Goal: Communication & Community: Answer question/provide support

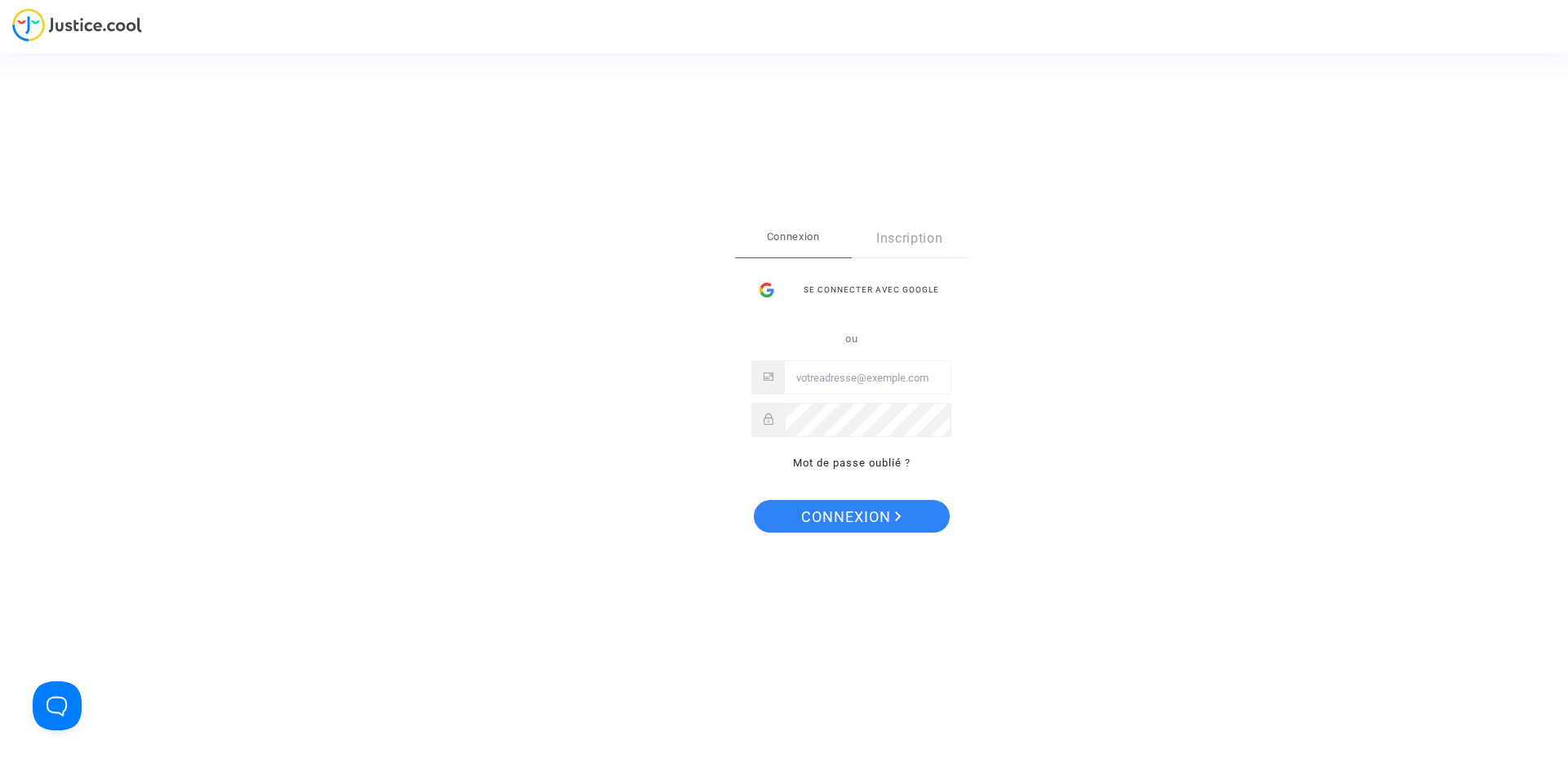
click at [877, 268] on div "Connexion Inscription Se connecter avec Google ou Mot de passe oublié ?" at bounding box center [851, 346] width 201 height 253
click at [879, 284] on div "Se connecter avec Google" at bounding box center [851, 290] width 201 height 32
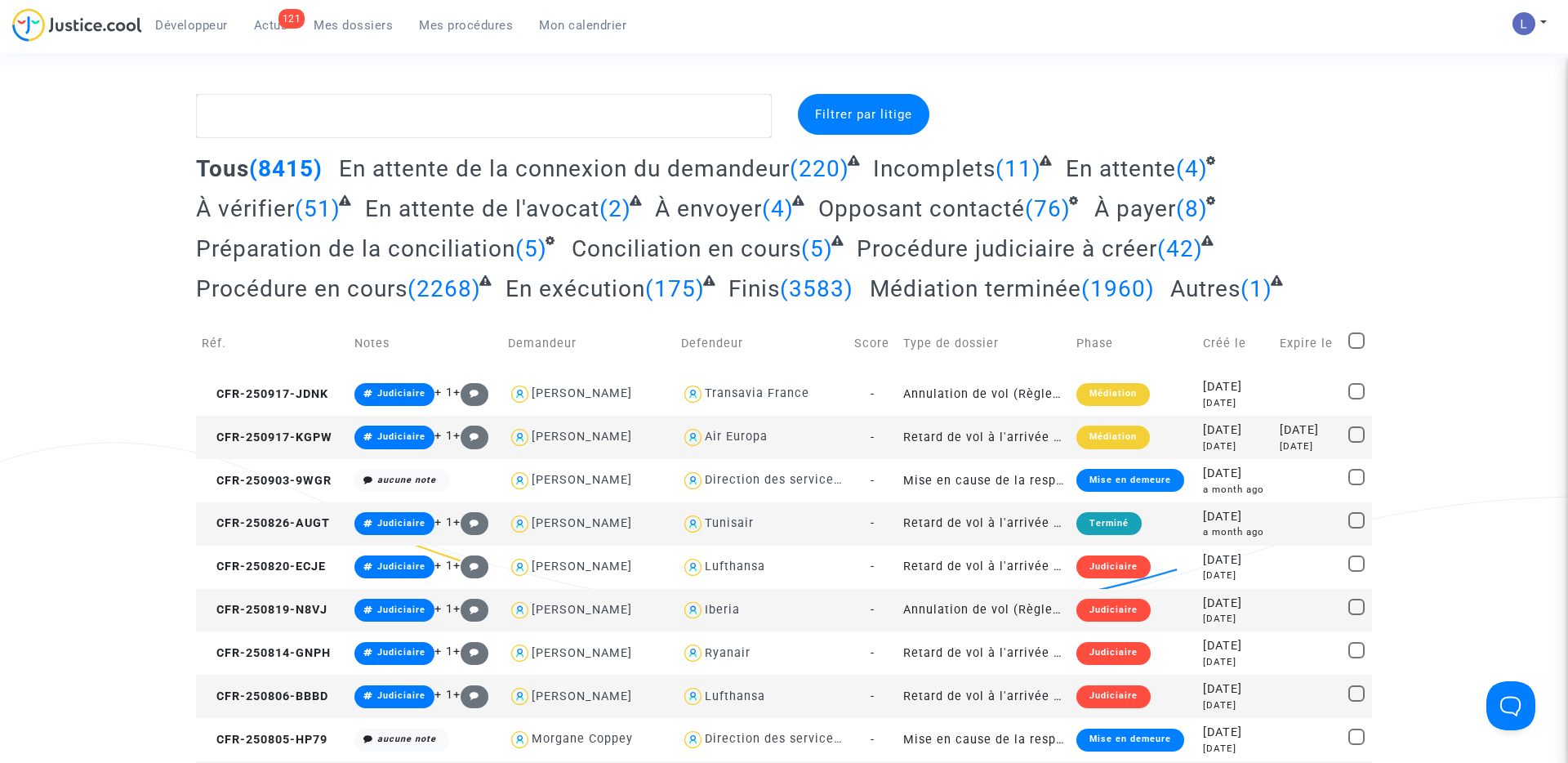
click at [264, 22] on span "Actus" at bounding box center [271, 24] width 34 height 15
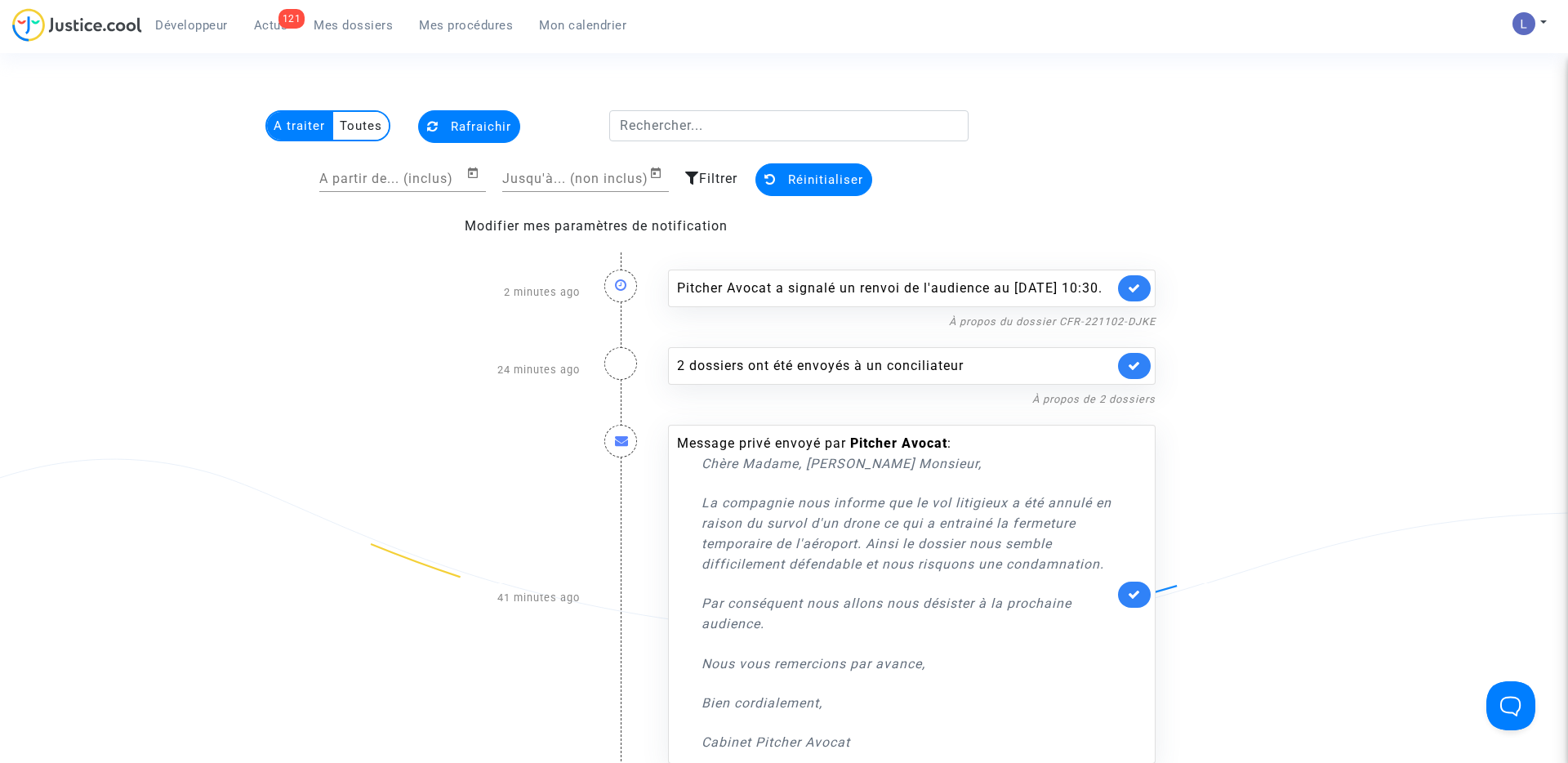
click at [1135, 301] on link at bounding box center [1134, 288] width 32 height 26
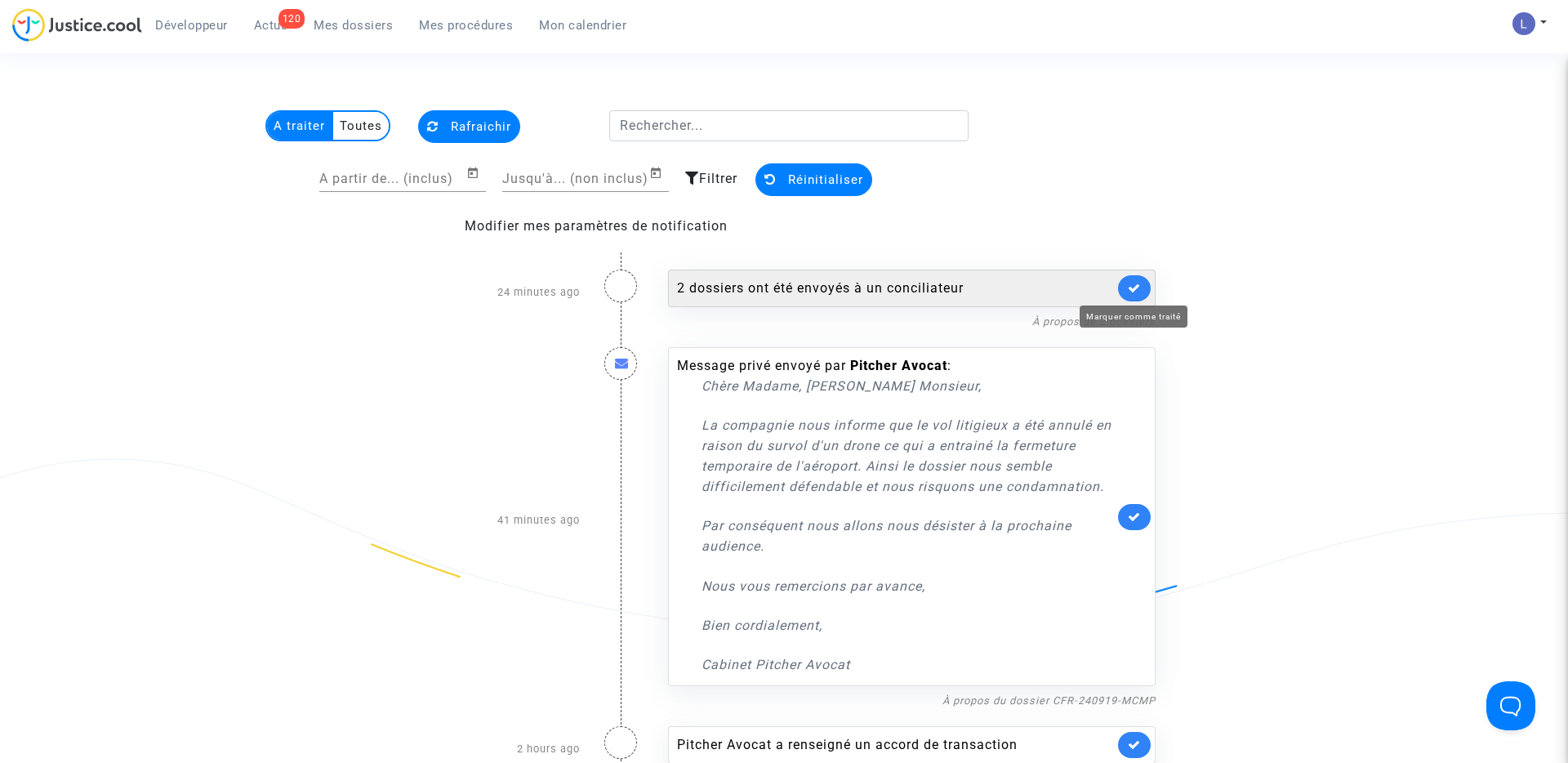
click at [1137, 287] on icon at bounding box center [1134, 288] width 13 height 13
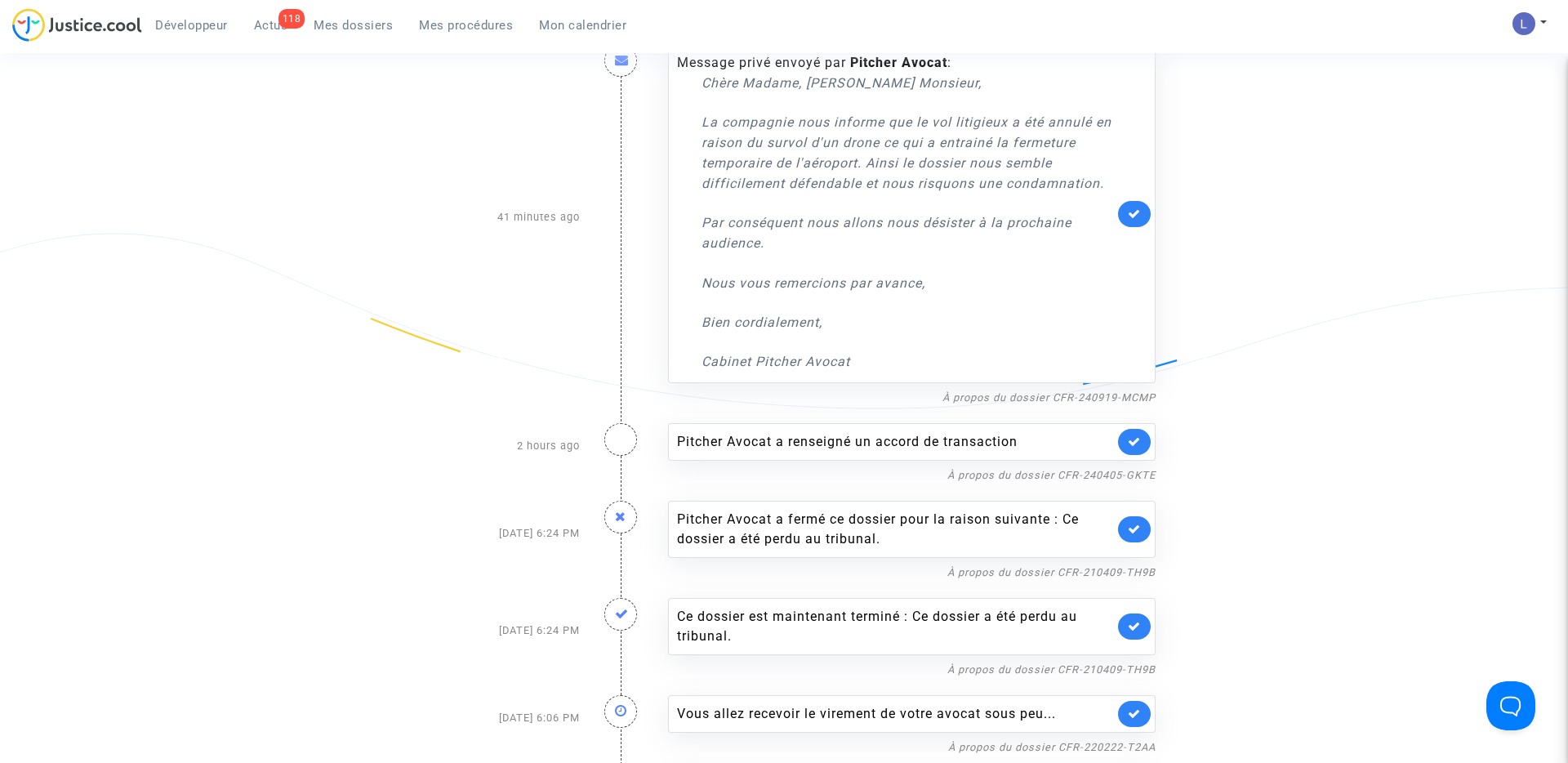
scroll to position [227, 0]
click at [1134, 439] on icon at bounding box center [1134, 439] width 13 height 13
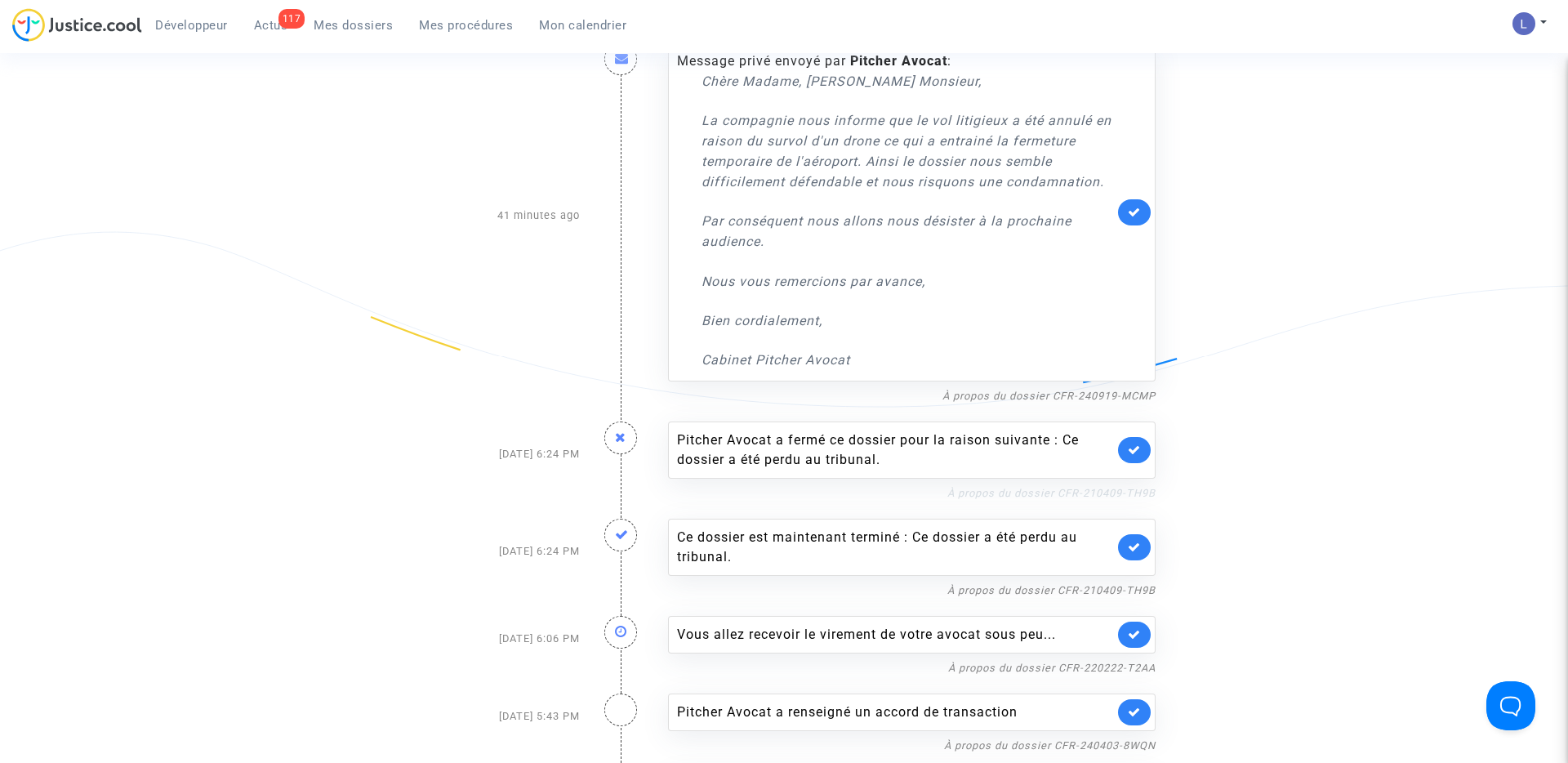
drag, startPoint x: 1161, startPoint y: 488, endPoint x: 1053, endPoint y: 493, distance: 108.1
click at [1053, 493] on div "Pitcher Avocat a fermé ce dossier pour la raison suivante : Ce dossier a été pe…" at bounding box center [913, 453] width 513 height 97
copy link "CFR-210409-TH9B"
click at [1104, 492] on link "À propos du dossier CFR-210409-TH9B" at bounding box center [1052, 493] width 208 height 13
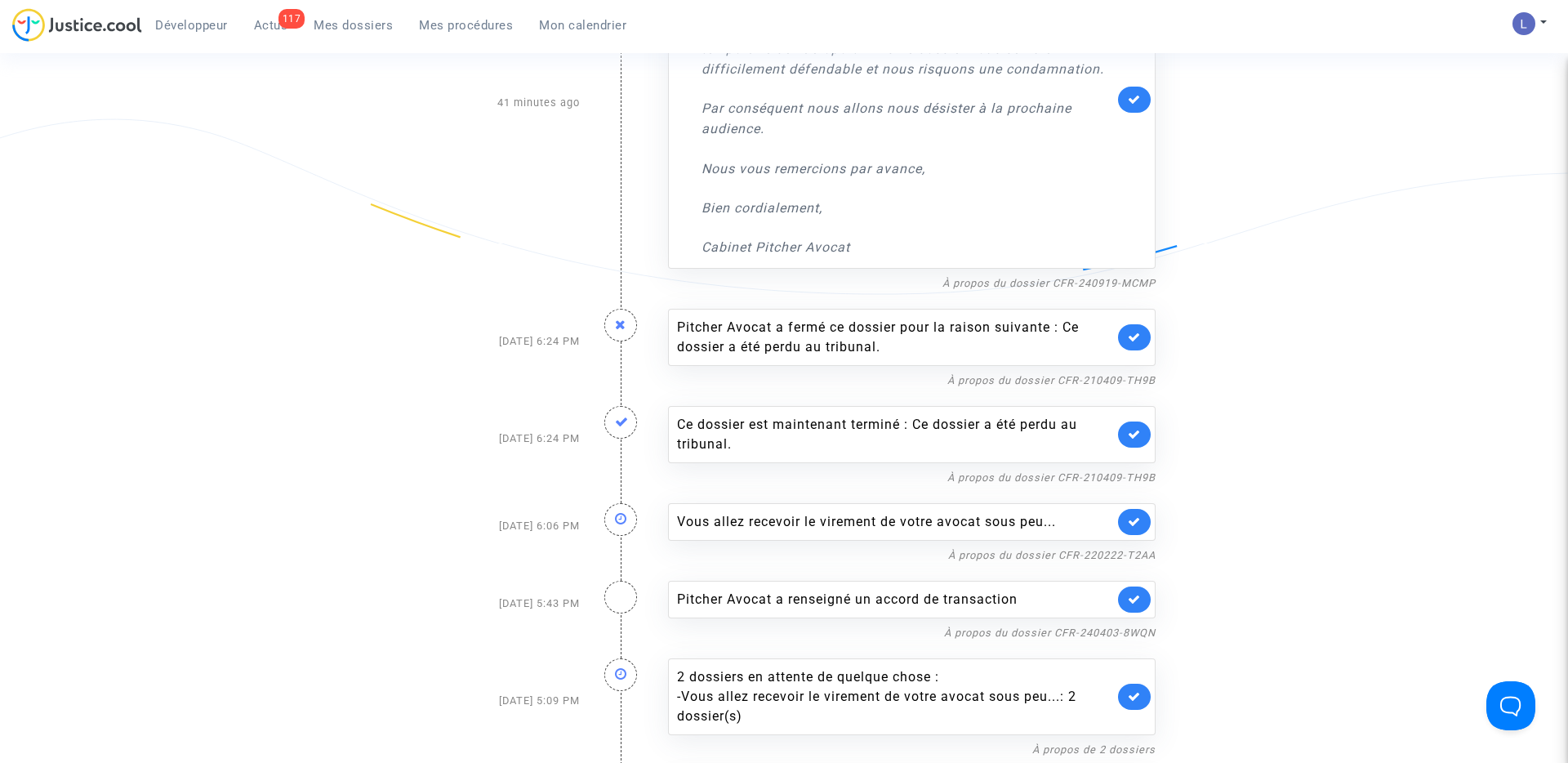
scroll to position [340, 0]
click at [1136, 339] on icon at bounding box center [1134, 336] width 13 height 13
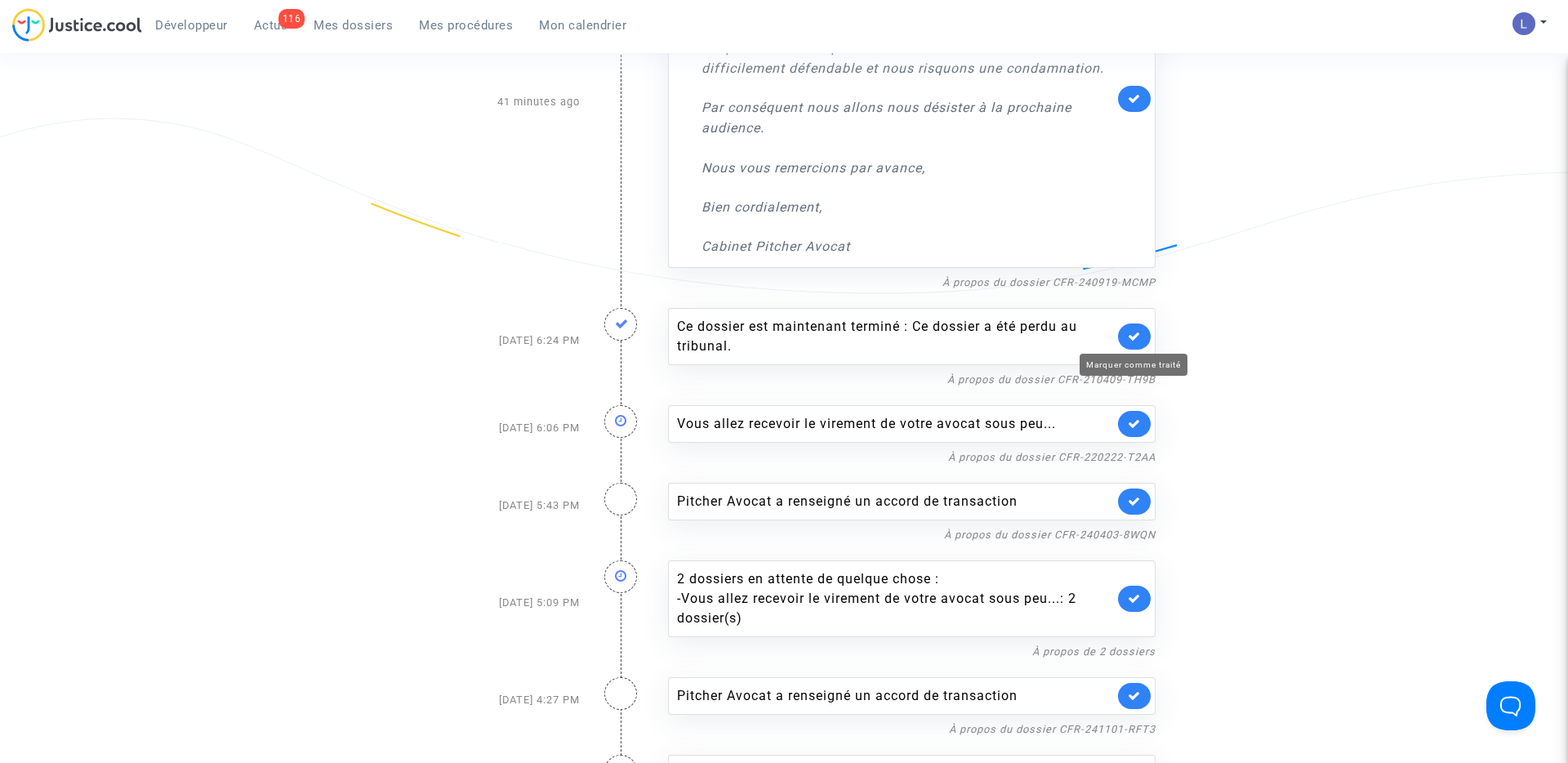
click at [1136, 339] on icon at bounding box center [1134, 336] width 13 height 13
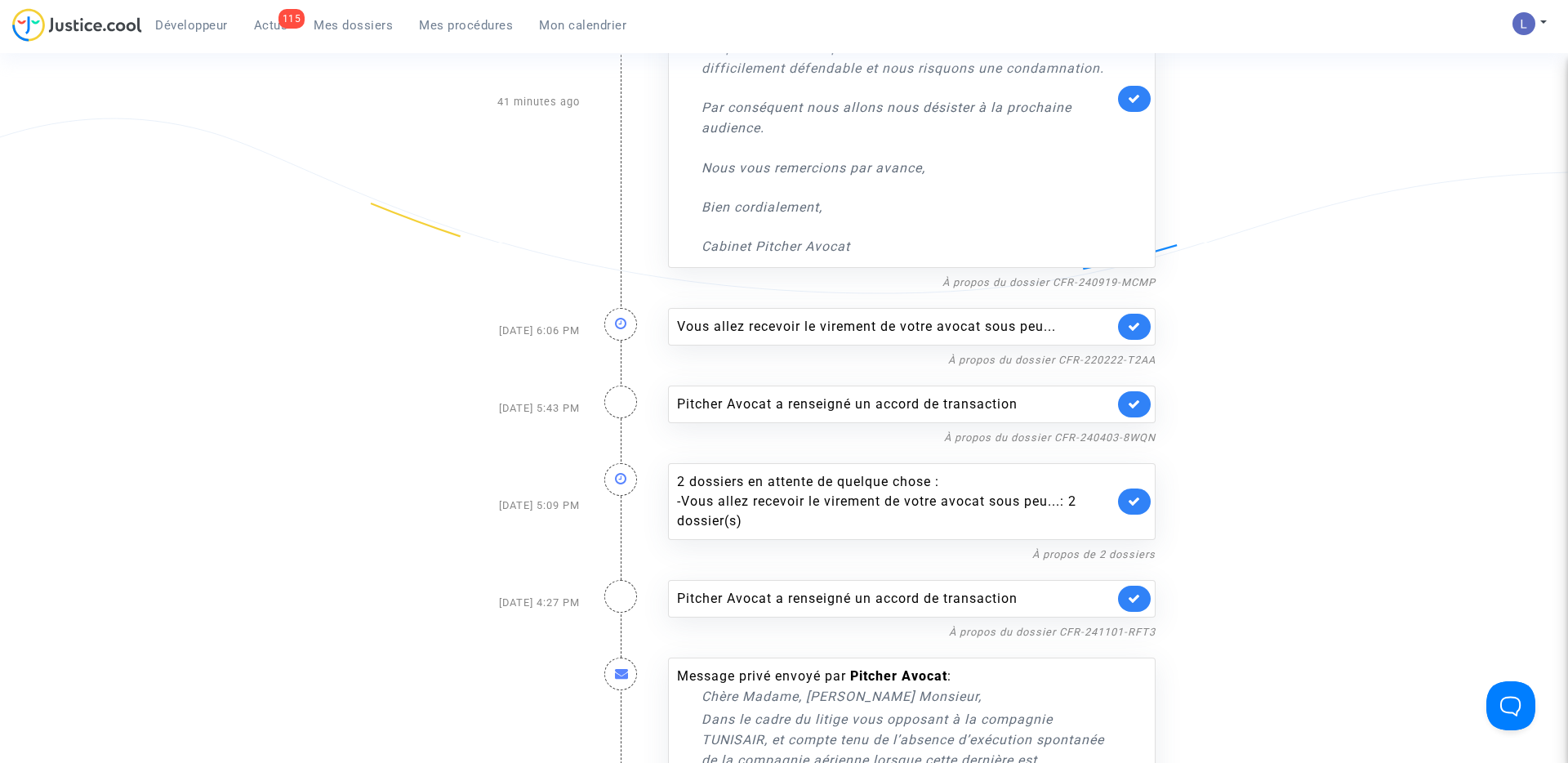
click at [1136, 339] on link at bounding box center [1134, 327] width 32 height 26
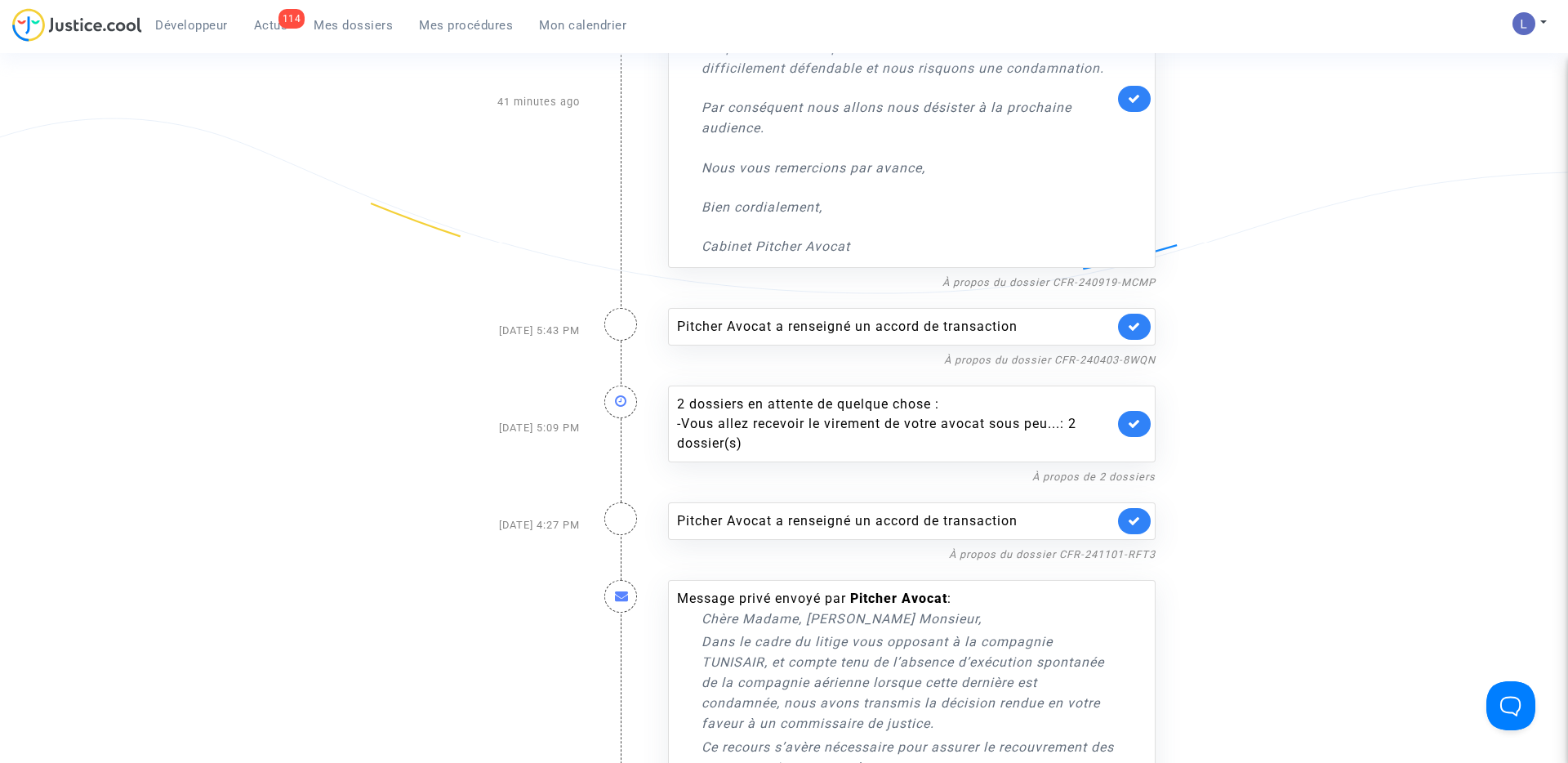
click at [1136, 339] on link at bounding box center [1134, 327] width 32 height 26
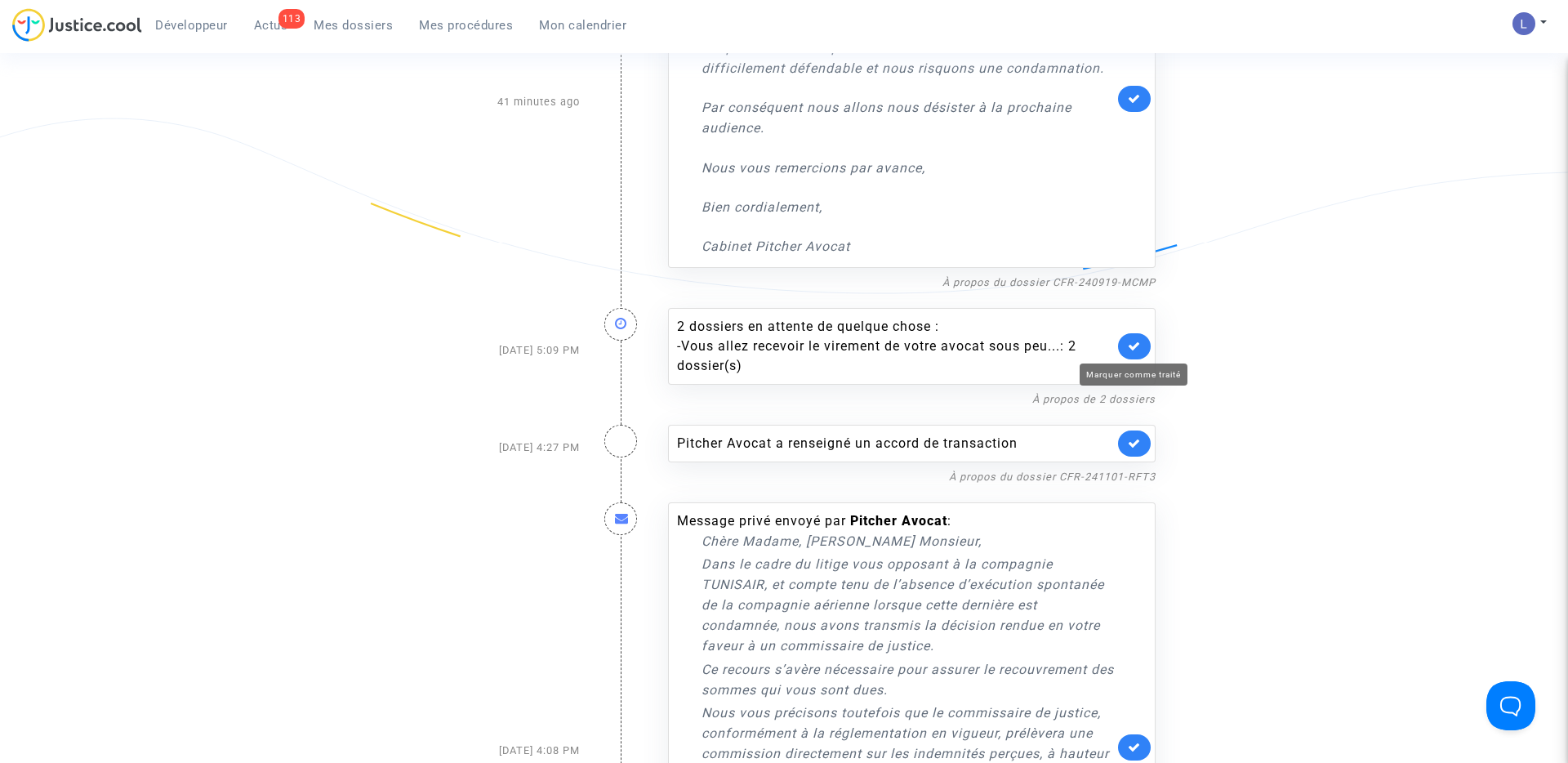
click at [1136, 339] on icon at bounding box center [1134, 345] width 13 height 13
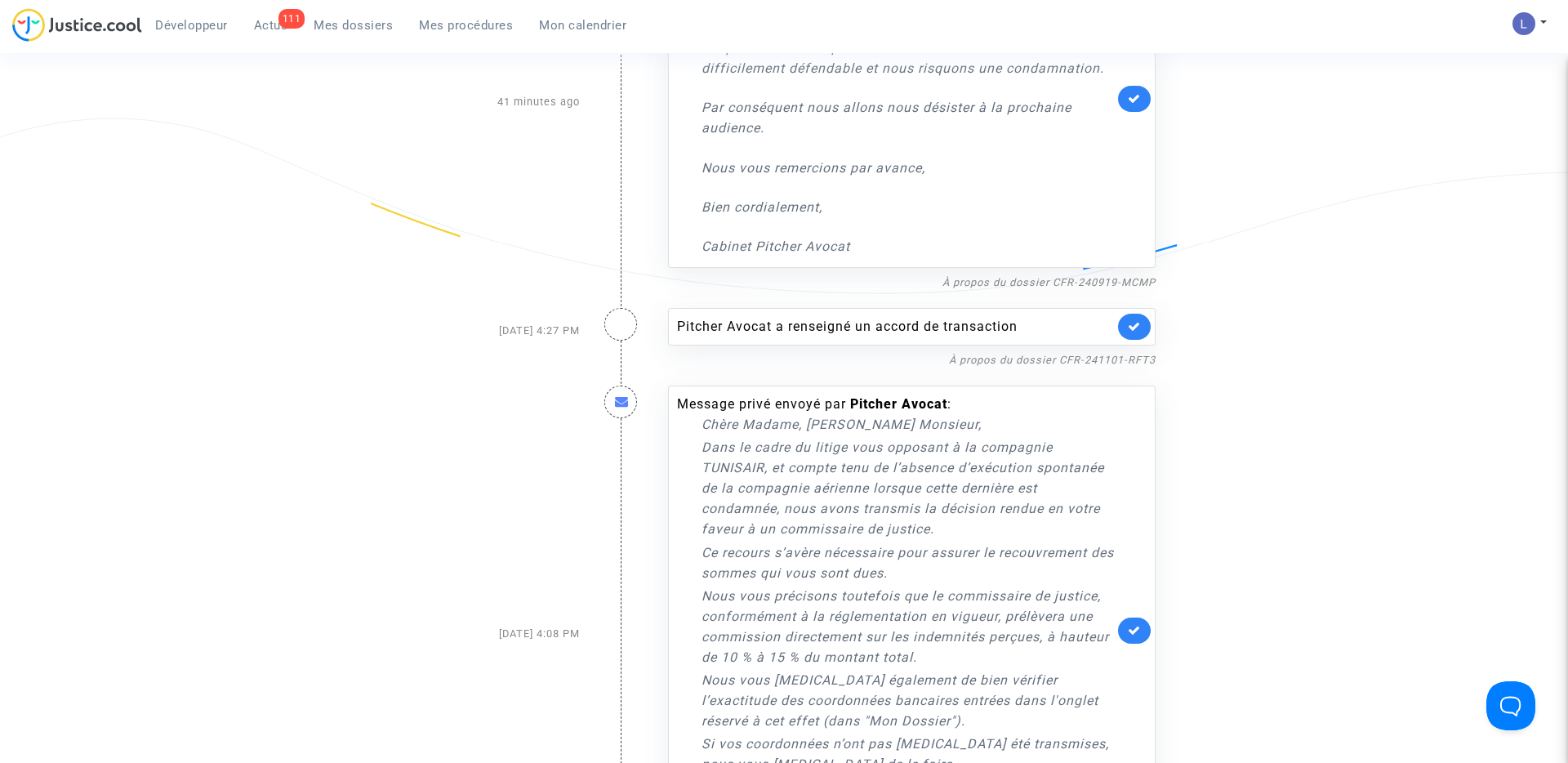
click at [1136, 339] on link at bounding box center [1134, 327] width 32 height 26
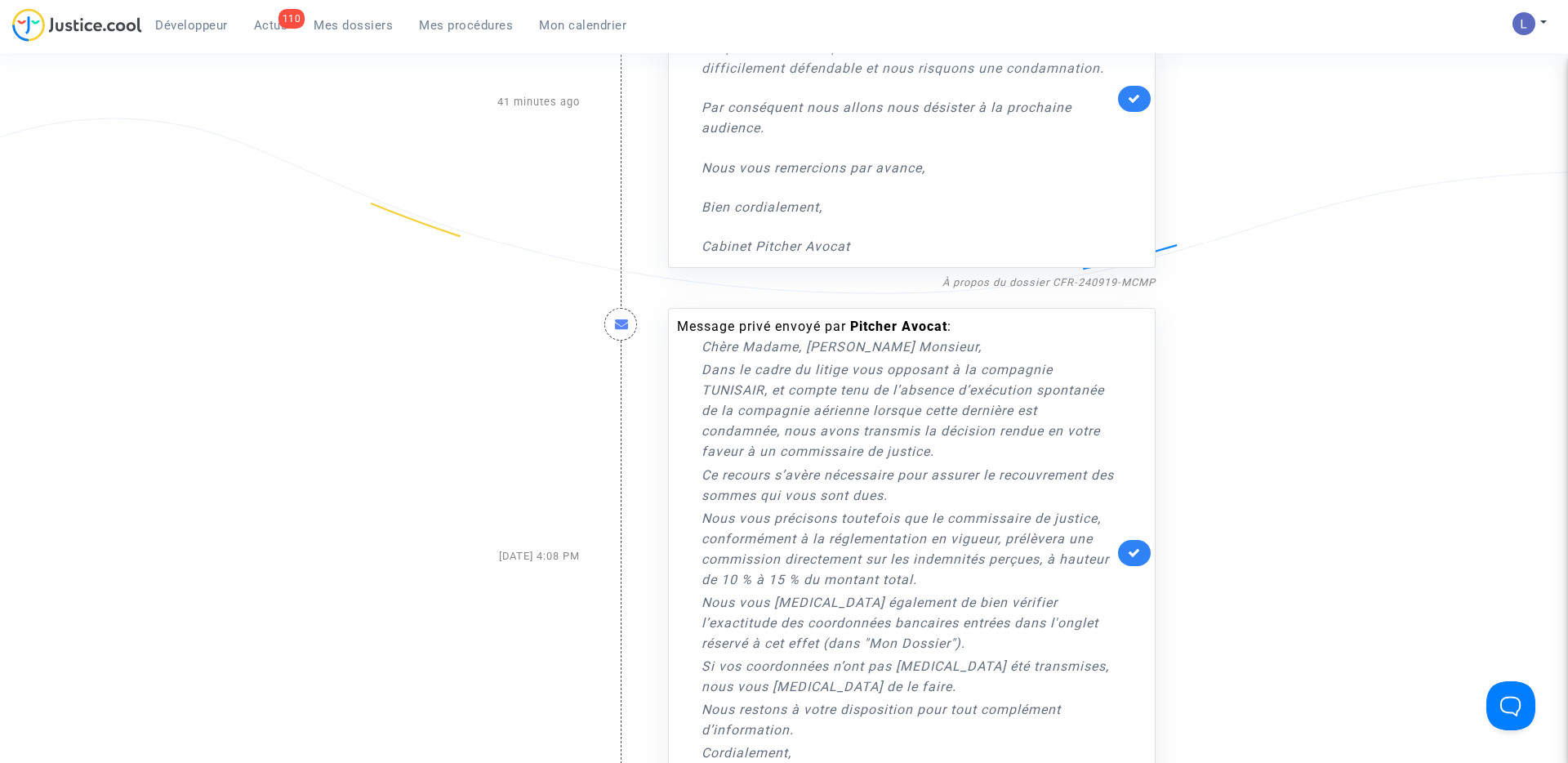
click at [1143, 554] on link at bounding box center [1134, 553] width 32 height 26
click at [1128, 547] on icon at bounding box center [1134, 553] width 13 height 13
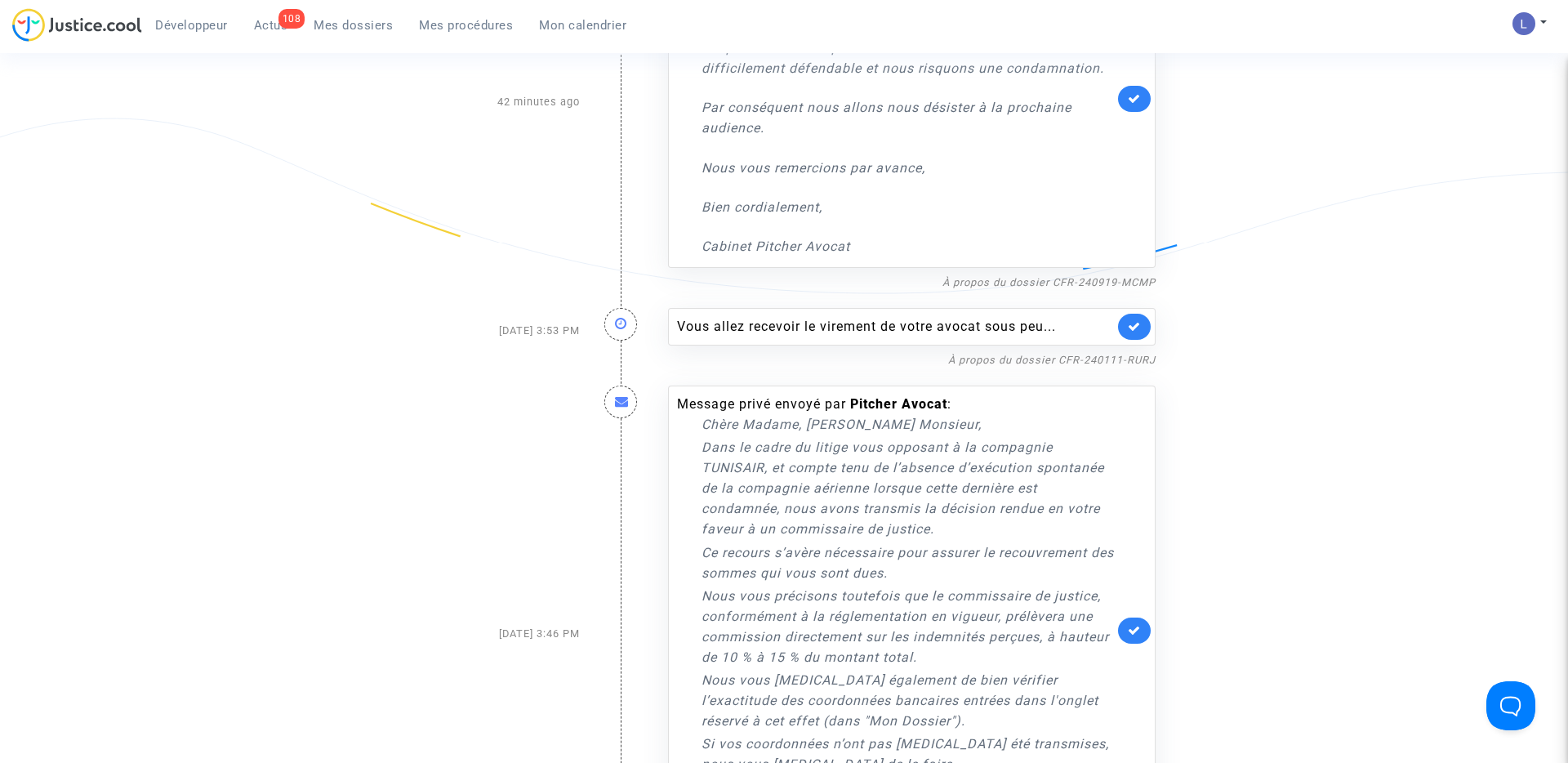
click at [1131, 325] on icon at bounding box center [1134, 326] width 13 height 13
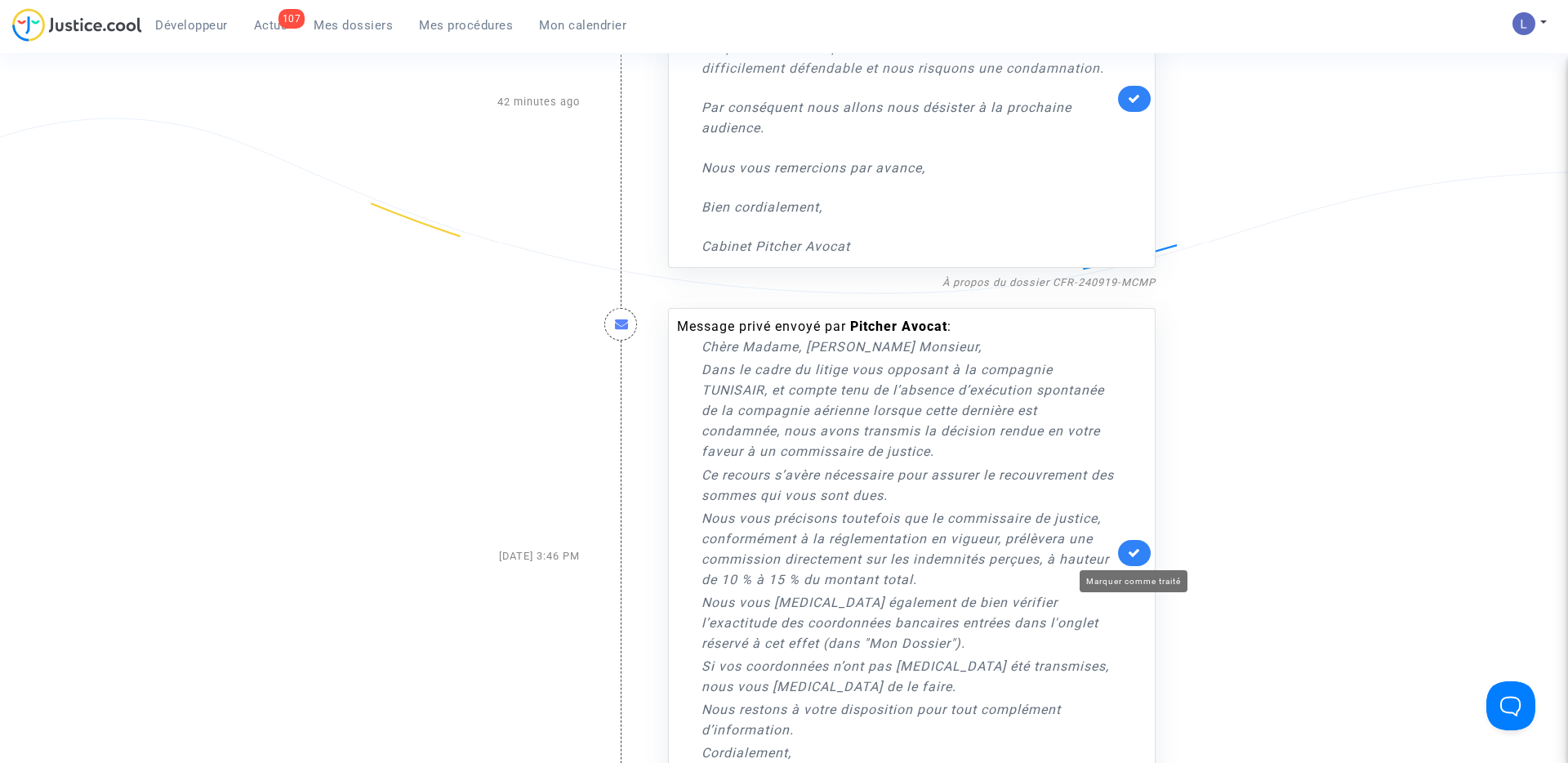
click at [1137, 549] on icon at bounding box center [1134, 553] width 13 height 13
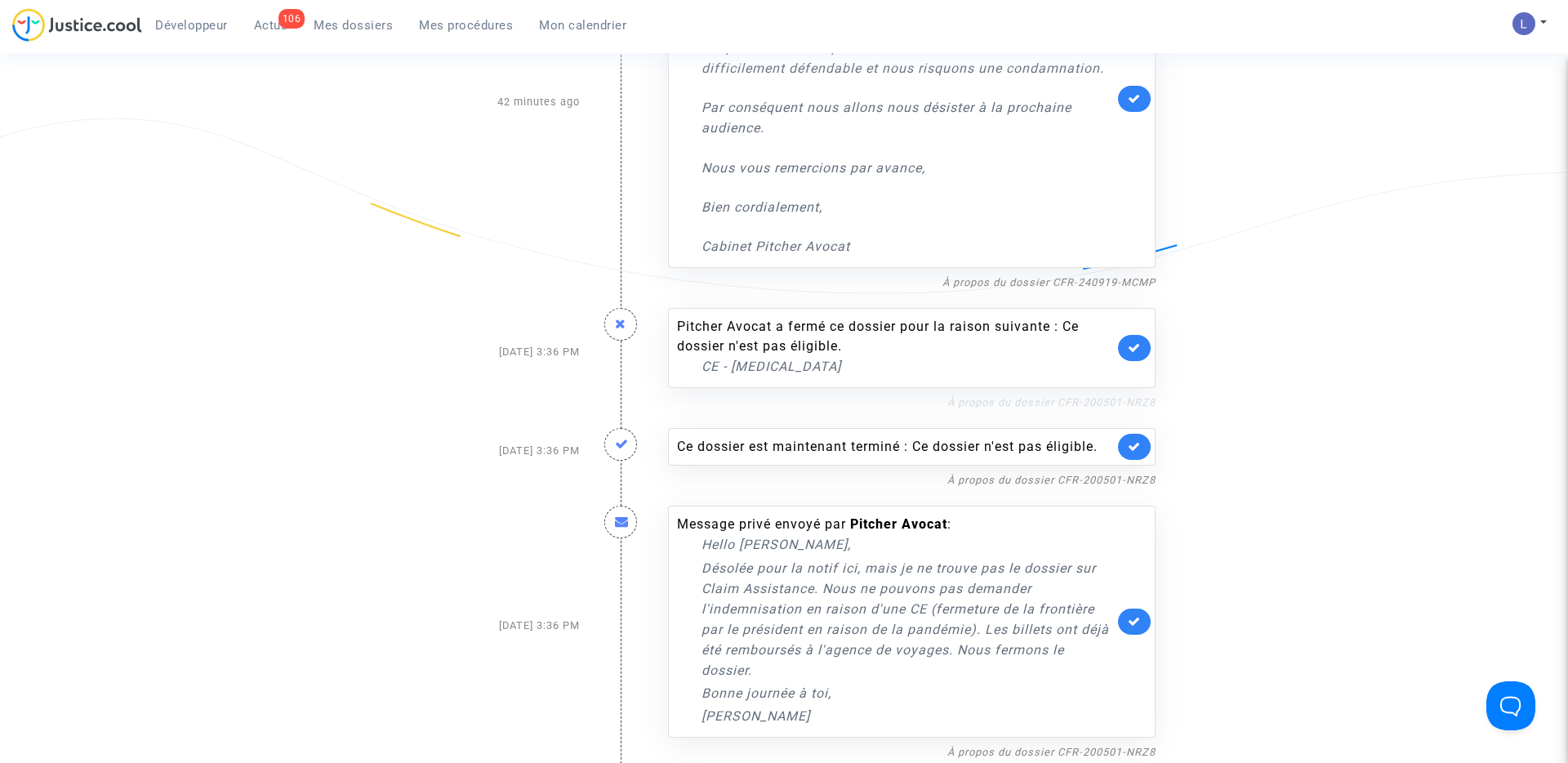
drag, startPoint x: 1161, startPoint y: 404, endPoint x: 1060, endPoint y: 407, distance: 101.0
click at [1060, 407] on div "Pitcher Avocat a fermé ce dossier pour la raison suivante : Ce dossier n'est pa…" at bounding box center [913, 351] width 513 height 120
copy link "CFR-200501-NRZ8"
click at [1140, 341] on icon at bounding box center [1134, 347] width 13 height 13
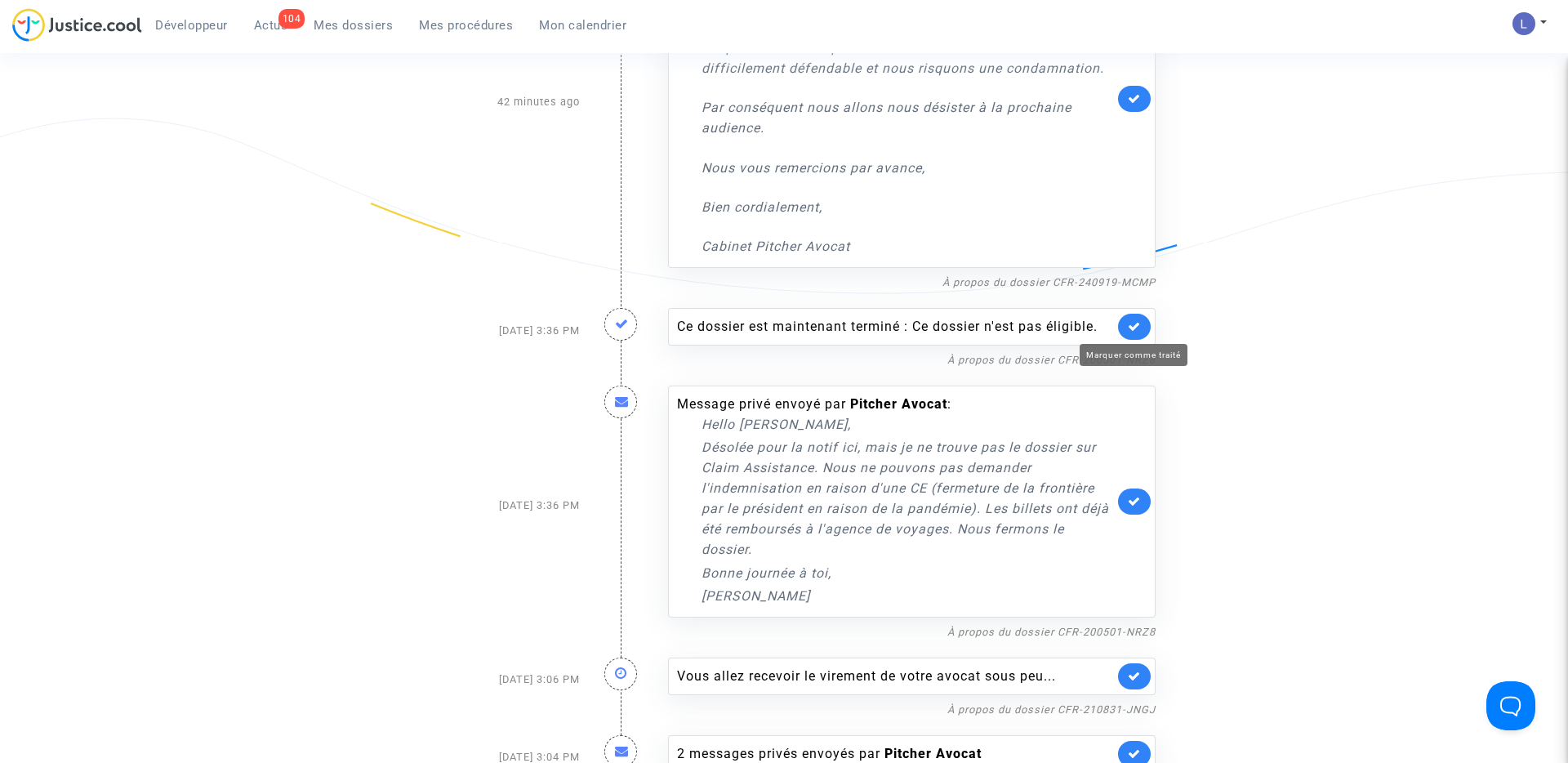
click at [1131, 325] on icon at bounding box center [1134, 326] width 13 height 13
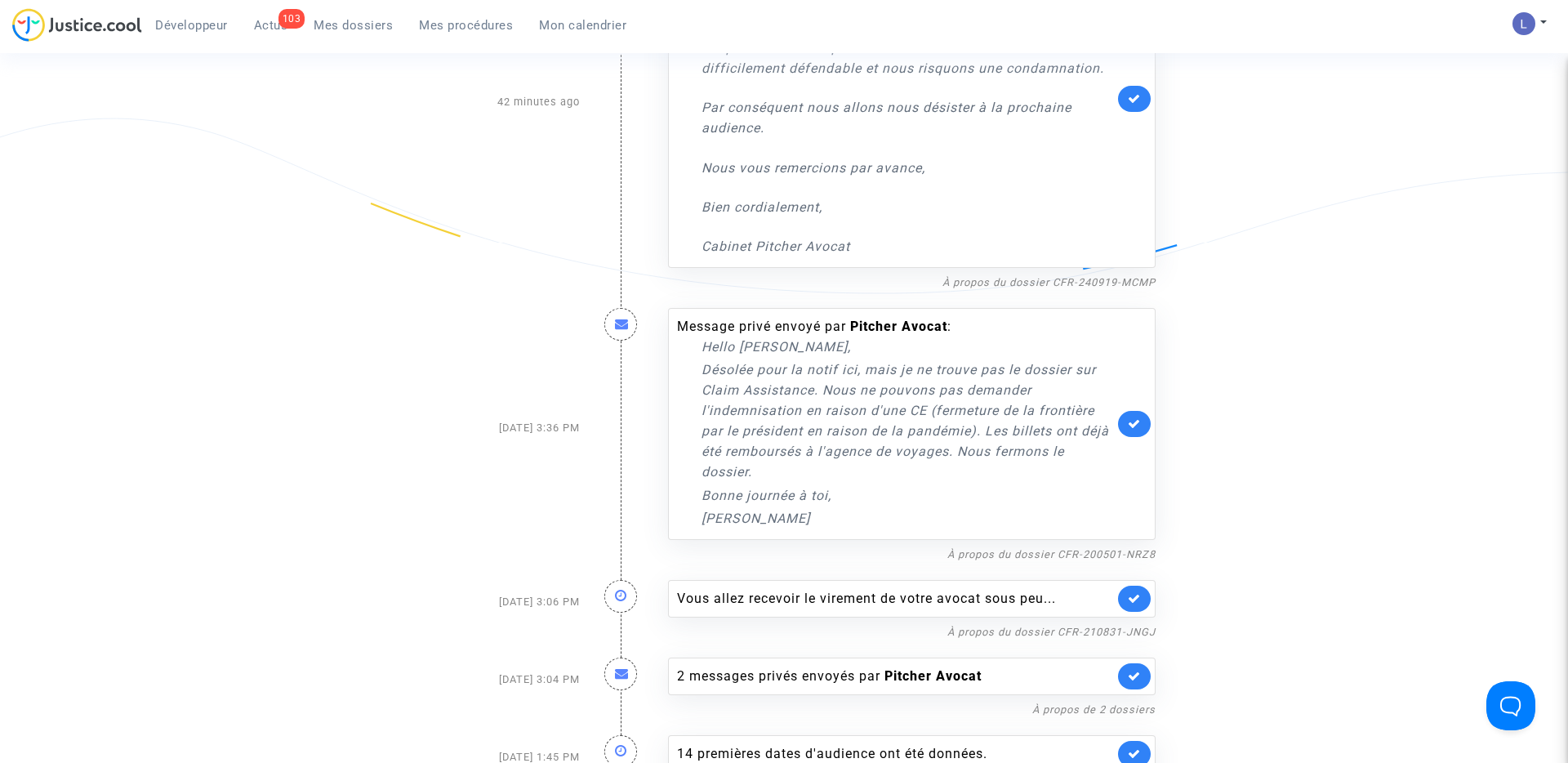
click at [1129, 415] on link at bounding box center [1134, 424] width 32 height 26
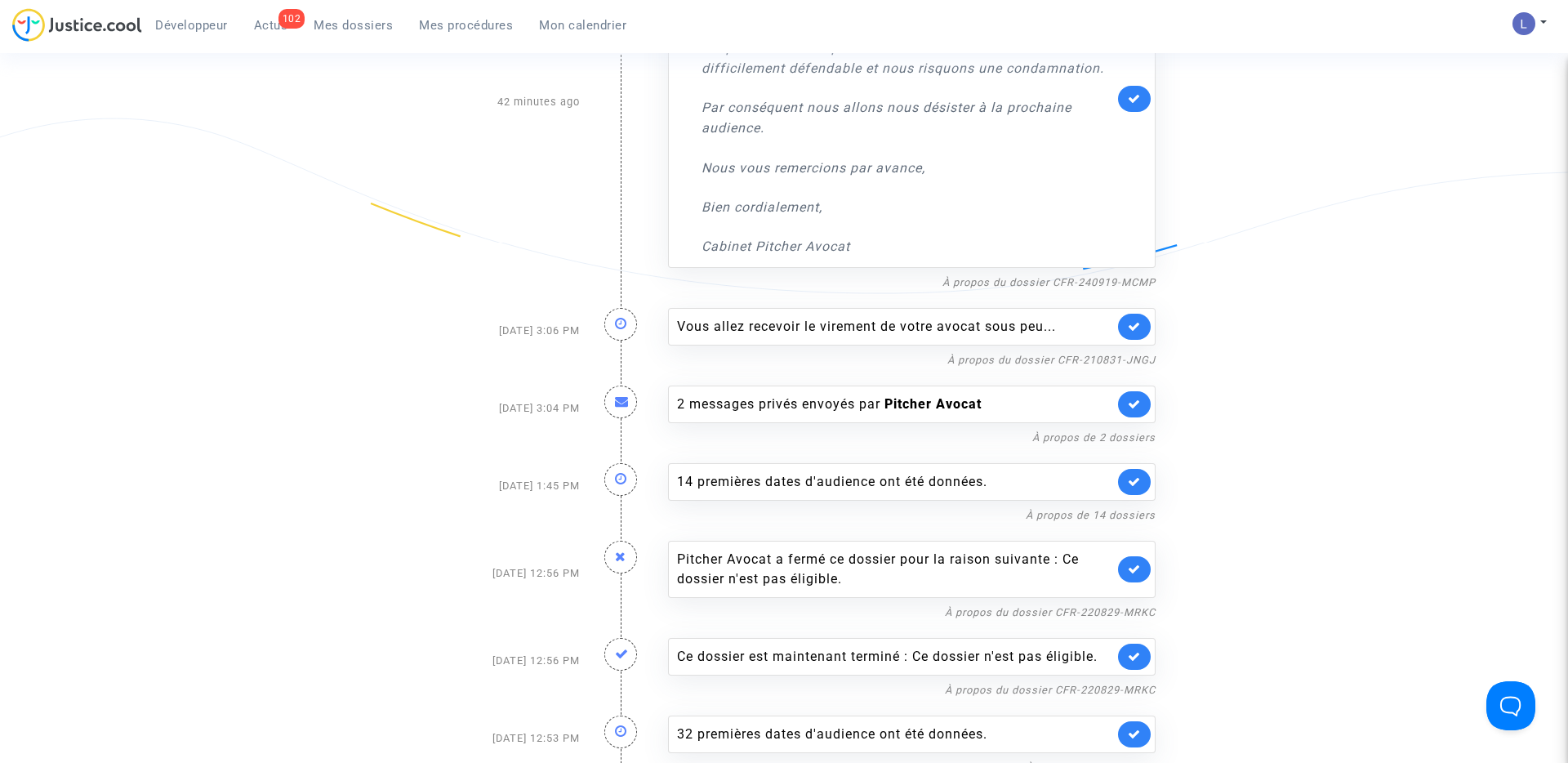
click at [1123, 324] on link at bounding box center [1134, 327] width 32 height 26
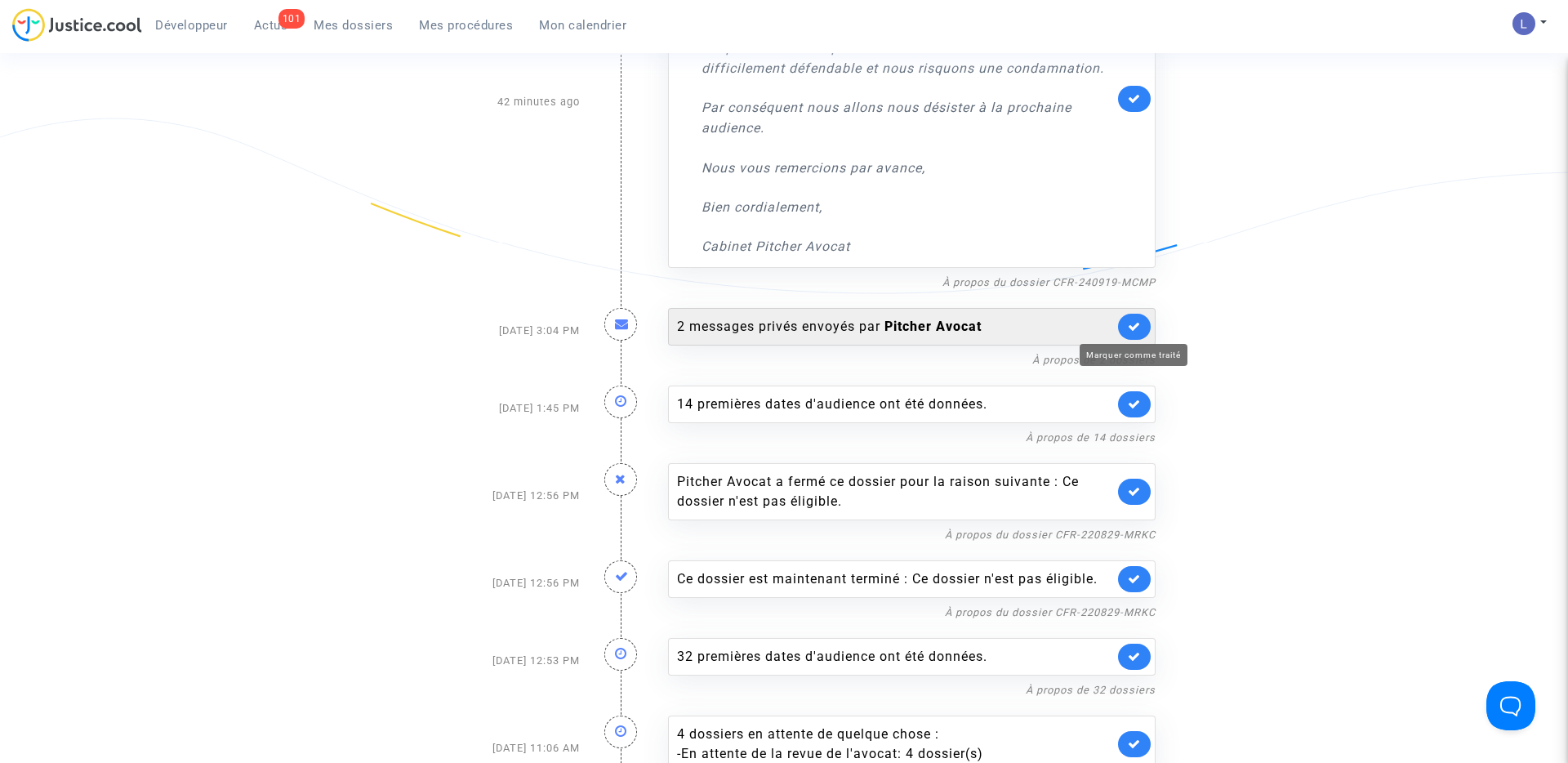
click at [1135, 325] on icon at bounding box center [1134, 326] width 13 height 13
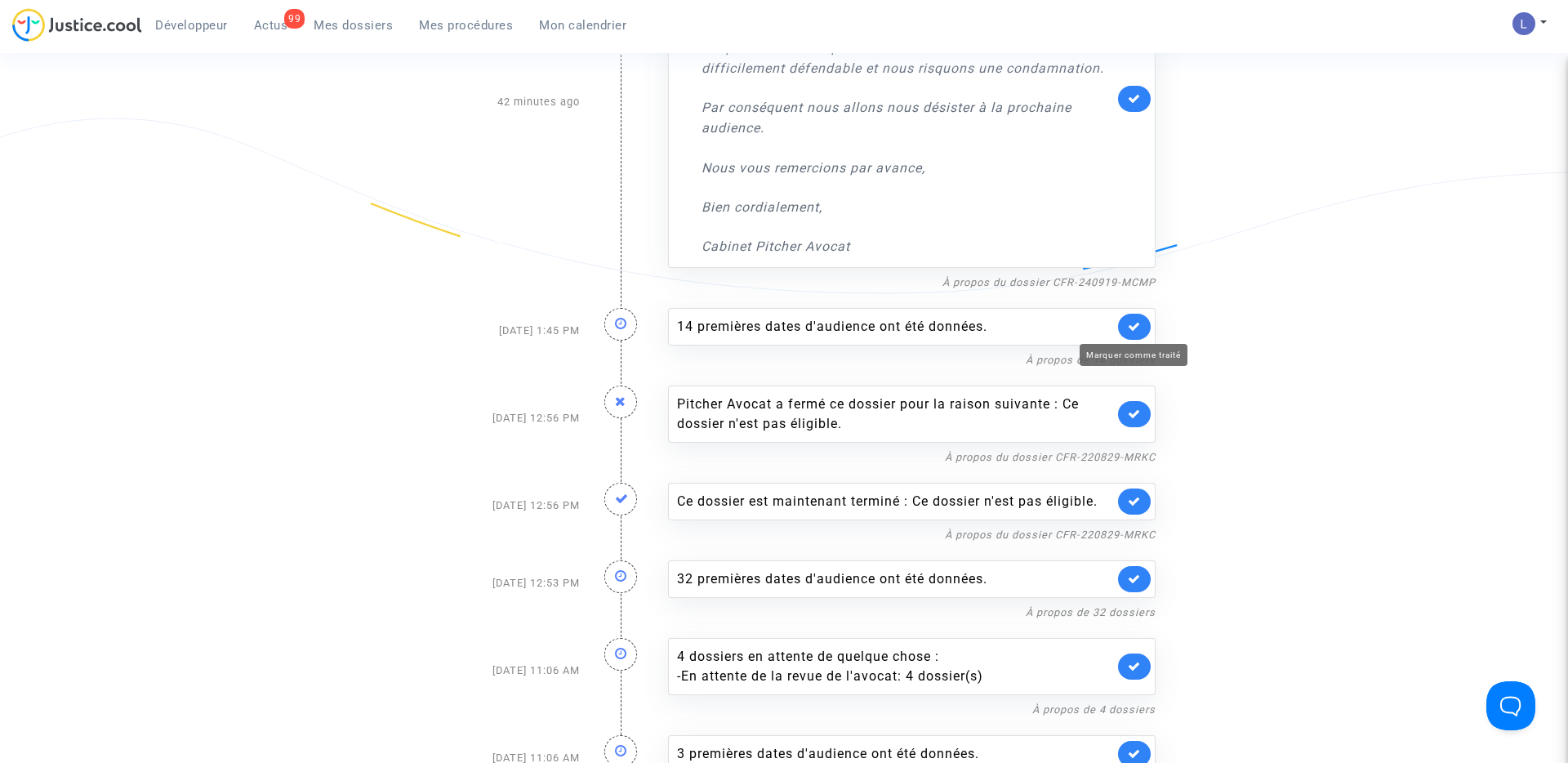
click at [1135, 325] on icon at bounding box center [1134, 326] width 13 height 13
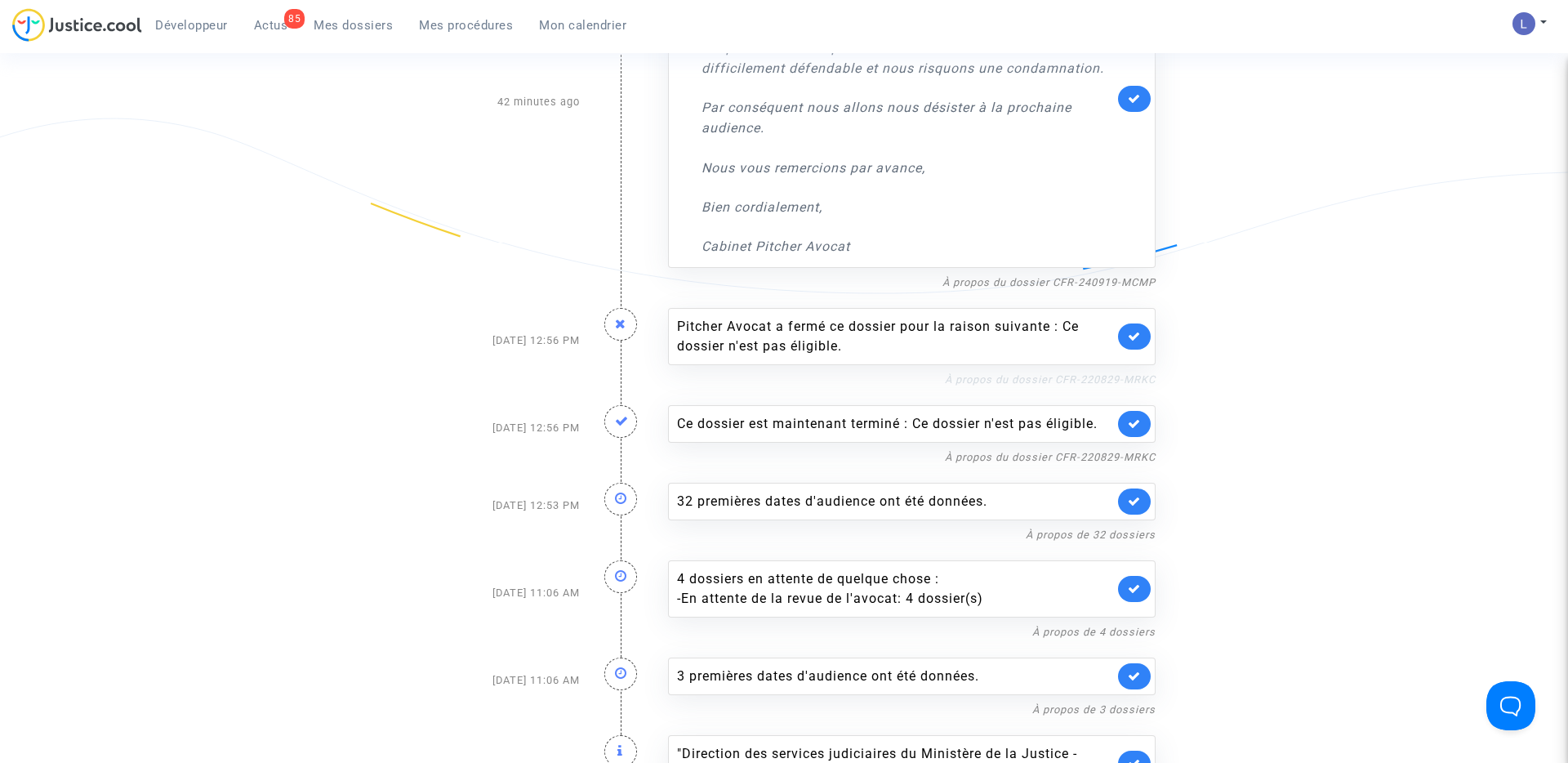
drag, startPoint x: 1164, startPoint y: 378, endPoint x: 1056, endPoint y: 380, distance: 108.0
click at [1056, 380] on div "Pitcher Avocat a fermé ce dossier pour la raison suivante : Ce dossier n'est pa…" at bounding box center [913, 339] width 513 height 97
copy link "CFR-220829-MRKC"
click at [1135, 332] on icon at bounding box center [1134, 336] width 13 height 13
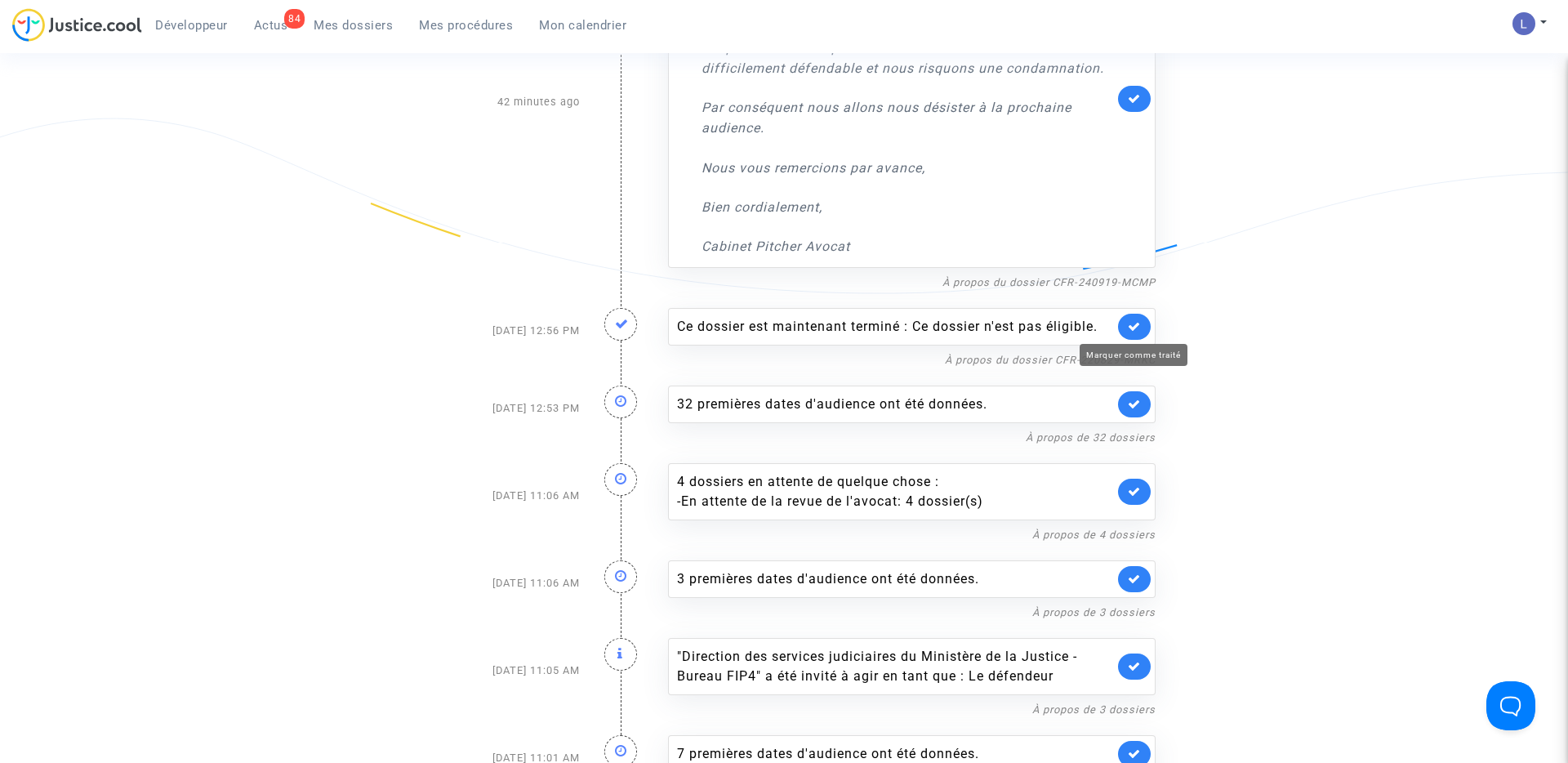
click at [1135, 332] on icon at bounding box center [1134, 326] width 13 height 13
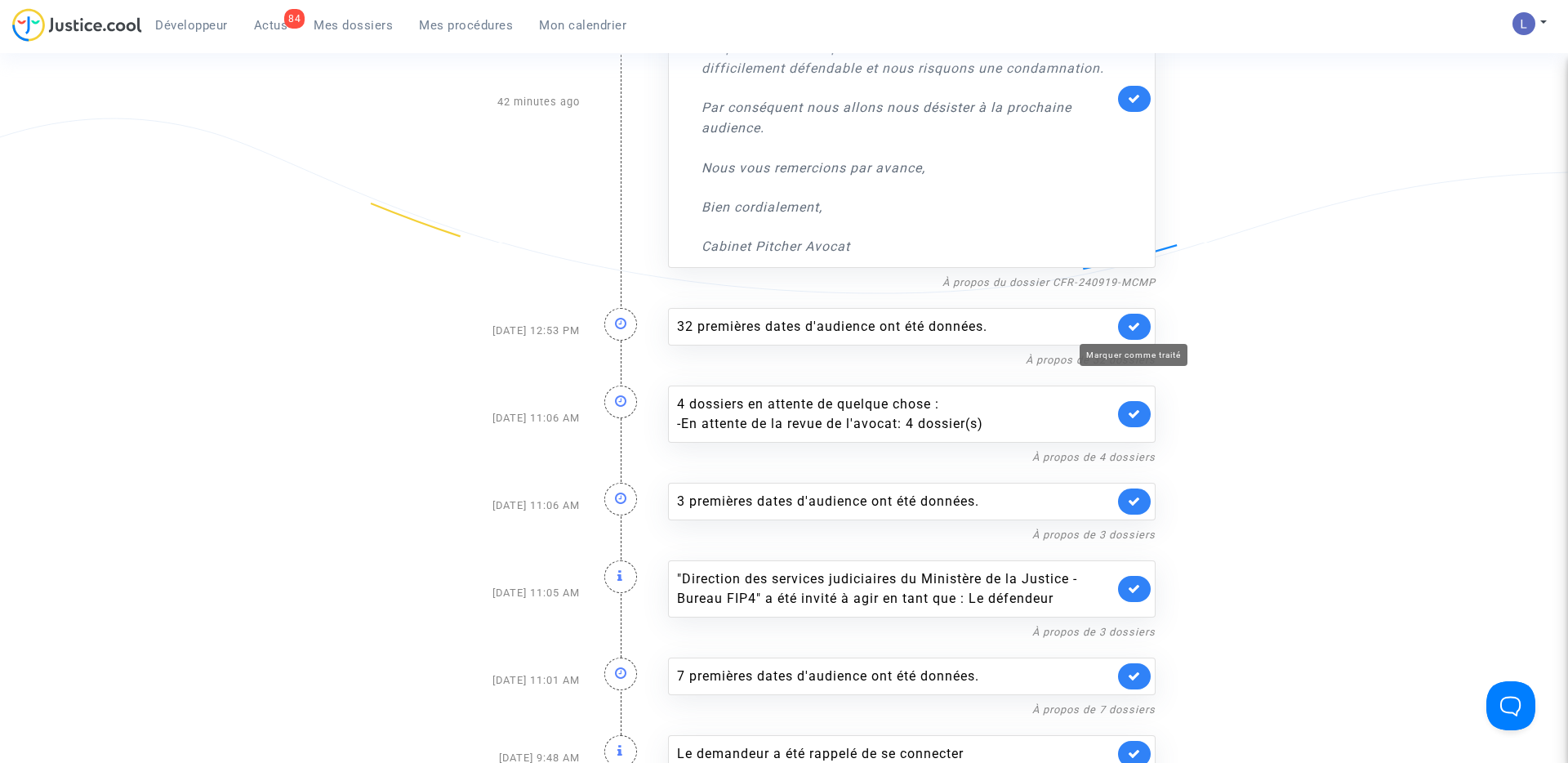
click at [1135, 332] on icon at bounding box center [1134, 326] width 13 height 13
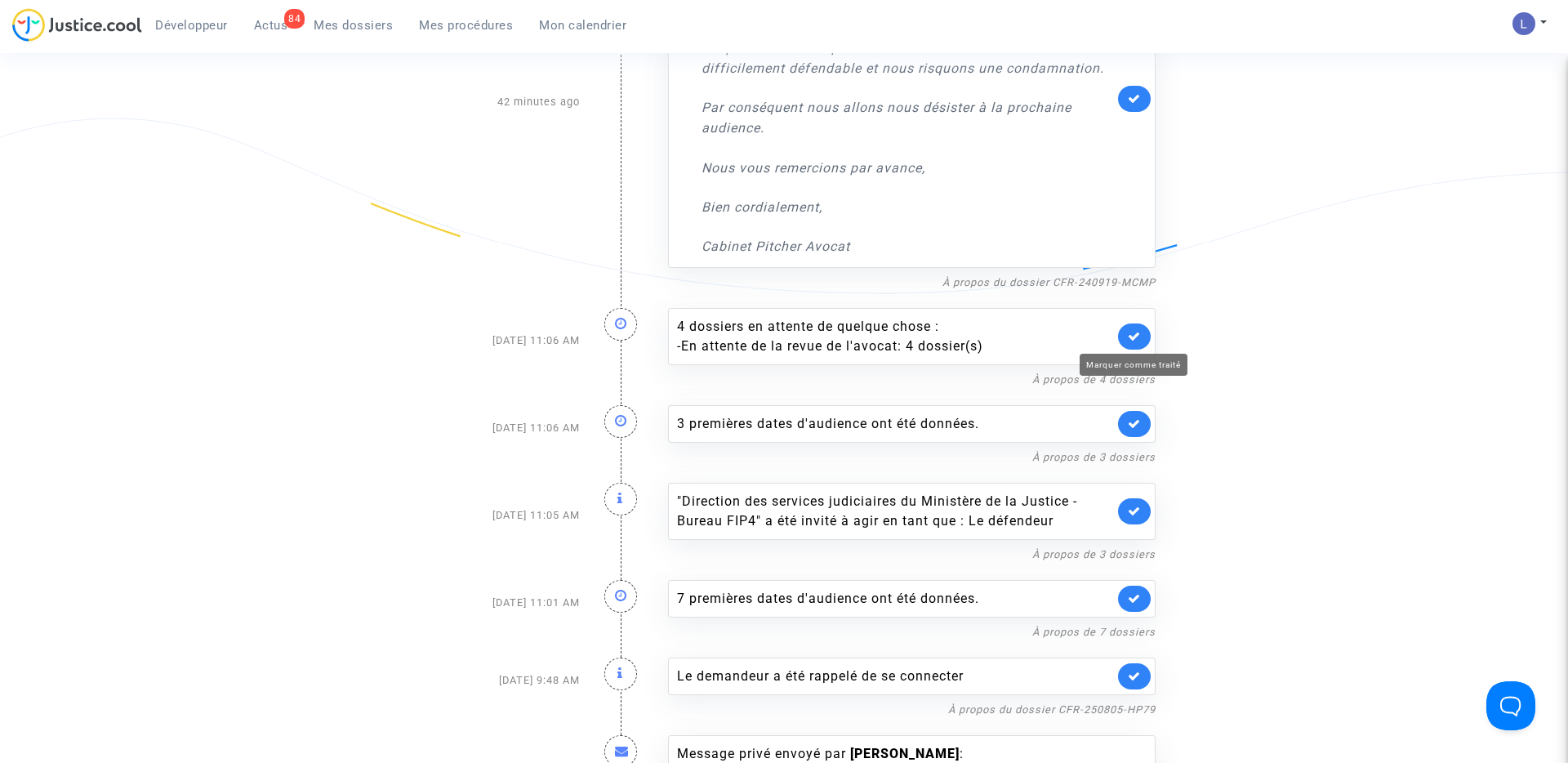
click at [1135, 332] on icon at bounding box center [1134, 336] width 13 height 13
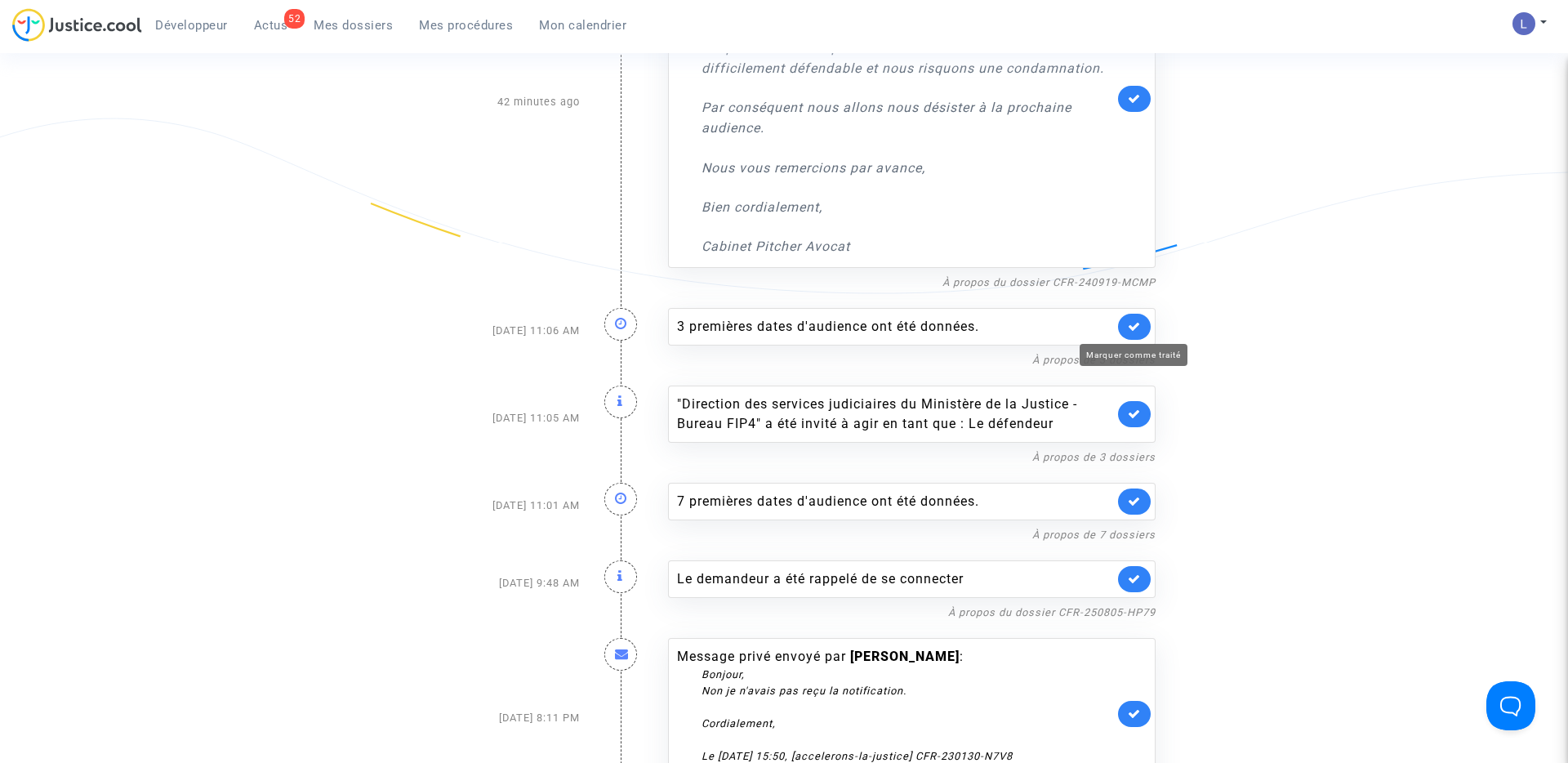
click at [1135, 332] on icon at bounding box center [1134, 326] width 13 height 13
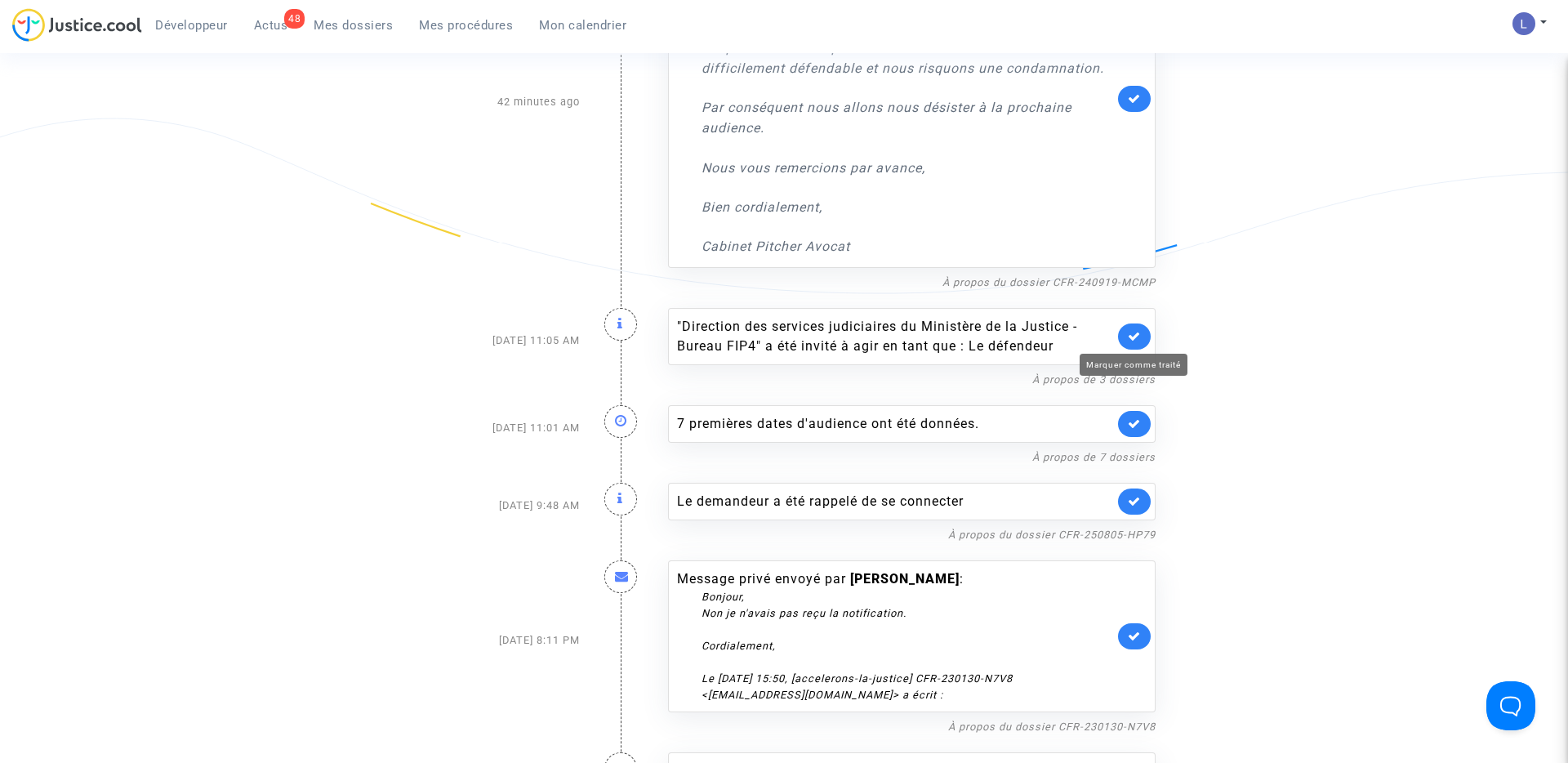
click at [1135, 332] on icon at bounding box center [1134, 336] width 13 height 13
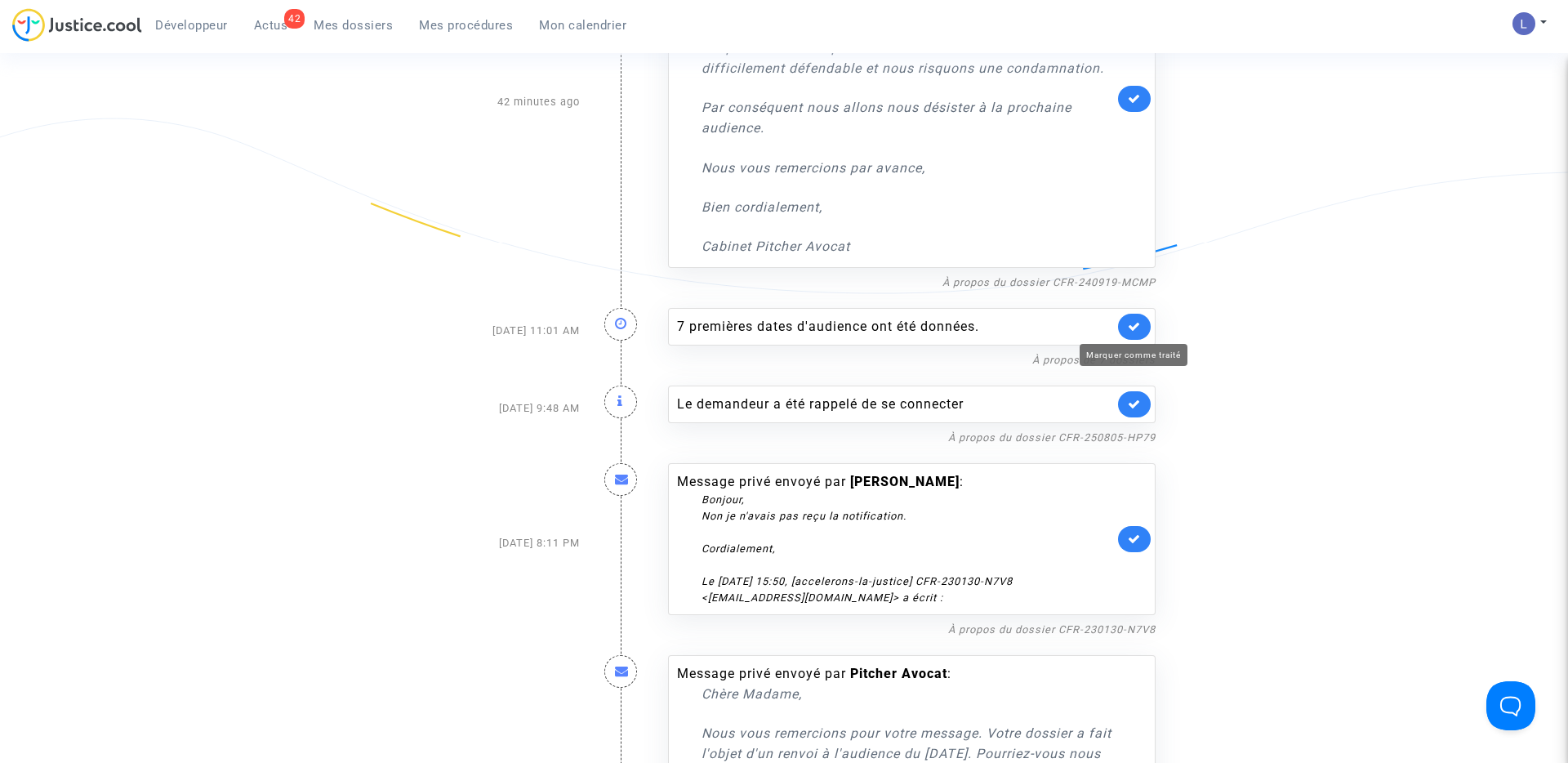
click at [1135, 332] on icon at bounding box center [1134, 326] width 13 height 13
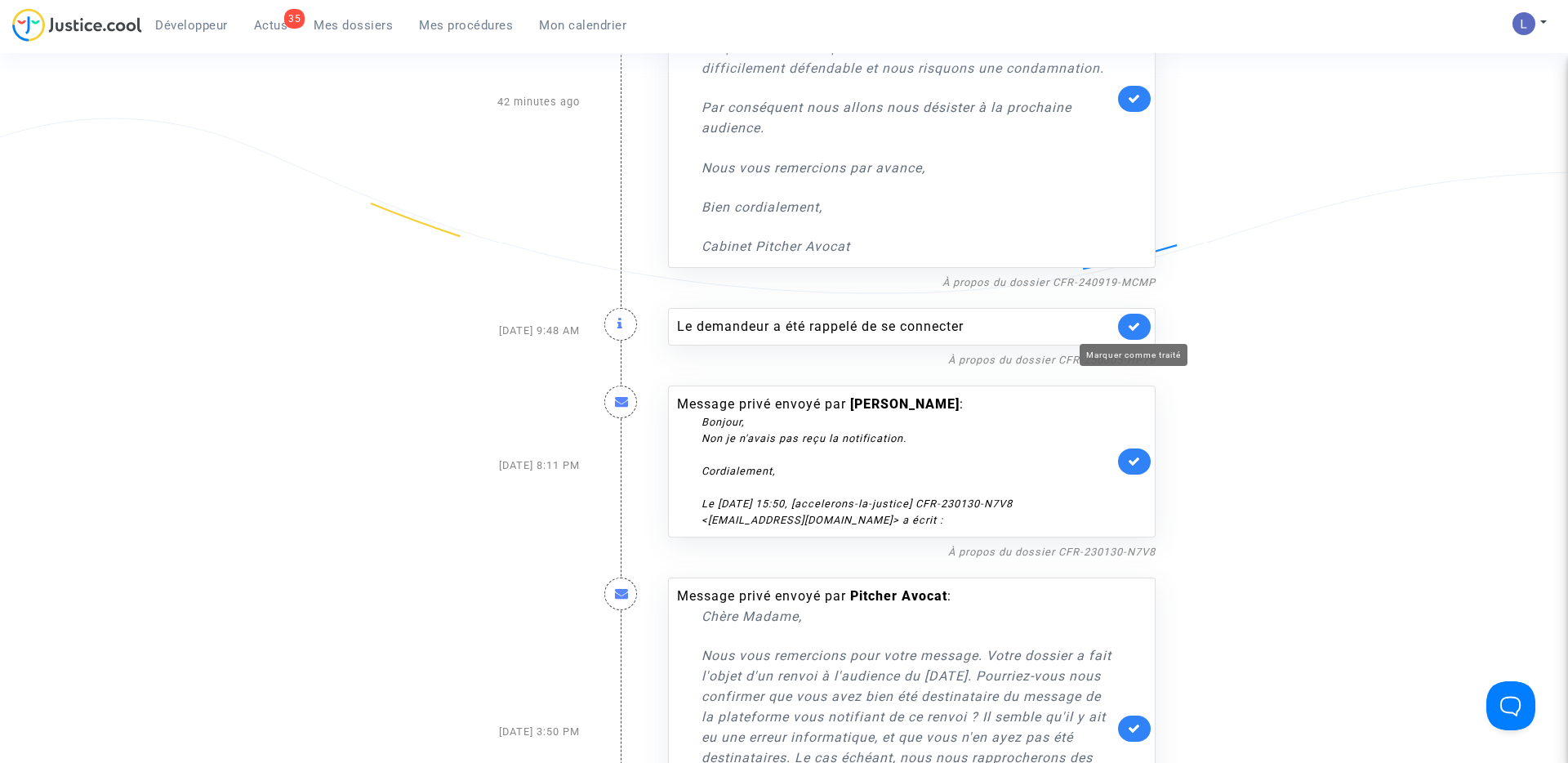
click at [1135, 332] on icon at bounding box center [1134, 326] width 13 height 13
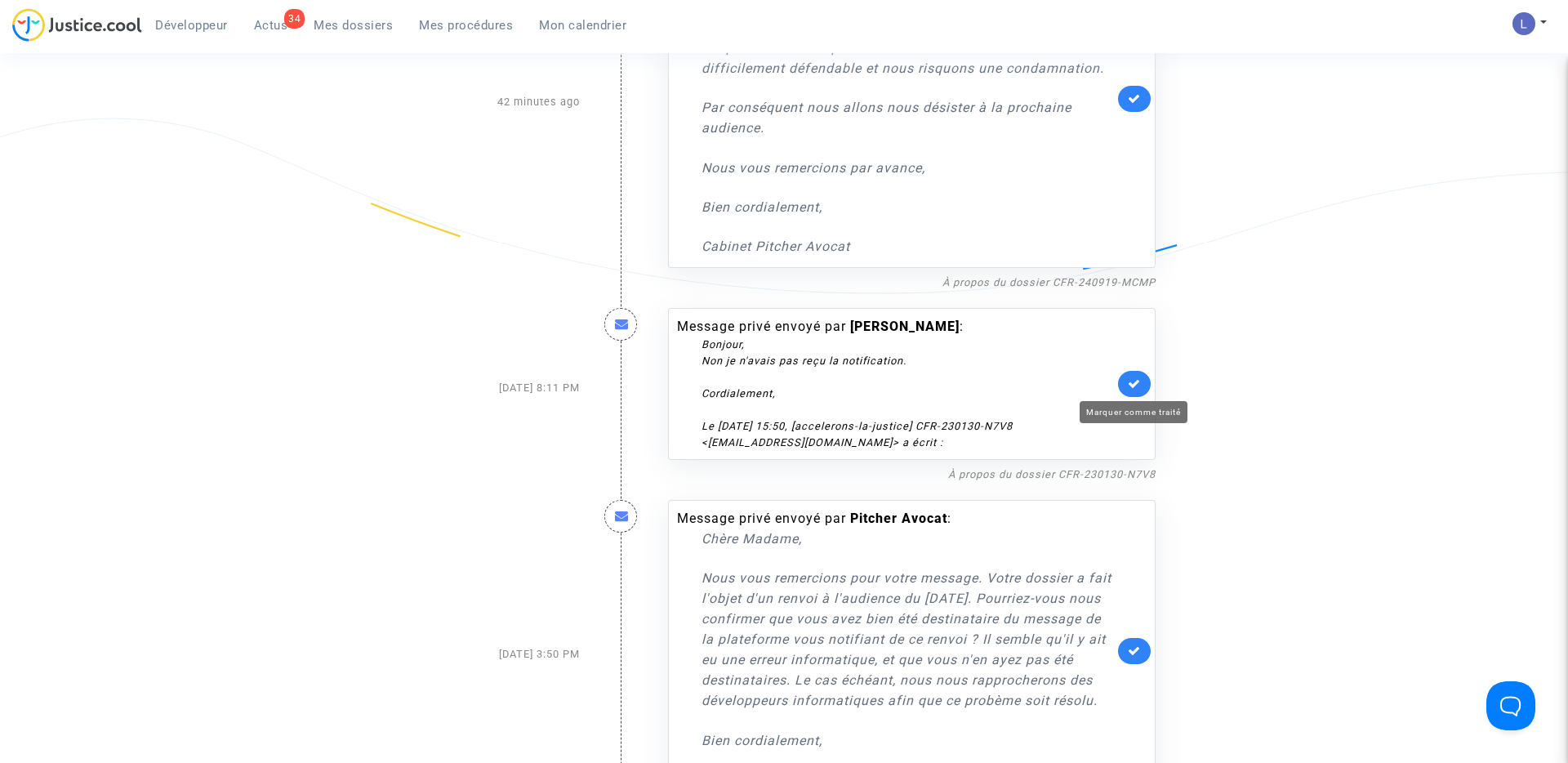
click at [1134, 382] on icon at bounding box center [1134, 383] width 13 height 13
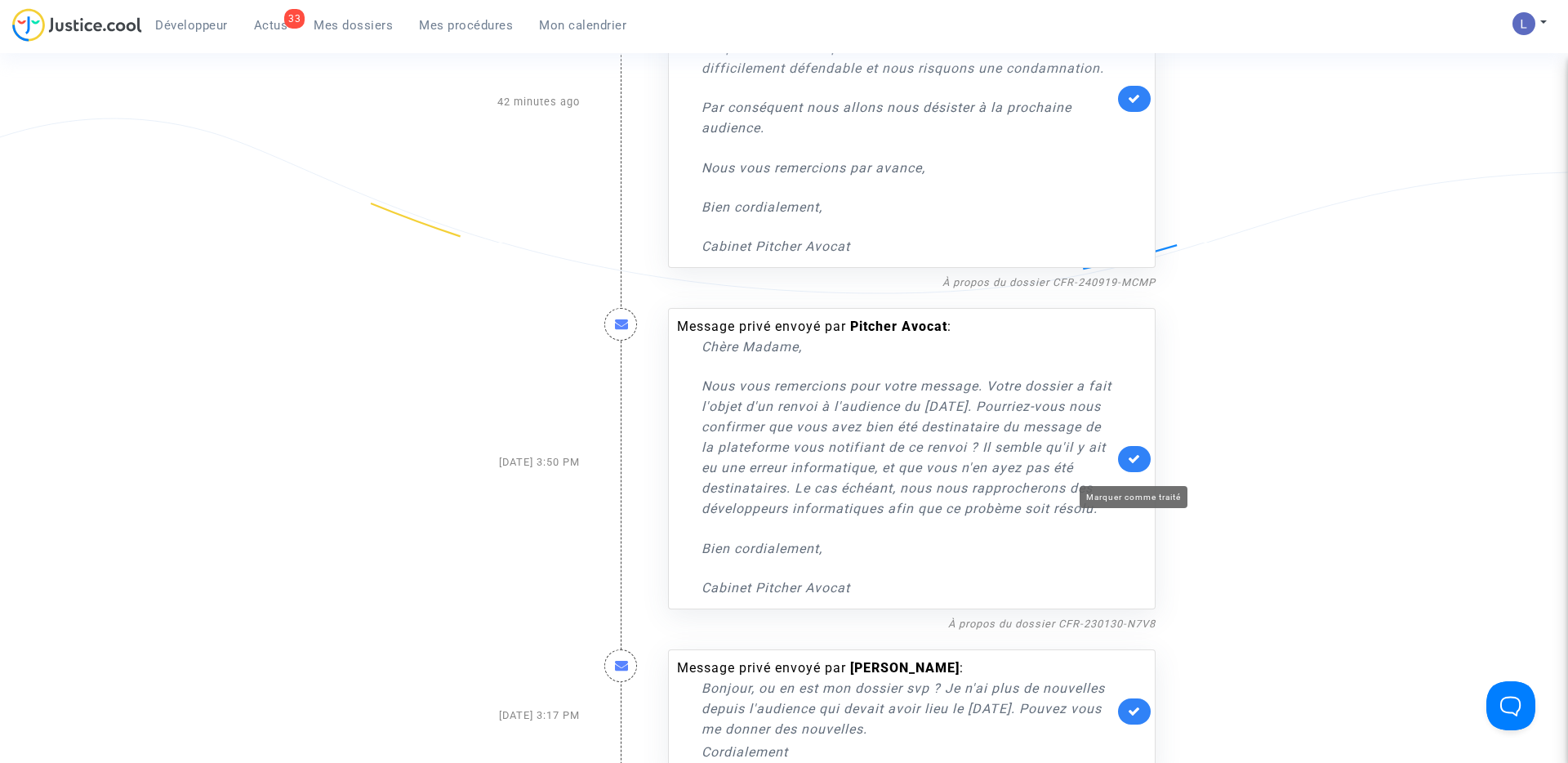
click at [1136, 463] on icon at bounding box center [1134, 459] width 13 height 13
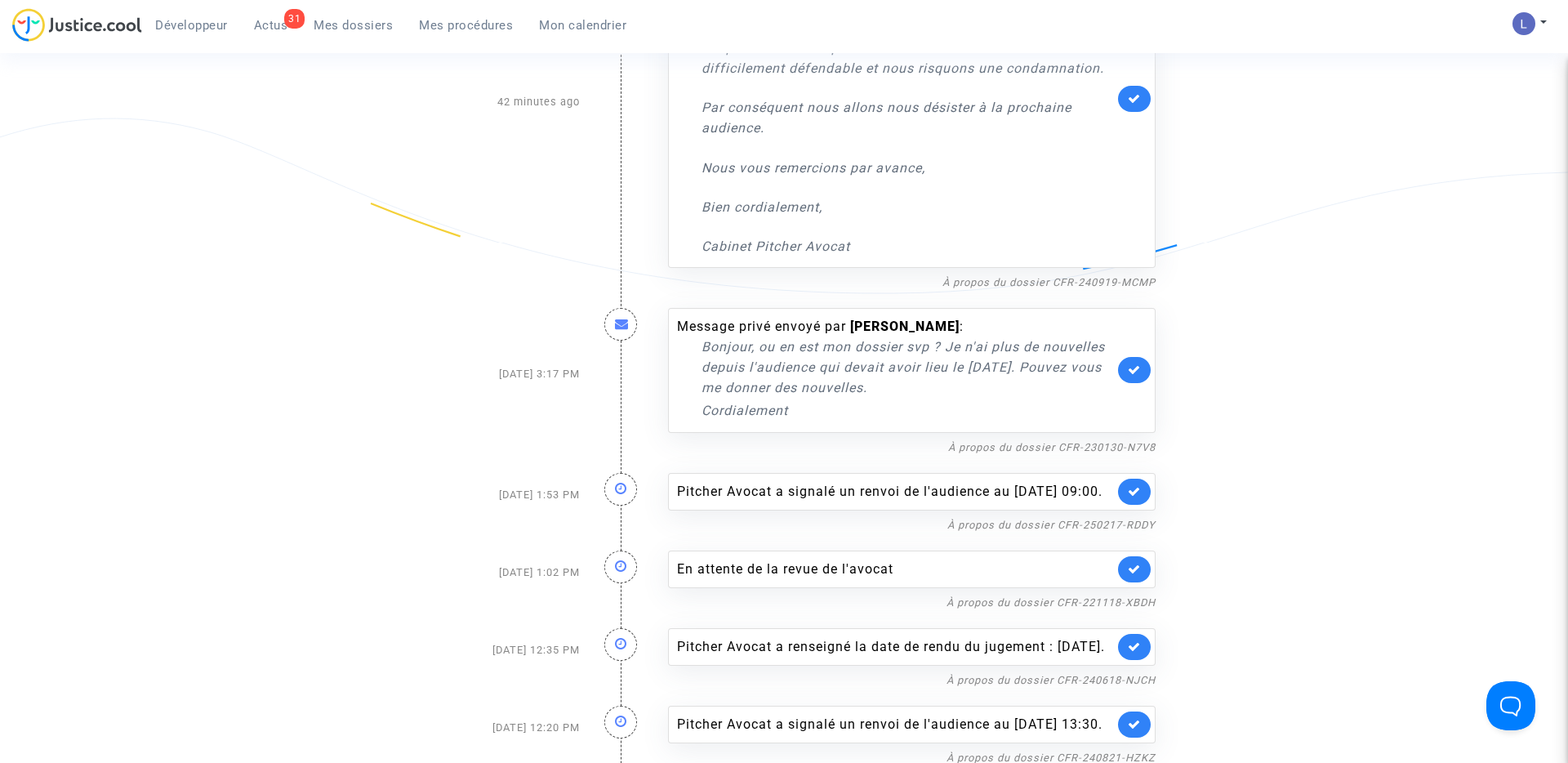
click at [1122, 367] on link at bounding box center [1134, 370] width 32 height 26
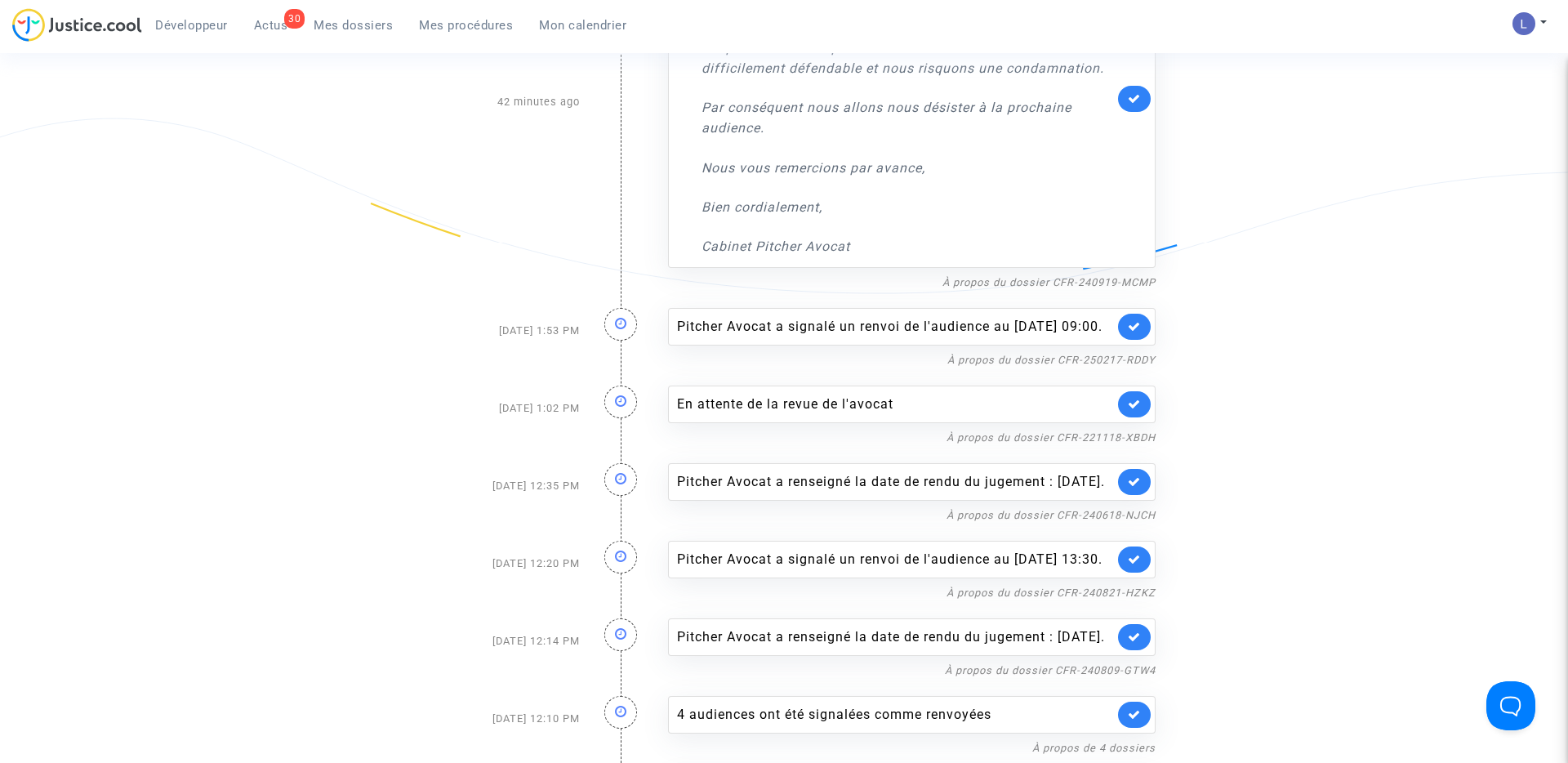
click at [1131, 339] on link at bounding box center [1134, 327] width 32 height 26
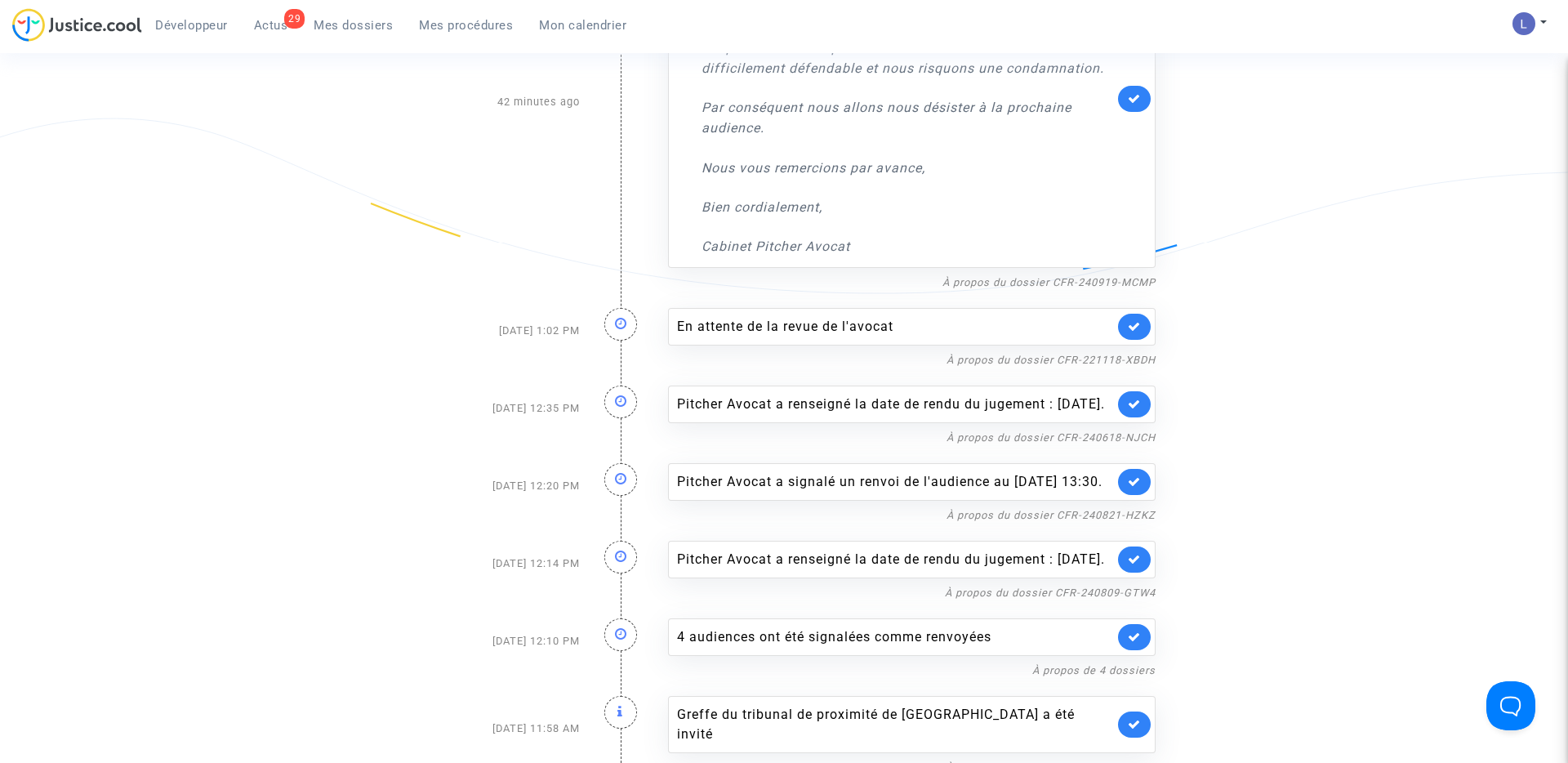
click at [1131, 344] on div "En attente de la revue de l'avocat" at bounding box center [912, 327] width 487 height 37
click at [1132, 335] on link at bounding box center [1134, 327] width 32 height 26
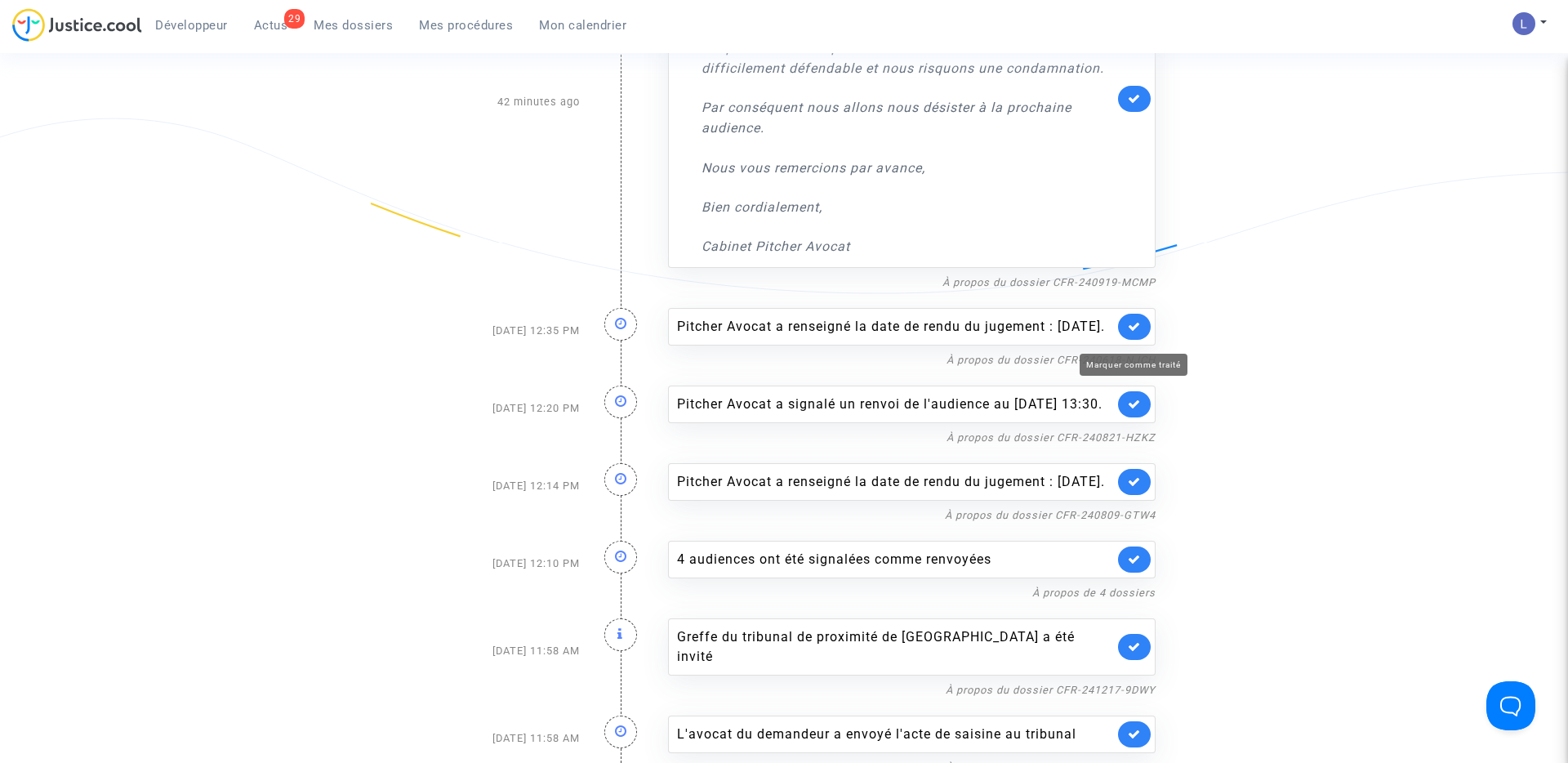
click at [1132, 333] on icon at bounding box center [1134, 326] width 13 height 13
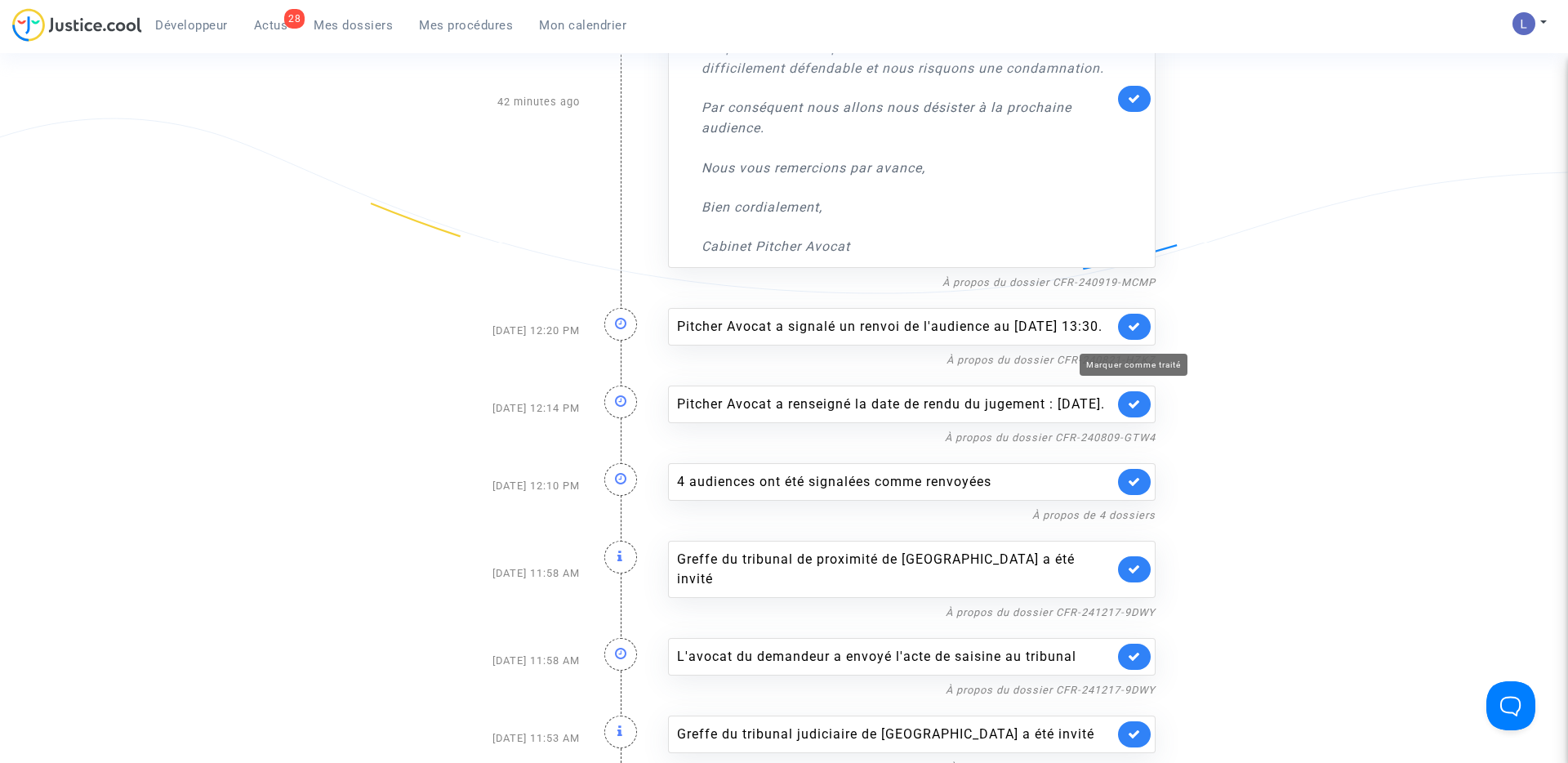
click at [1132, 333] on icon at bounding box center [1134, 326] width 13 height 13
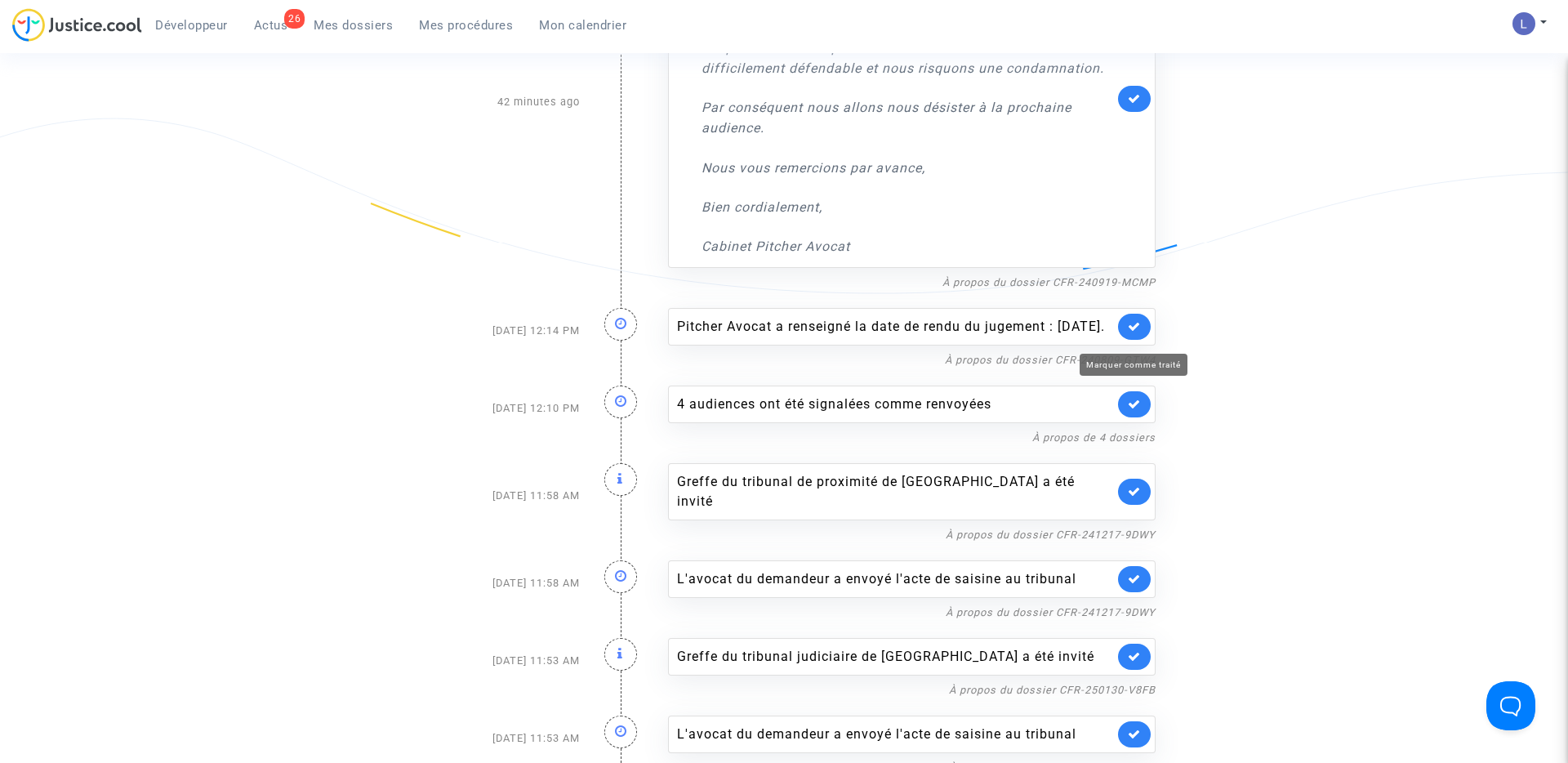
click at [1132, 333] on icon at bounding box center [1134, 326] width 13 height 13
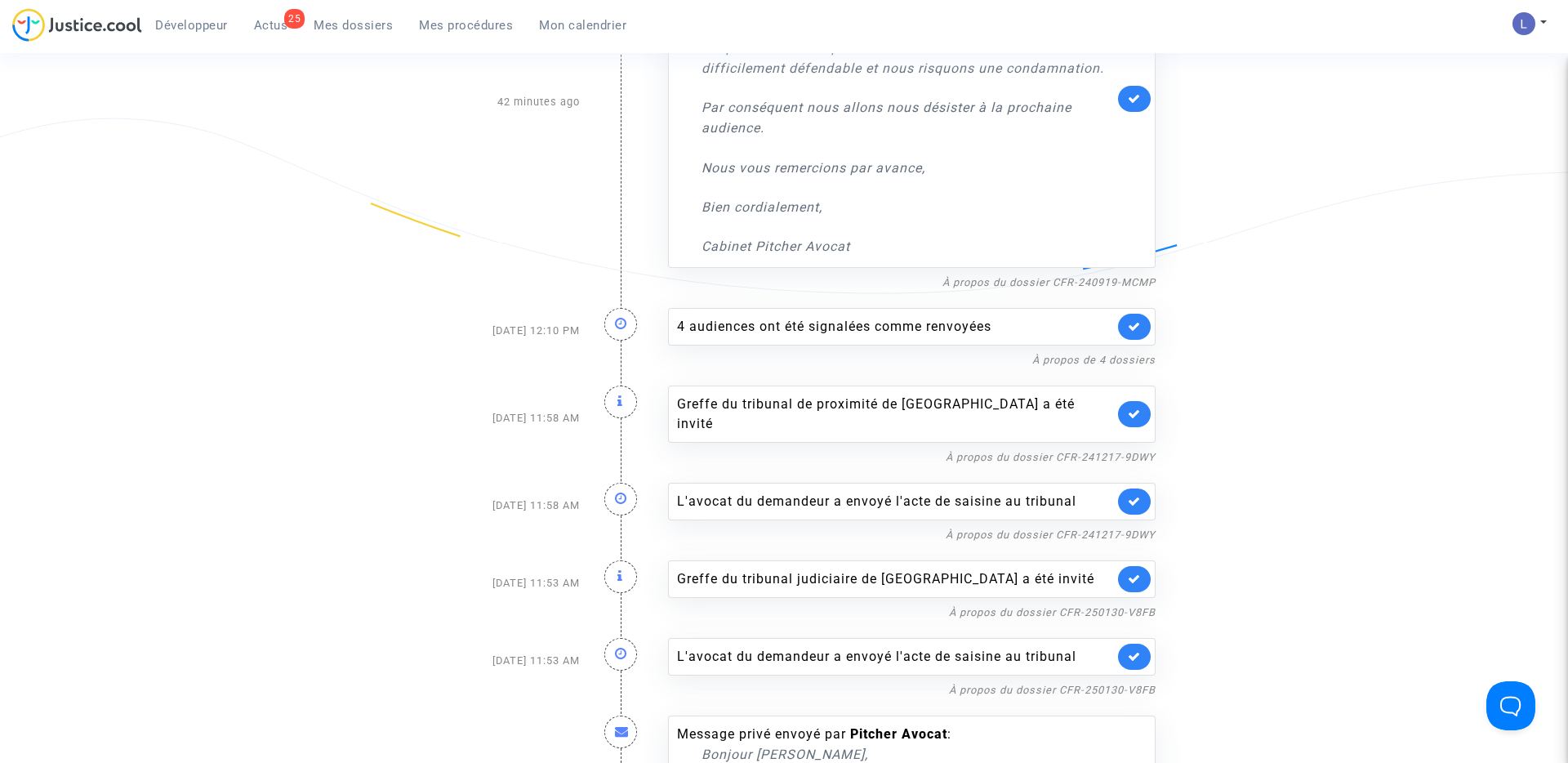
click at [1132, 335] on link at bounding box center [1134, 327] width 32 height 26
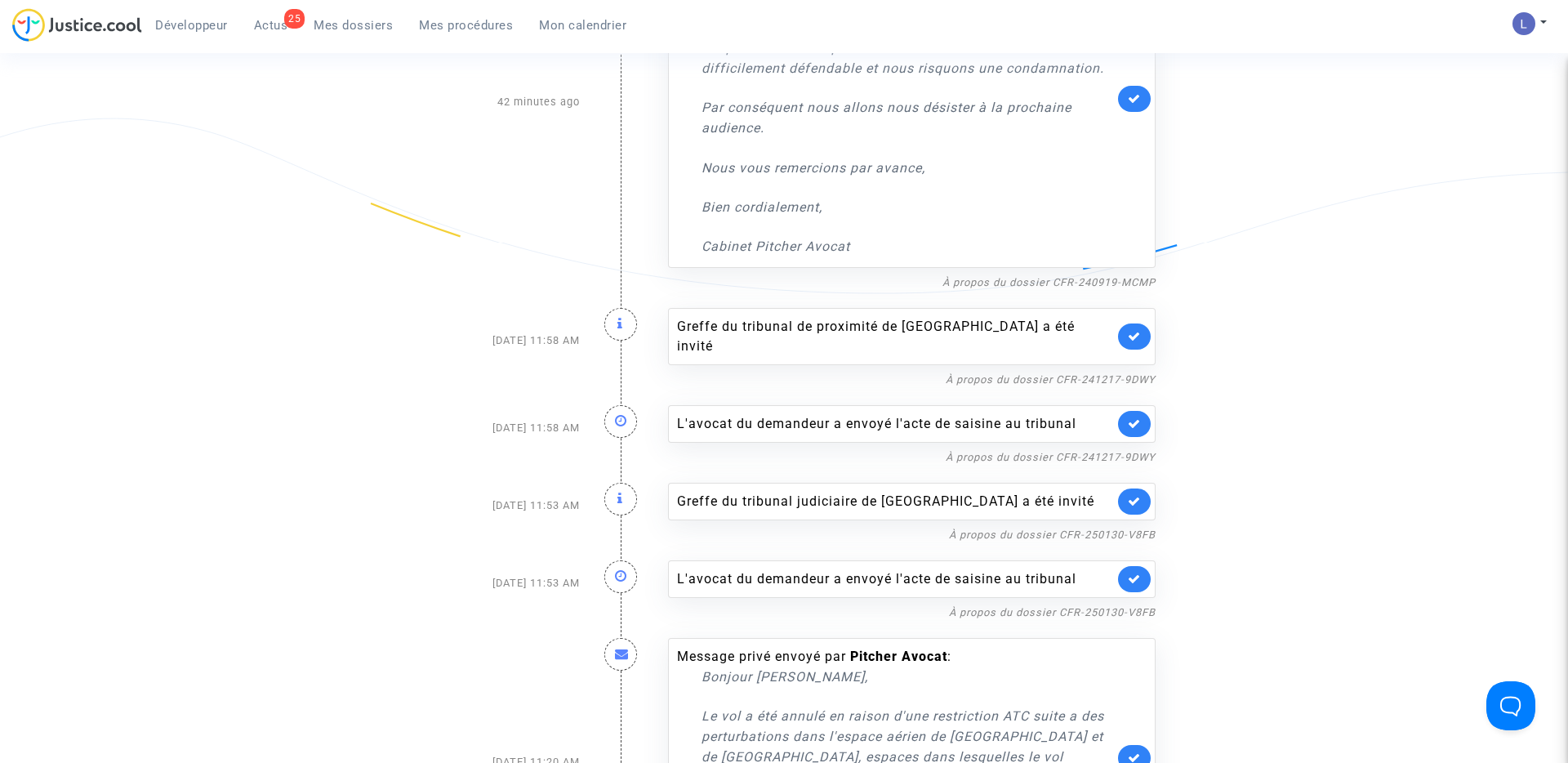
click at [1132, 335] on link at bounding box center [1134, 337] width 32 height 26
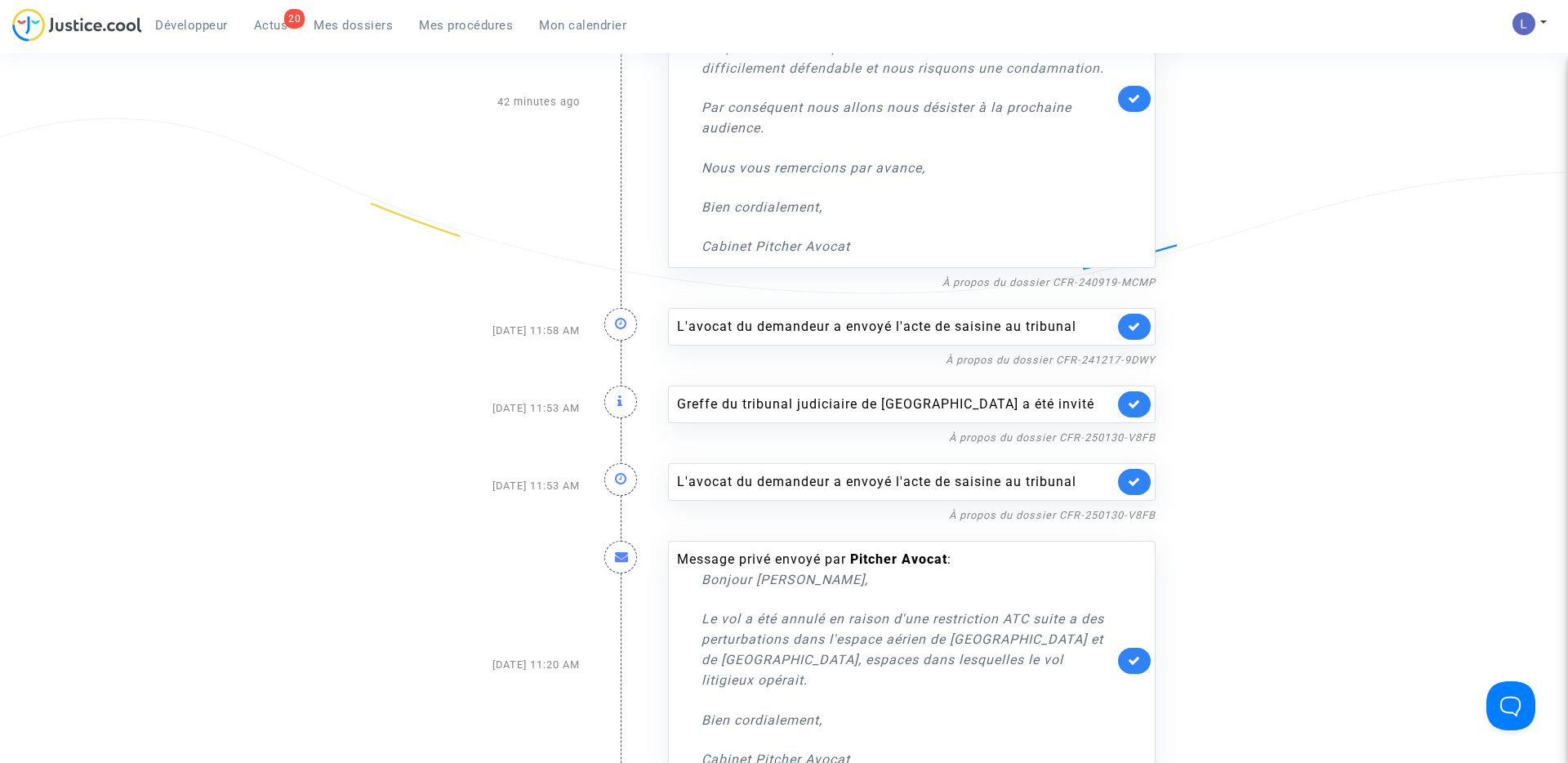
click at [1132, 335] on link at bounding box center [1134, 327] width 32 height 26
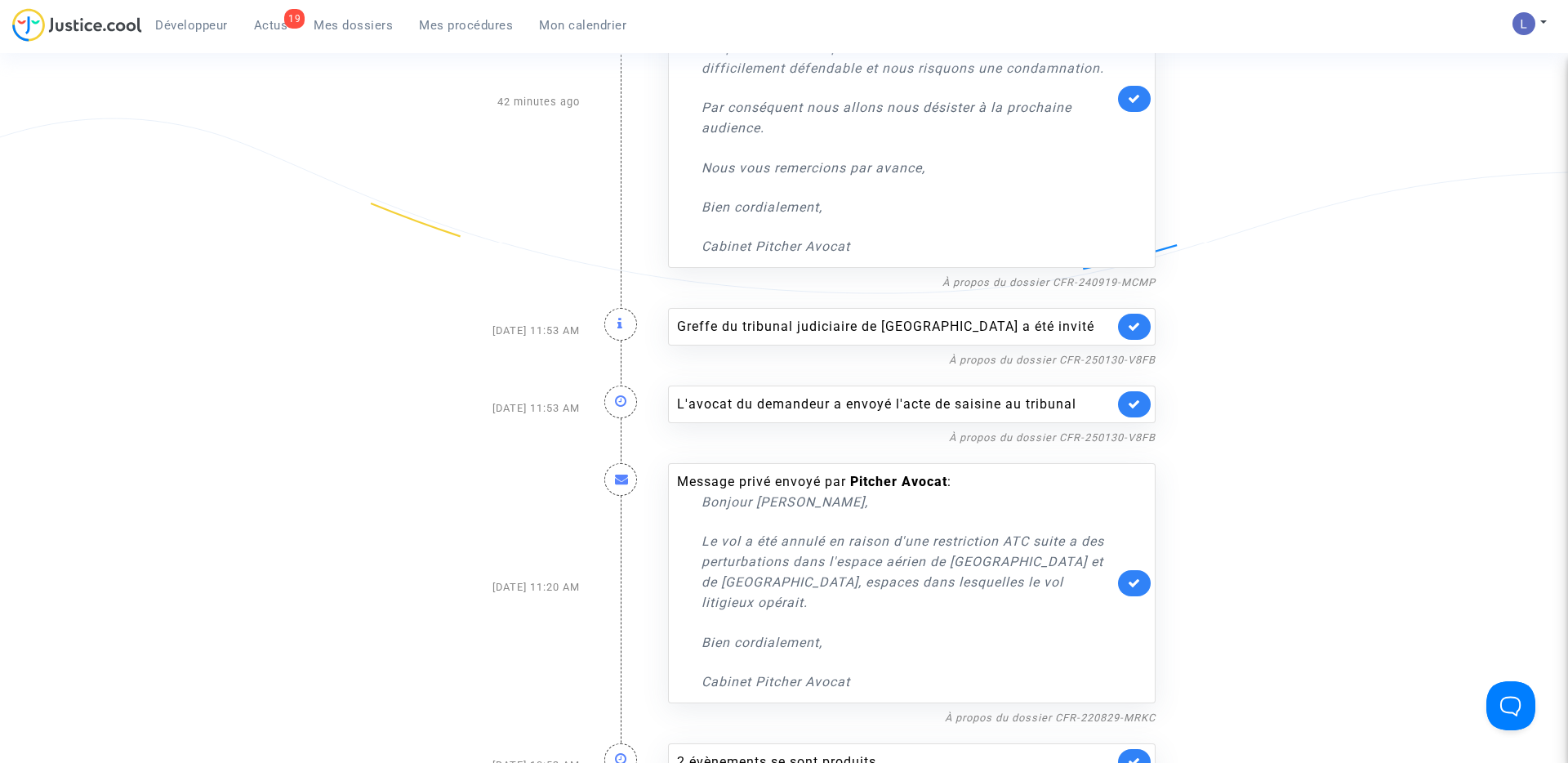
click at [1132, 335] on link at bounding box center [1134, 327] width 32 height 26
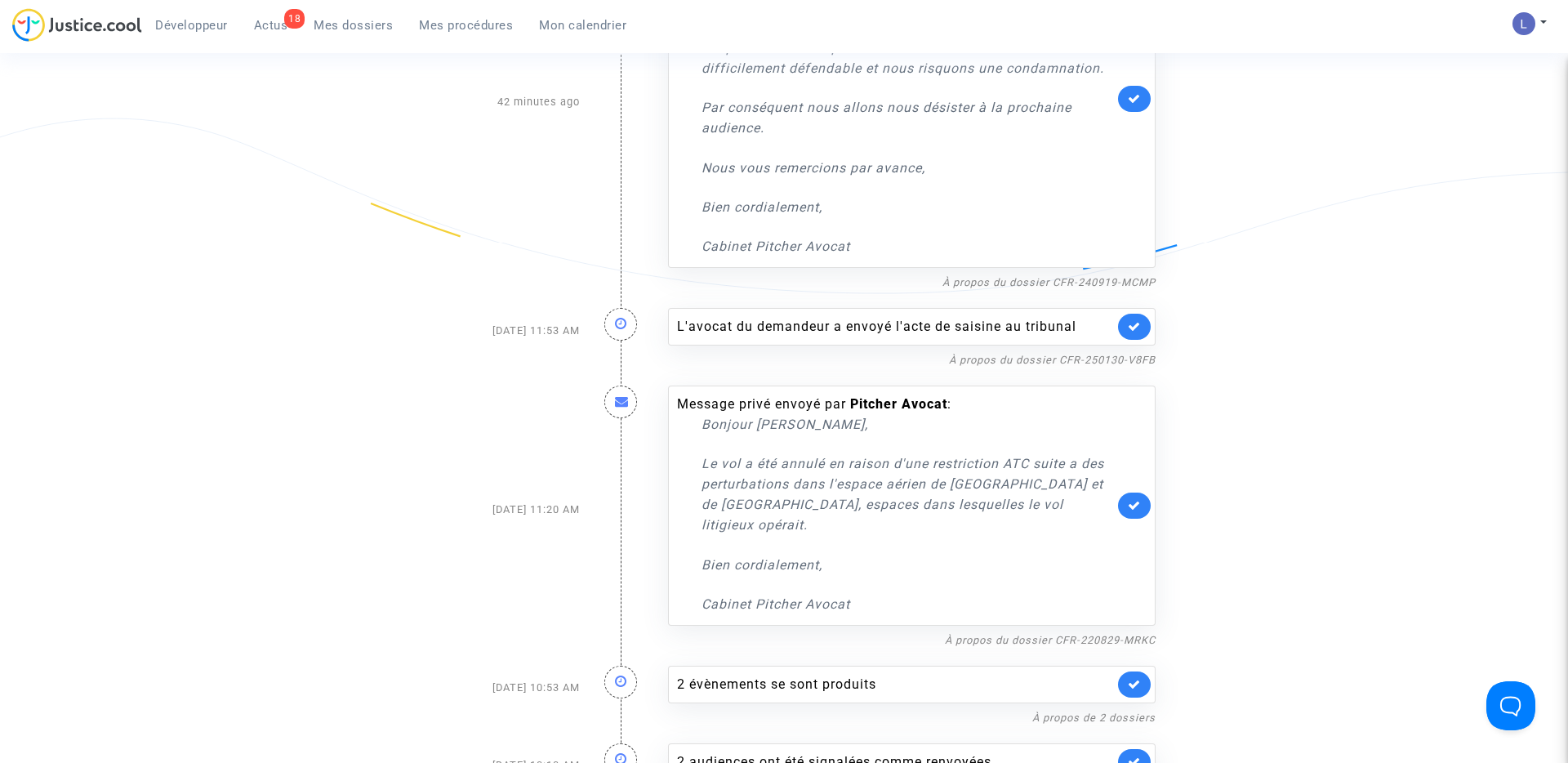
click at [1132, 335] on link at bounding box center [1134, 327] width 32 height 26
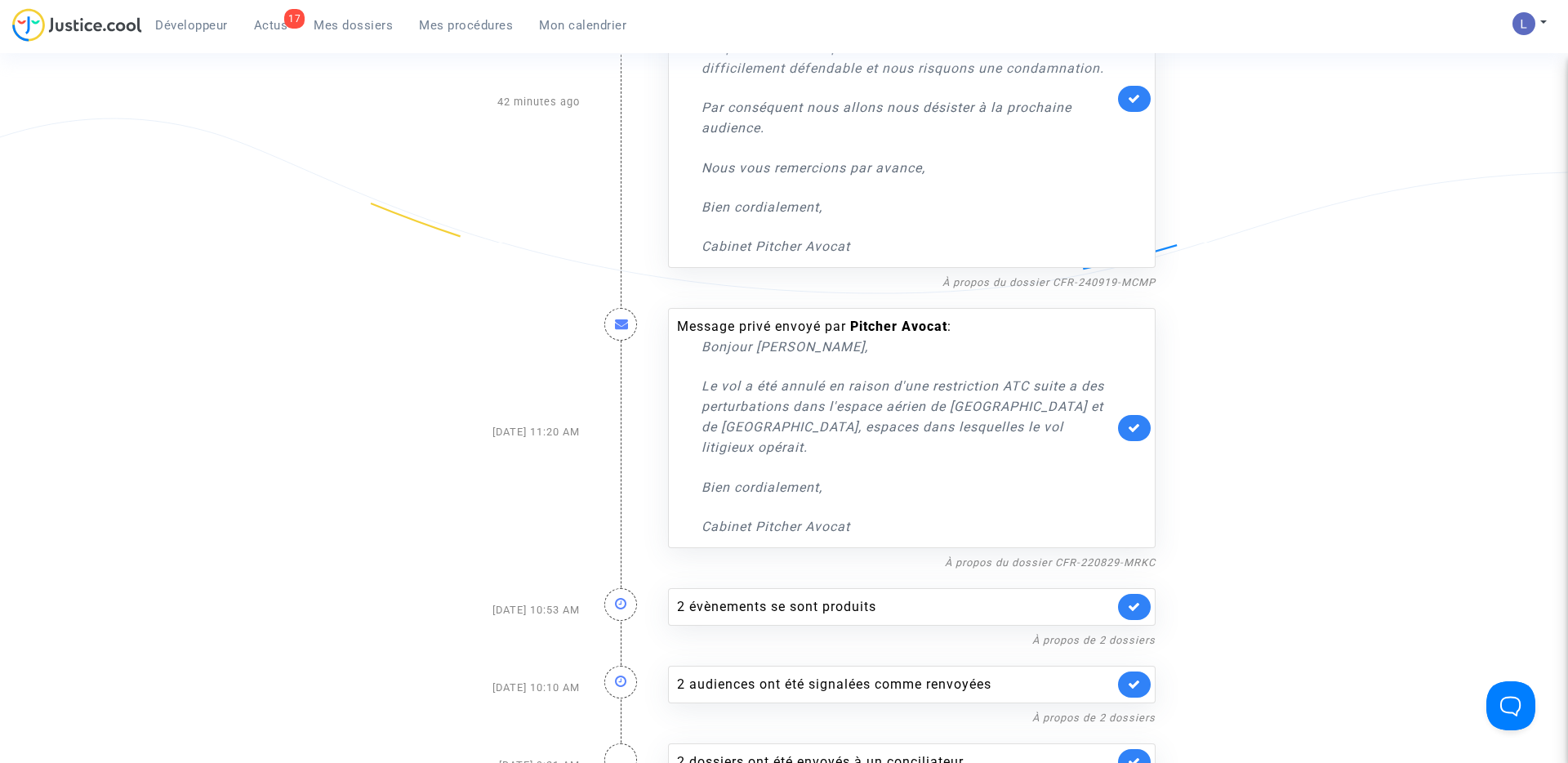
click at [1133, 415] on link at bounding box center [1134, 427] width 32 height 26
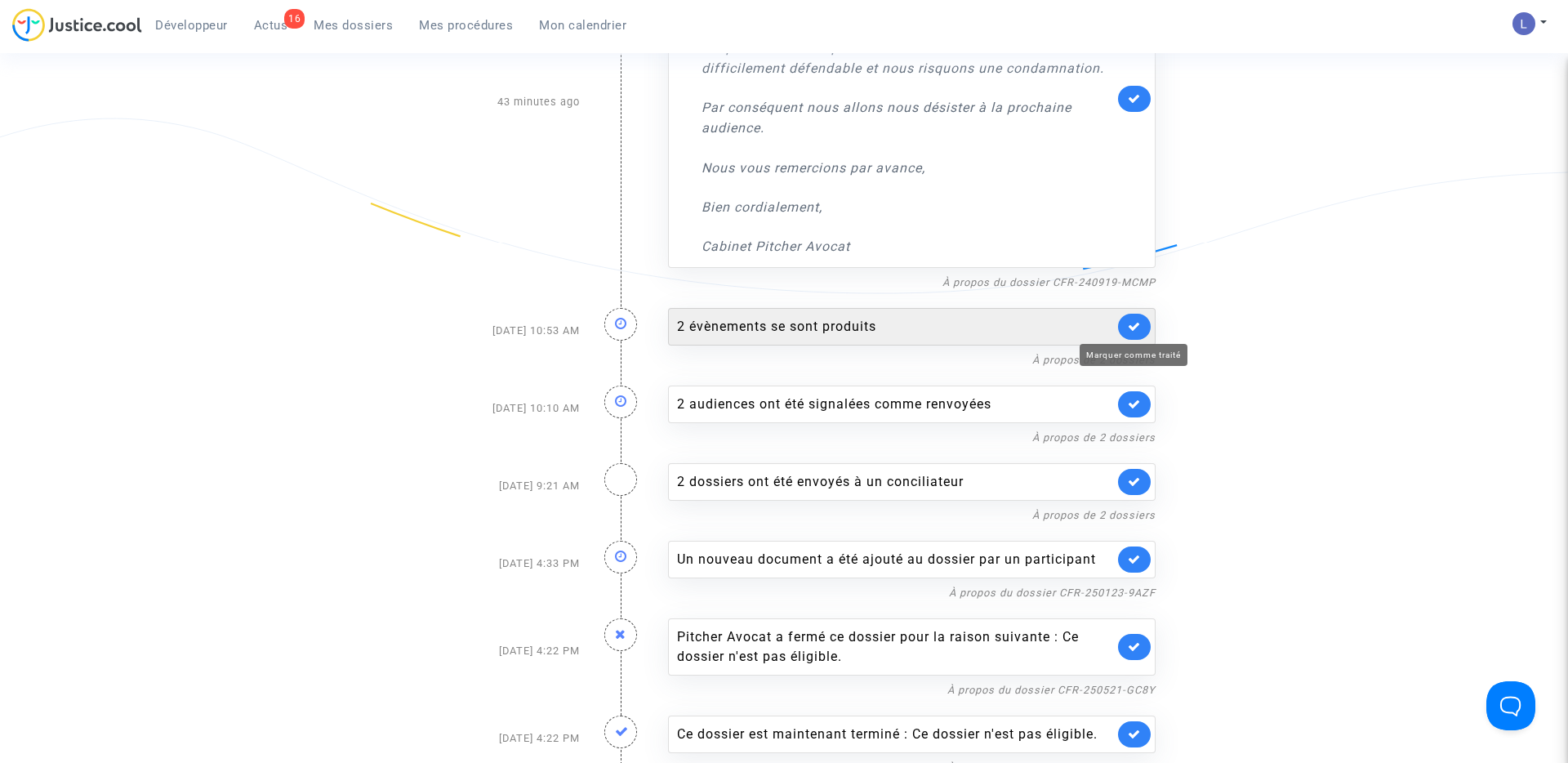
click at [1135, 329] on icon at bounding box center [1134, 326] width 13 height 13
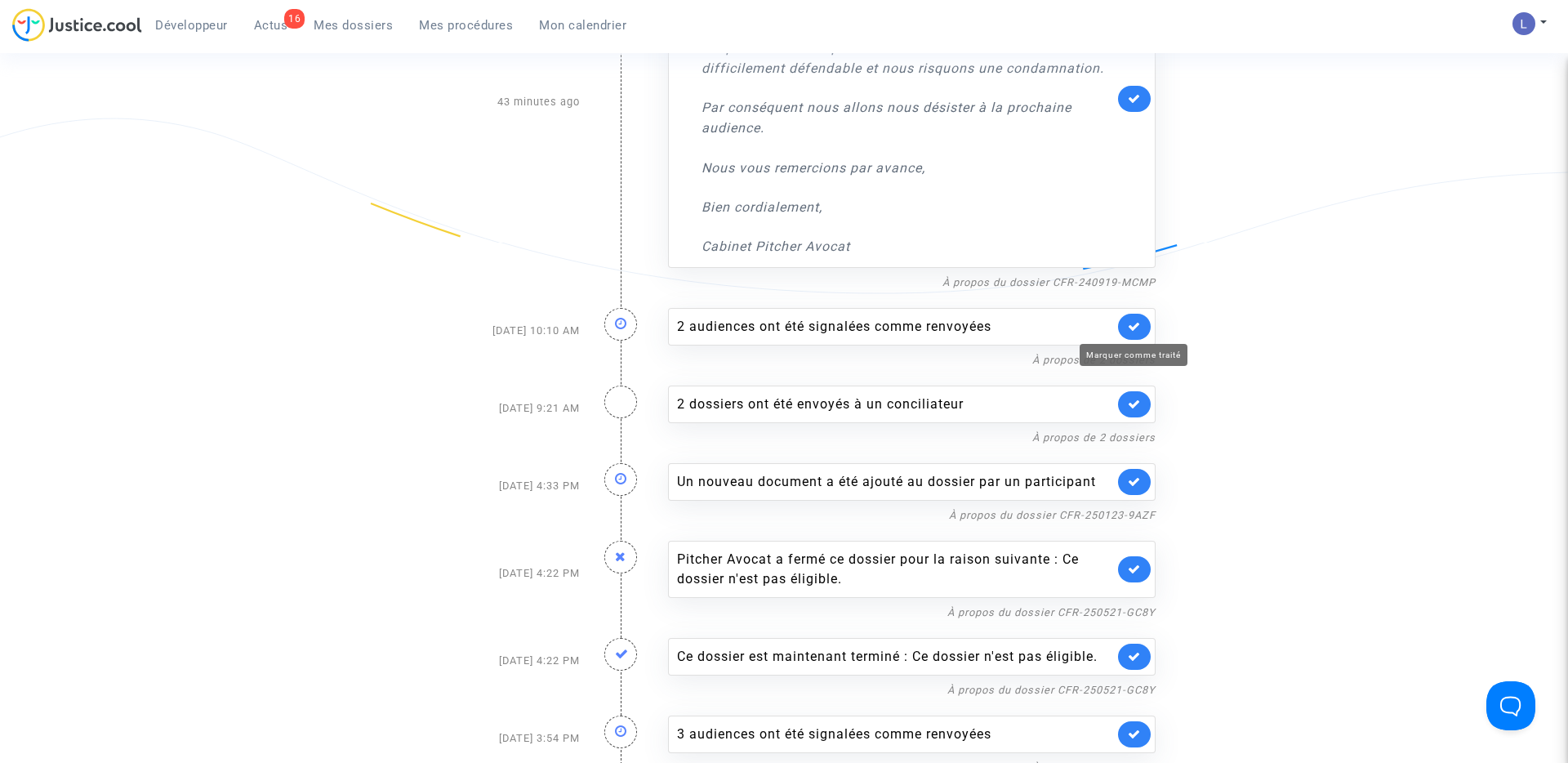
click at [1135, 329] on icon at bounding box center [1134, 326] width 13 height 13
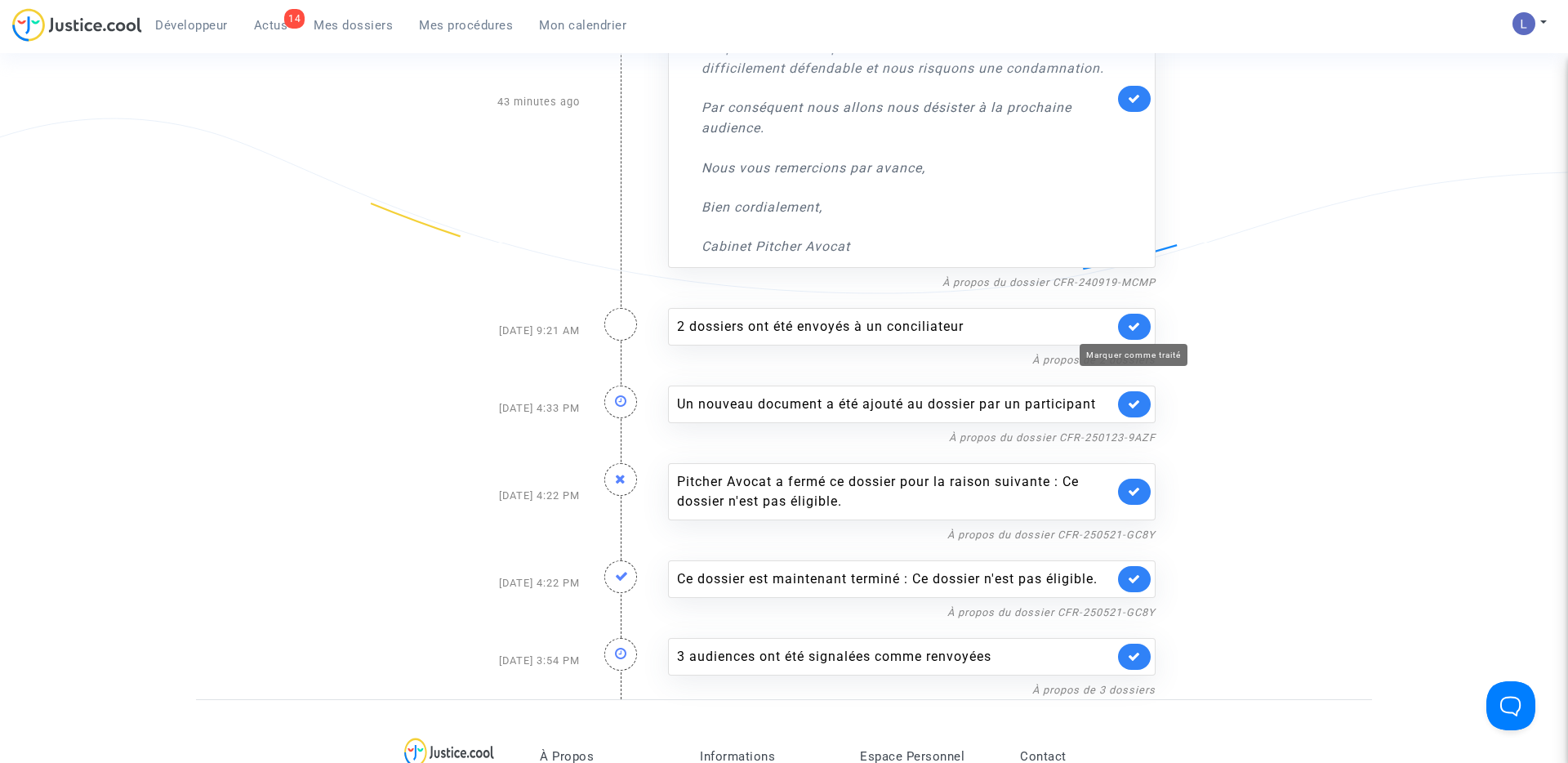
click at [1135, 329] on icon at bounding box center [1134, 326] width 13 height 13
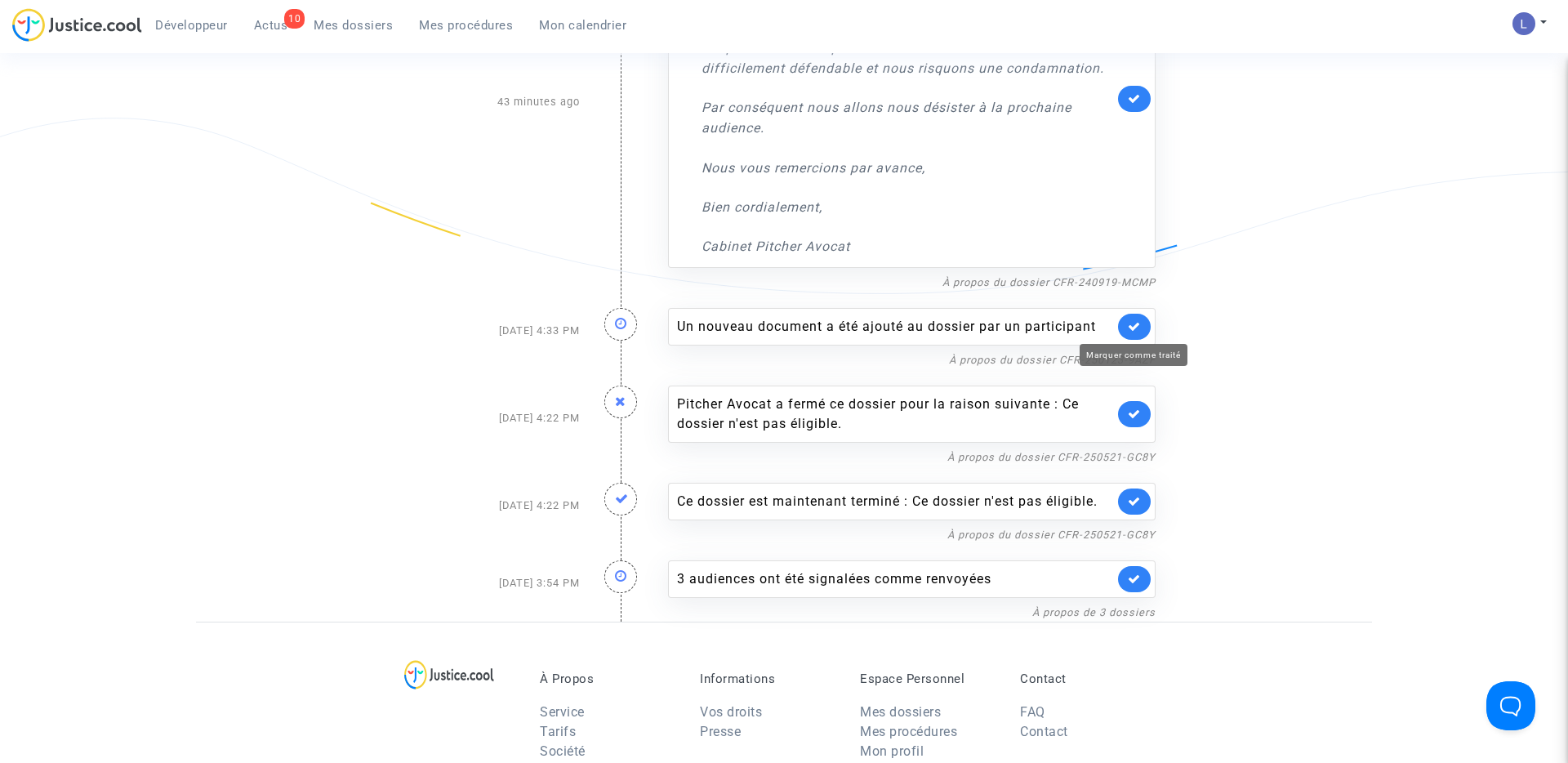
click at [1135, 329] on icon at bounding box center [1134, 326] width 13 height 13
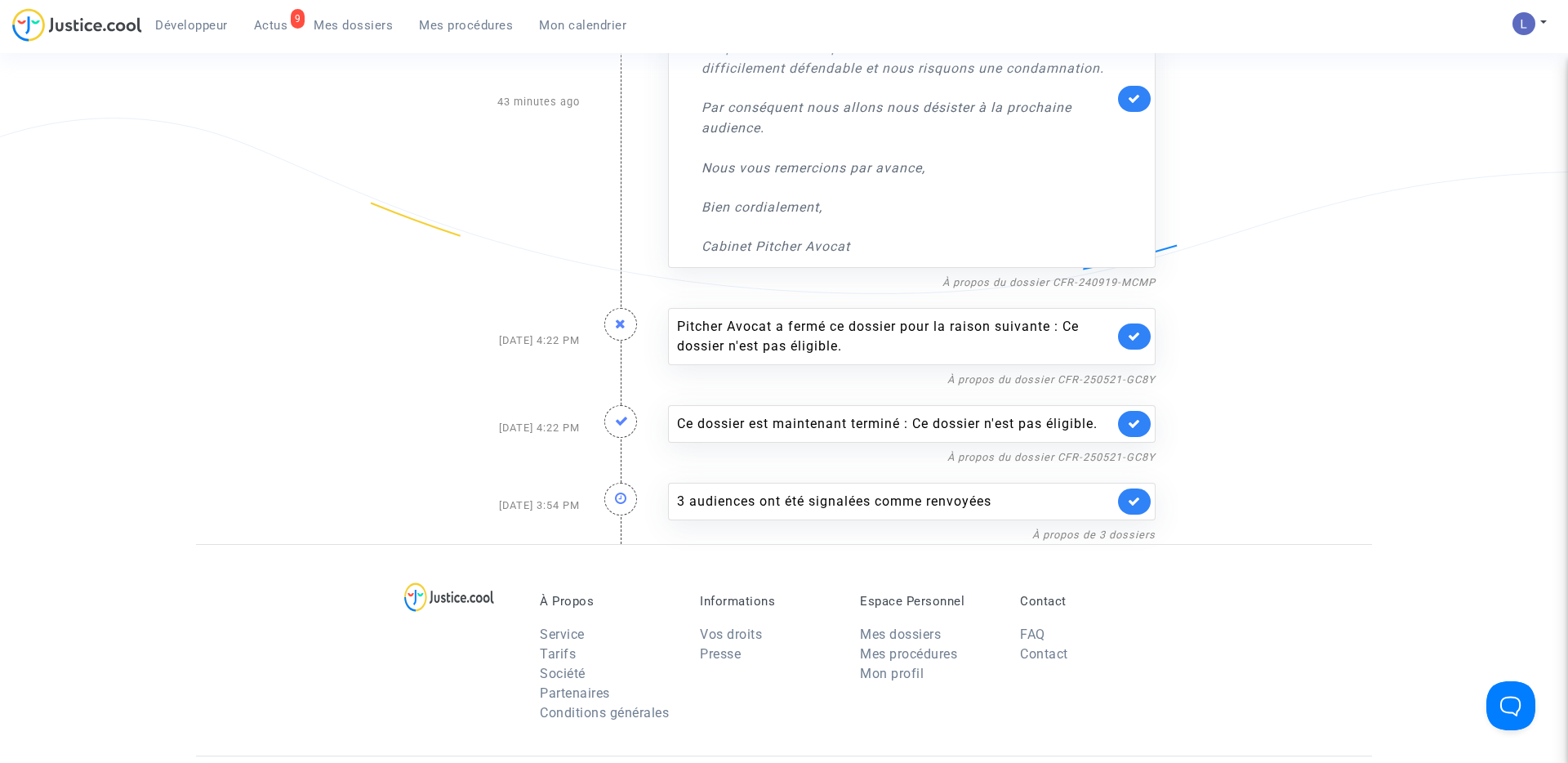
click at [1135, 329] on link at bounding box center [1134, 337] width 32 height 26
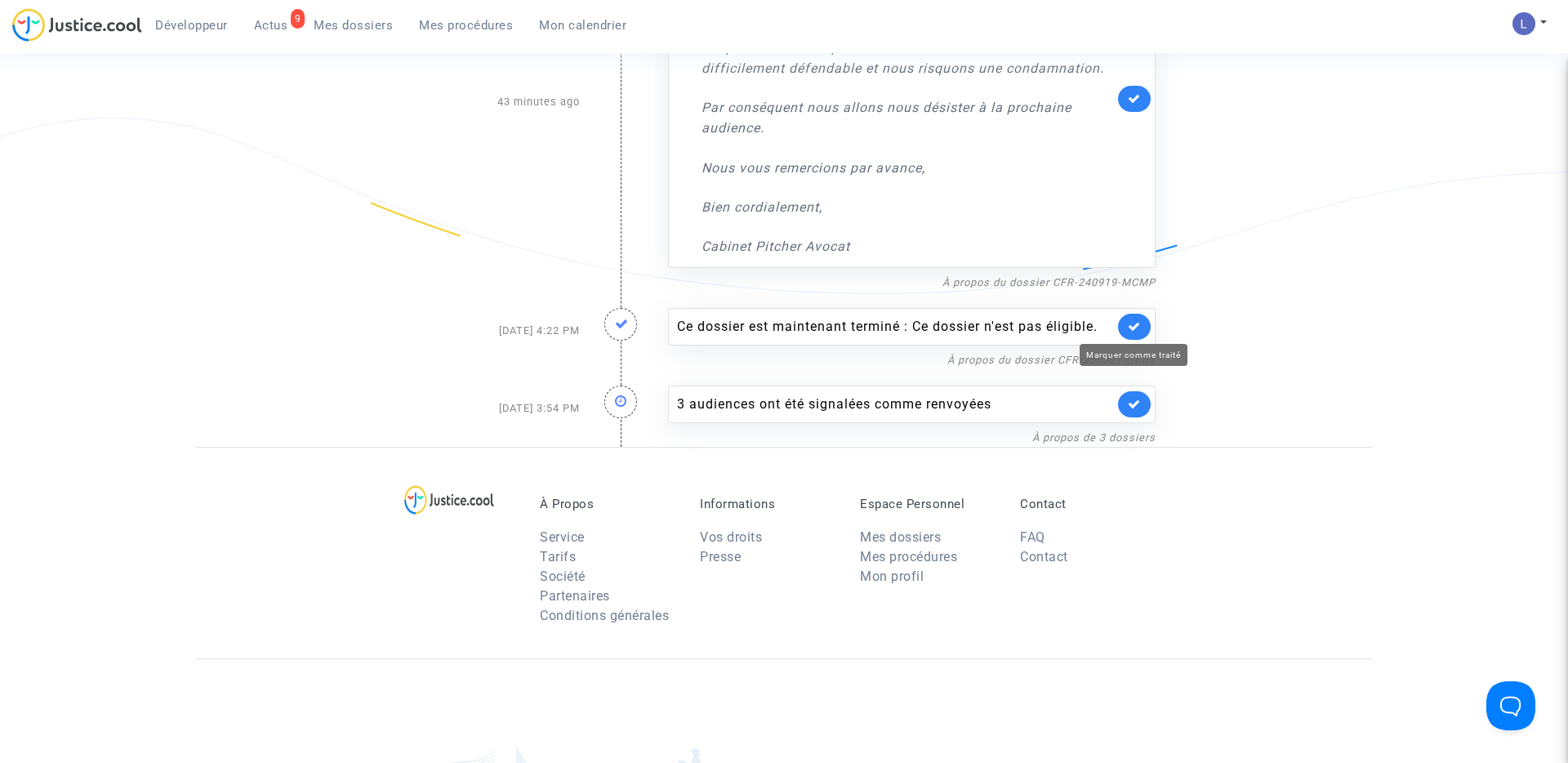
click at [1135, 329] on icon at bounding box center [1134, 326] width 13 height 13
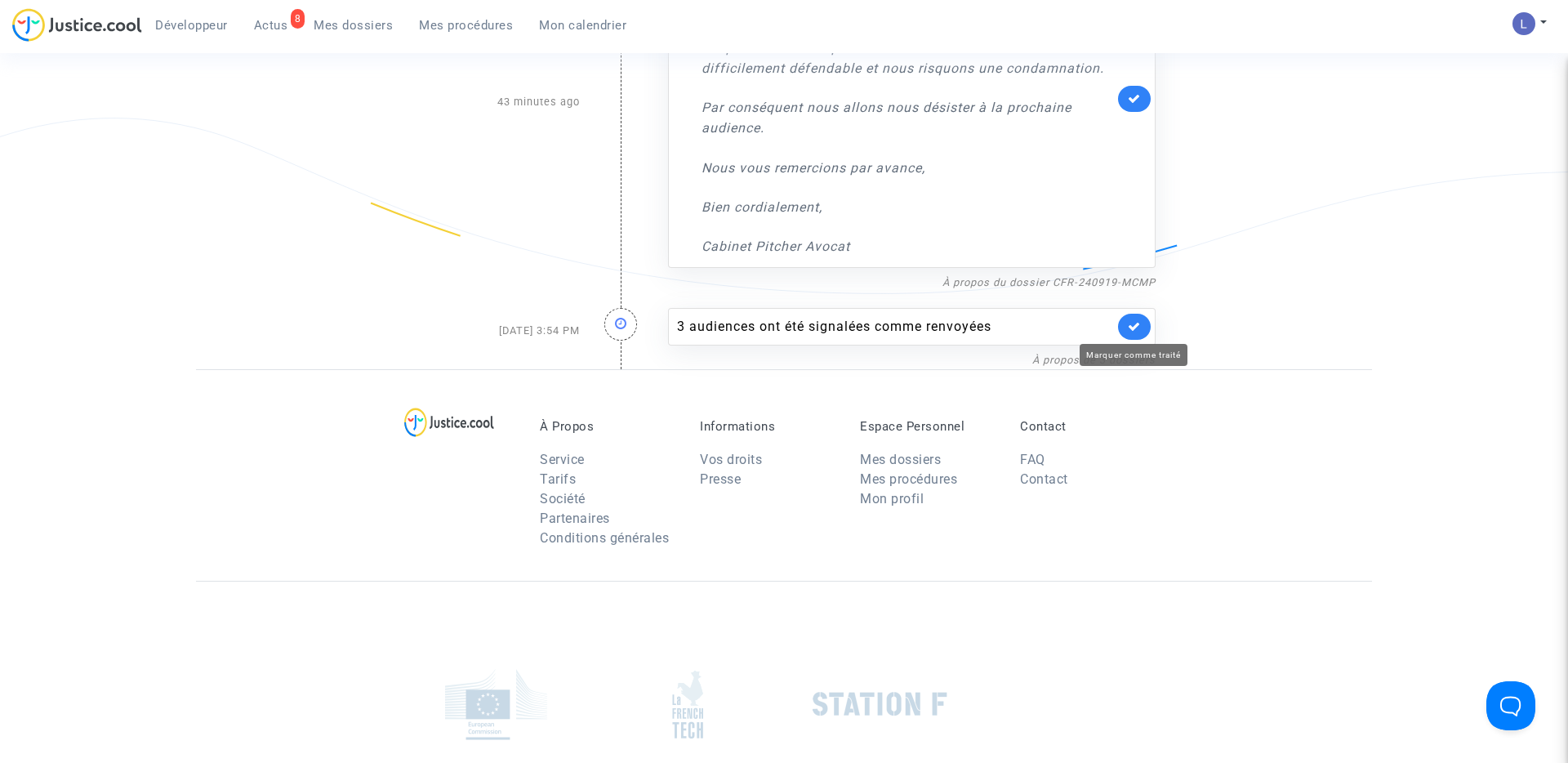
click at [1135, 329] on icon at bounding box center [1134, 326] width 13 height 13
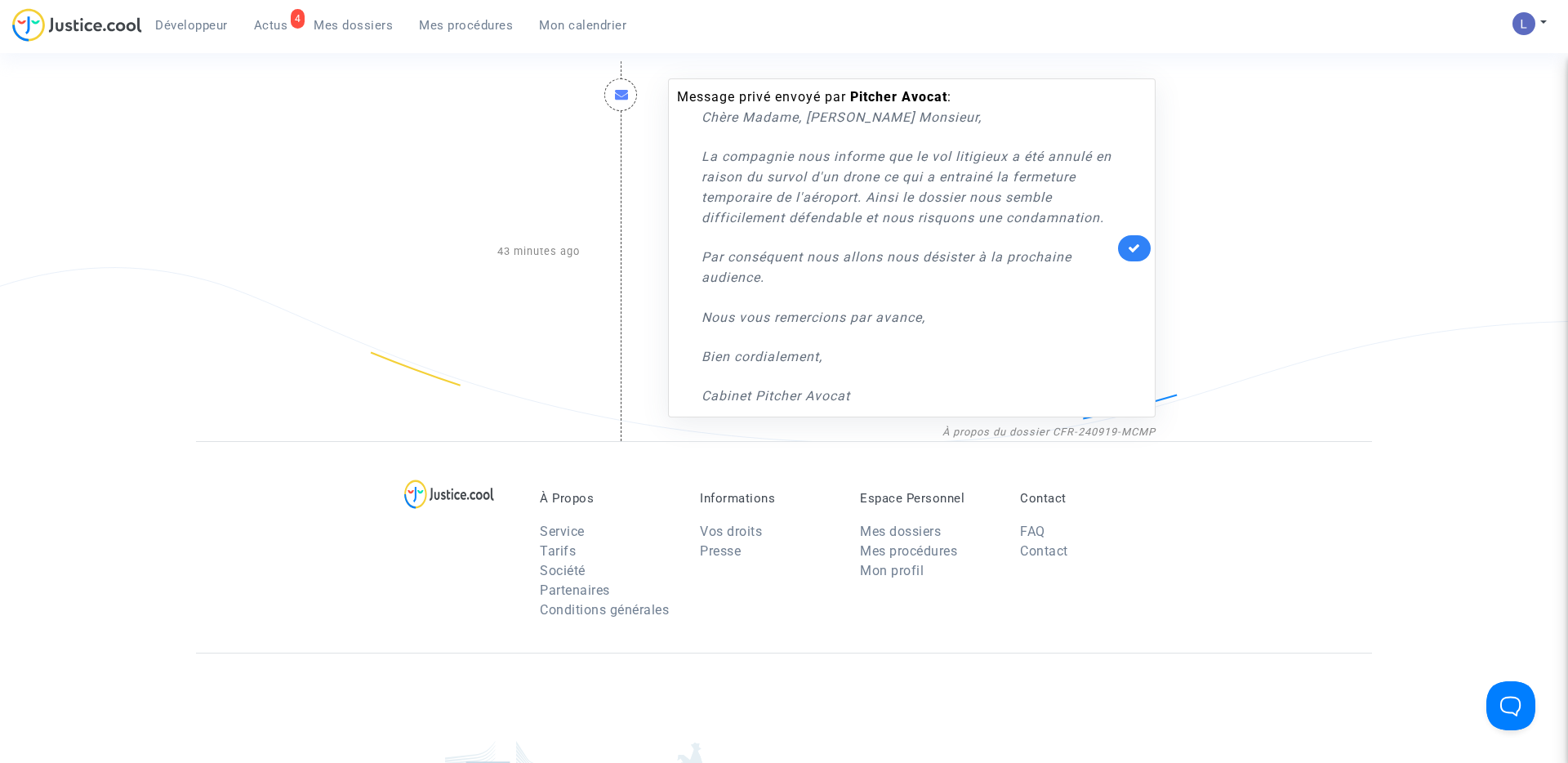
scroll to position [0, 0]
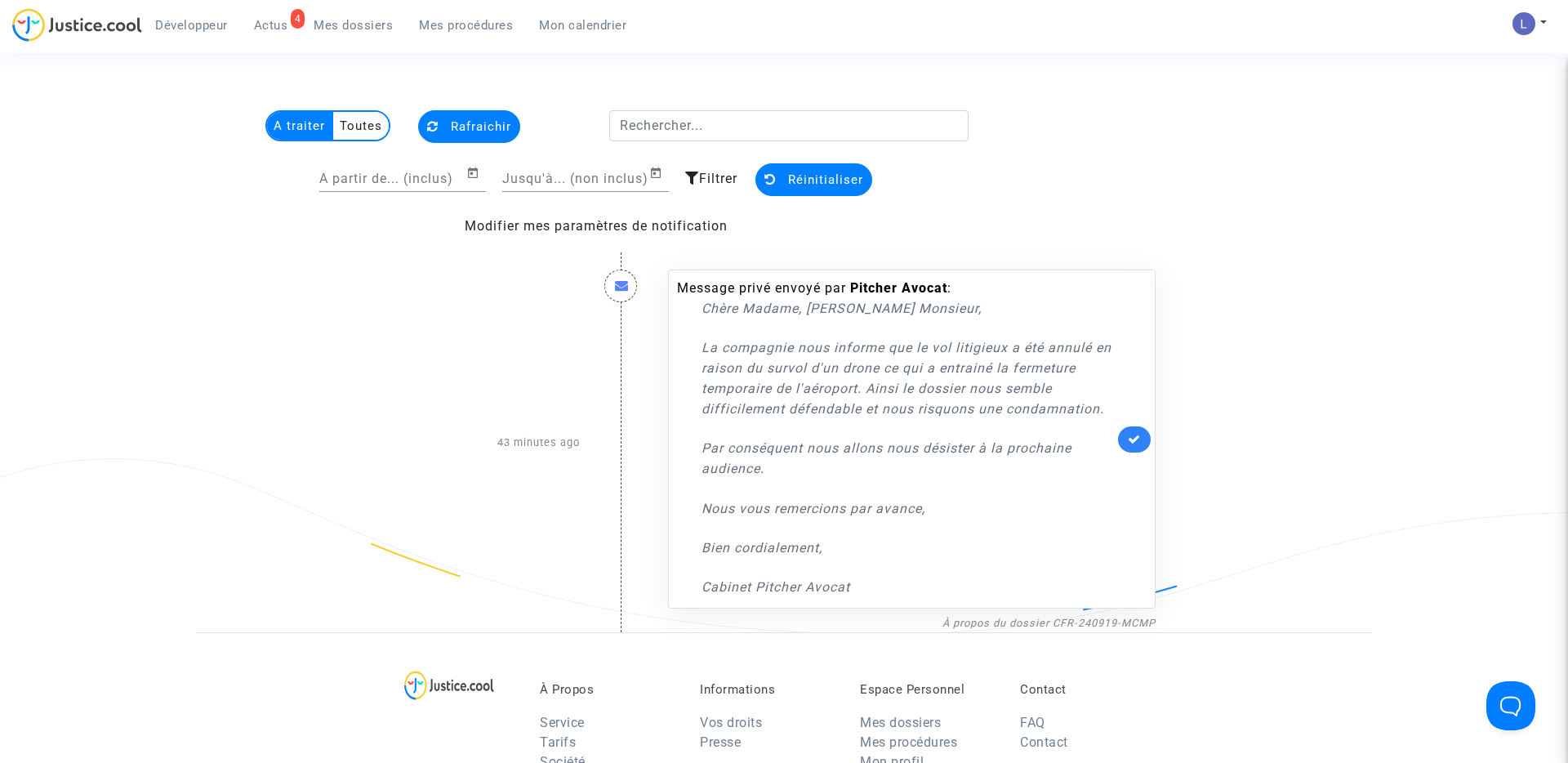
click at [367, 31] on span "Mes dossiers" at bounding box center [353, 24] width 79 height 15
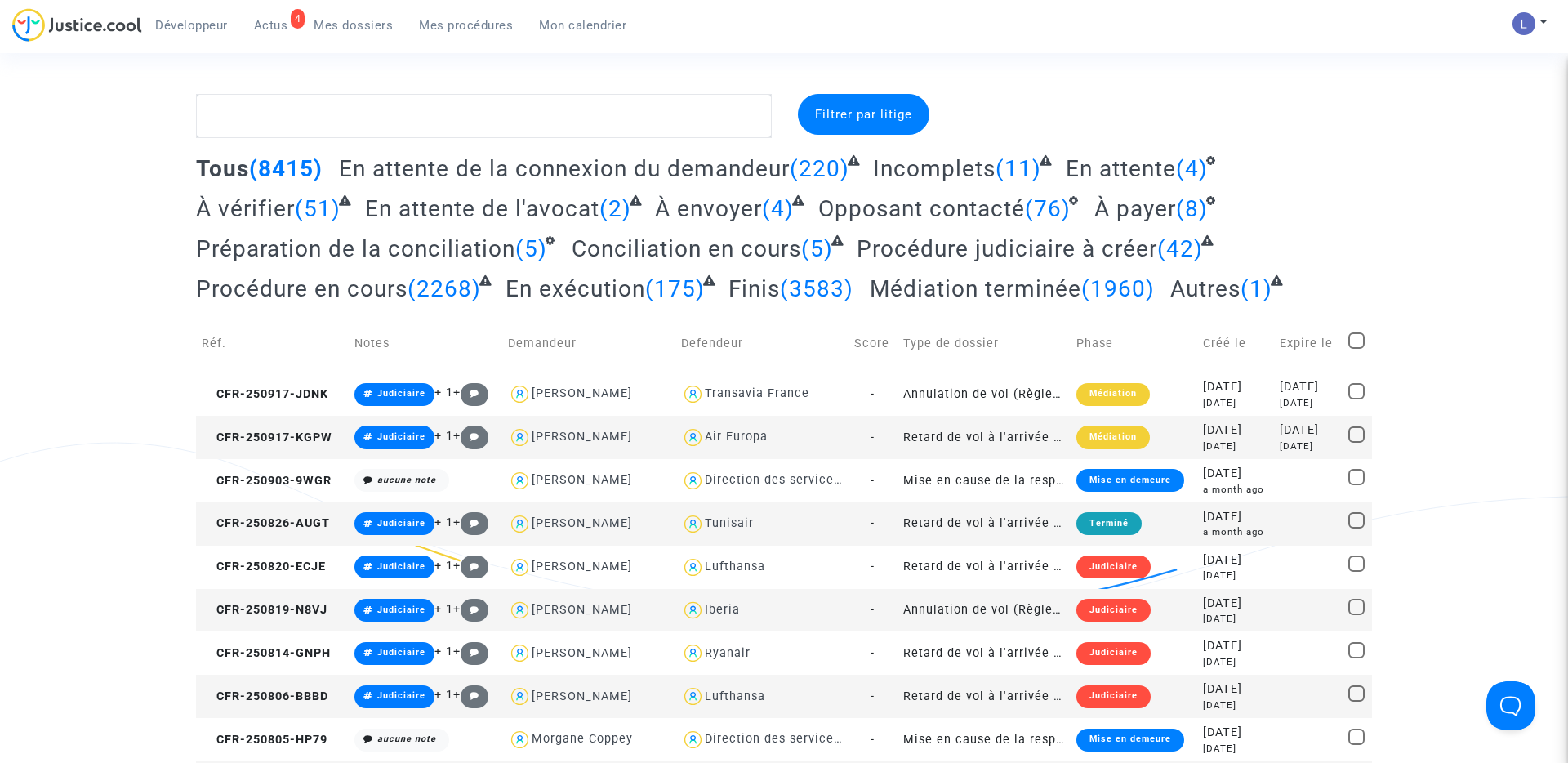
click at [271, 24] on span "Actus" at bounding box center [271, 24] width 34 height 15
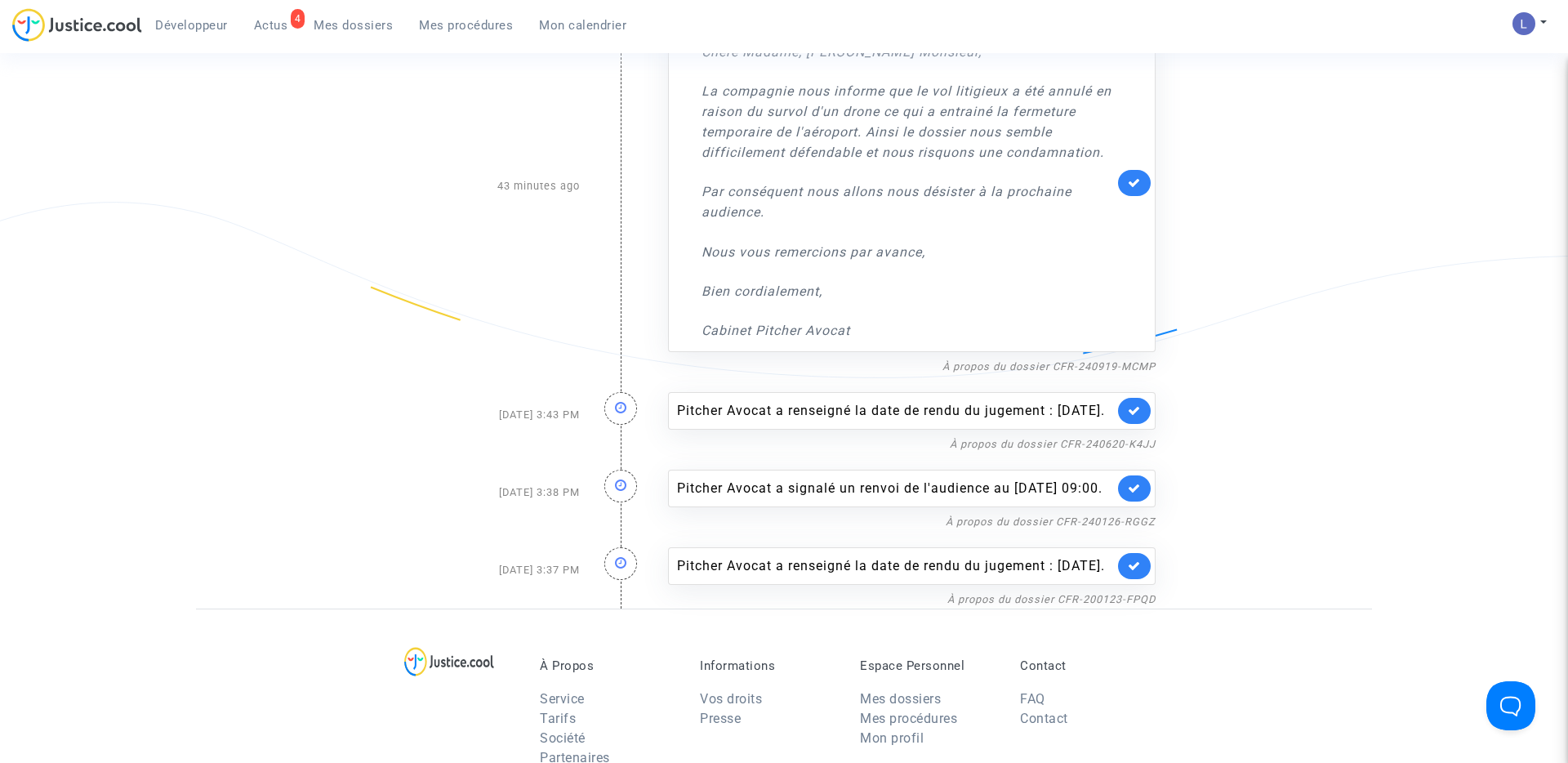
scroll to position [277, 0]
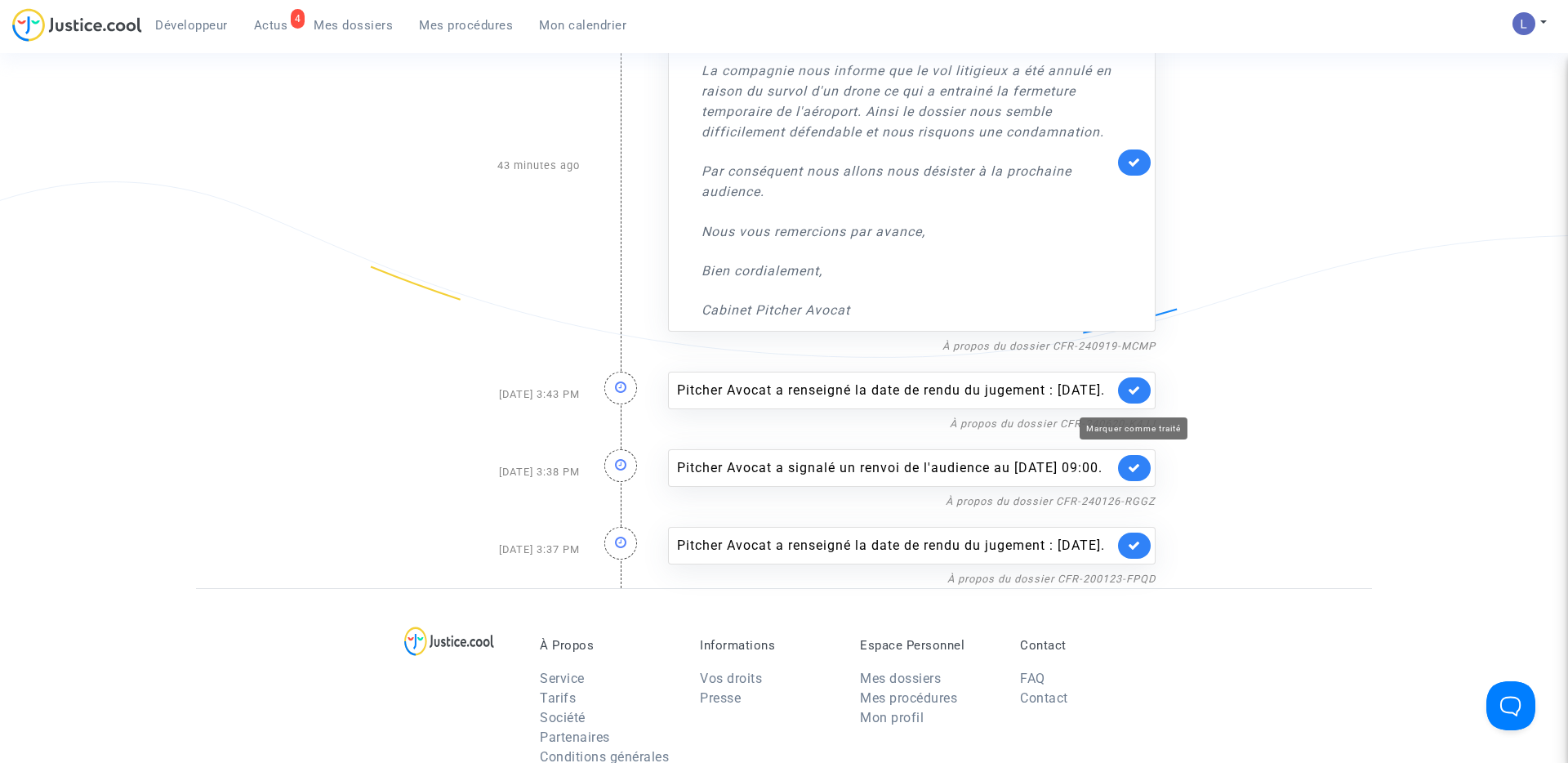
click at [1136, 396] on icon at bounding box center [1134, 389] width 13 height 13
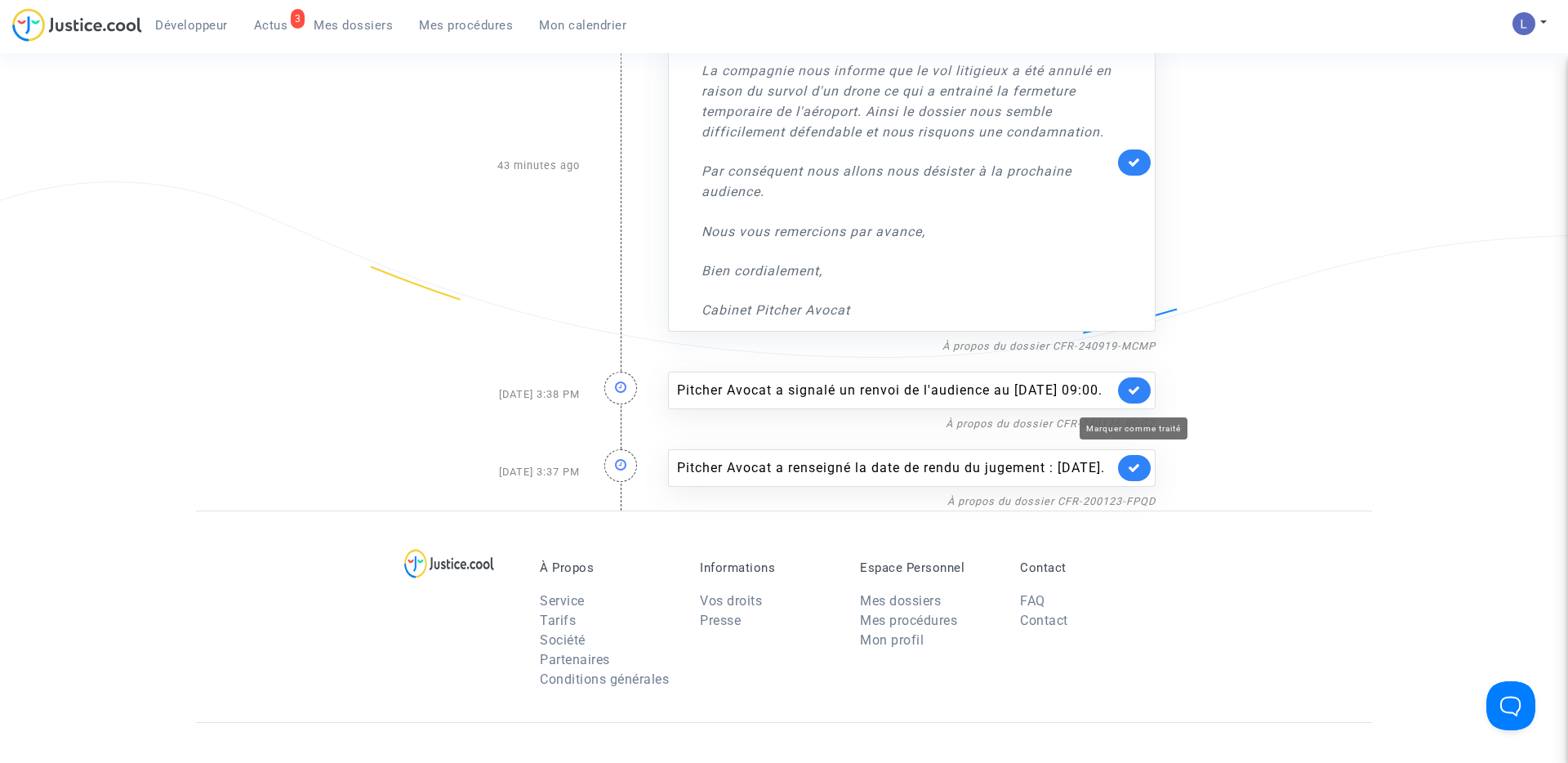
click at [1136, 396] on icon at bounding box center [1134, 389] width 13 height 13
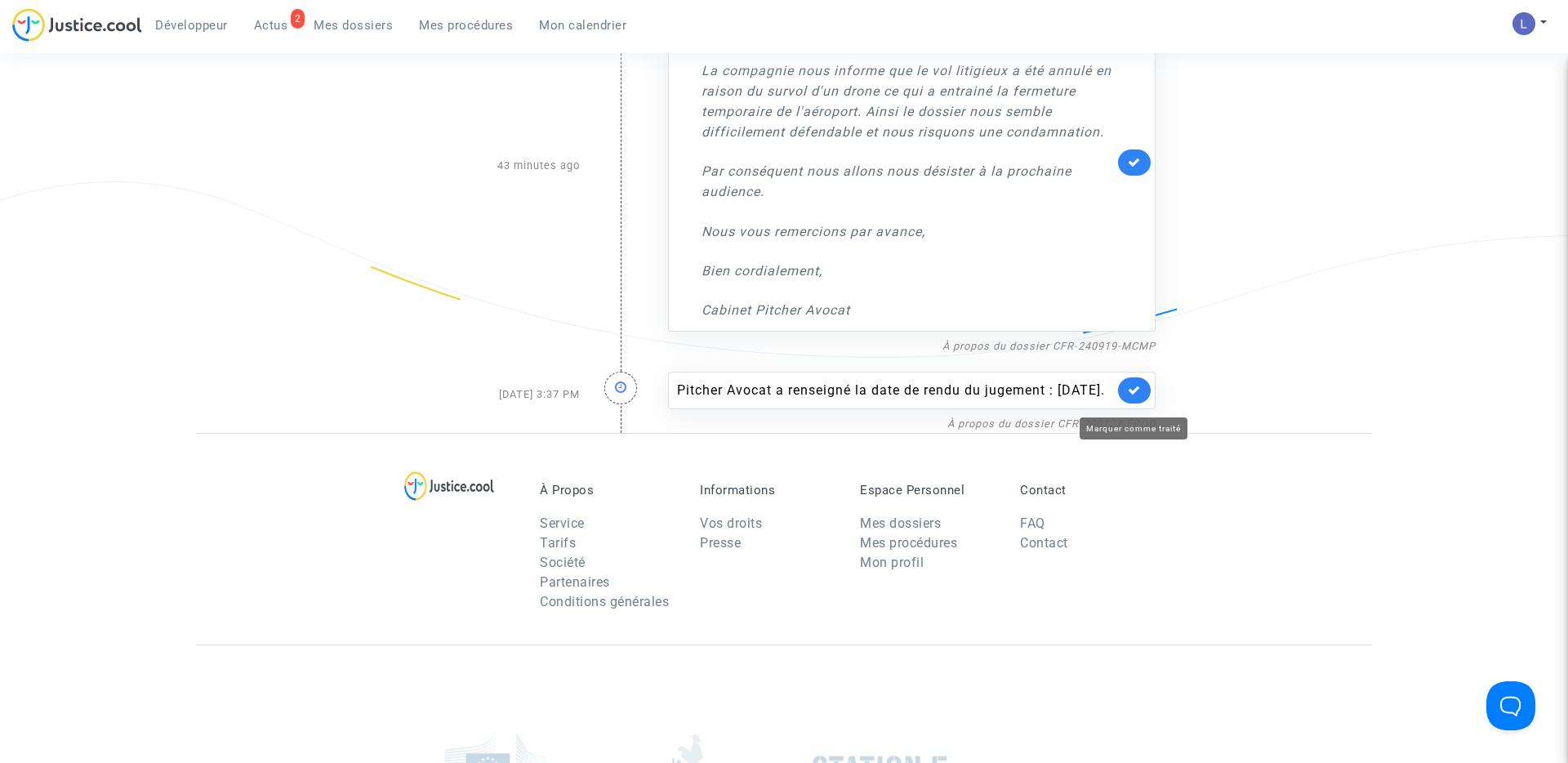
click at [1136, 396] on icon at bounding box center [1134, 389] width 13 height 13
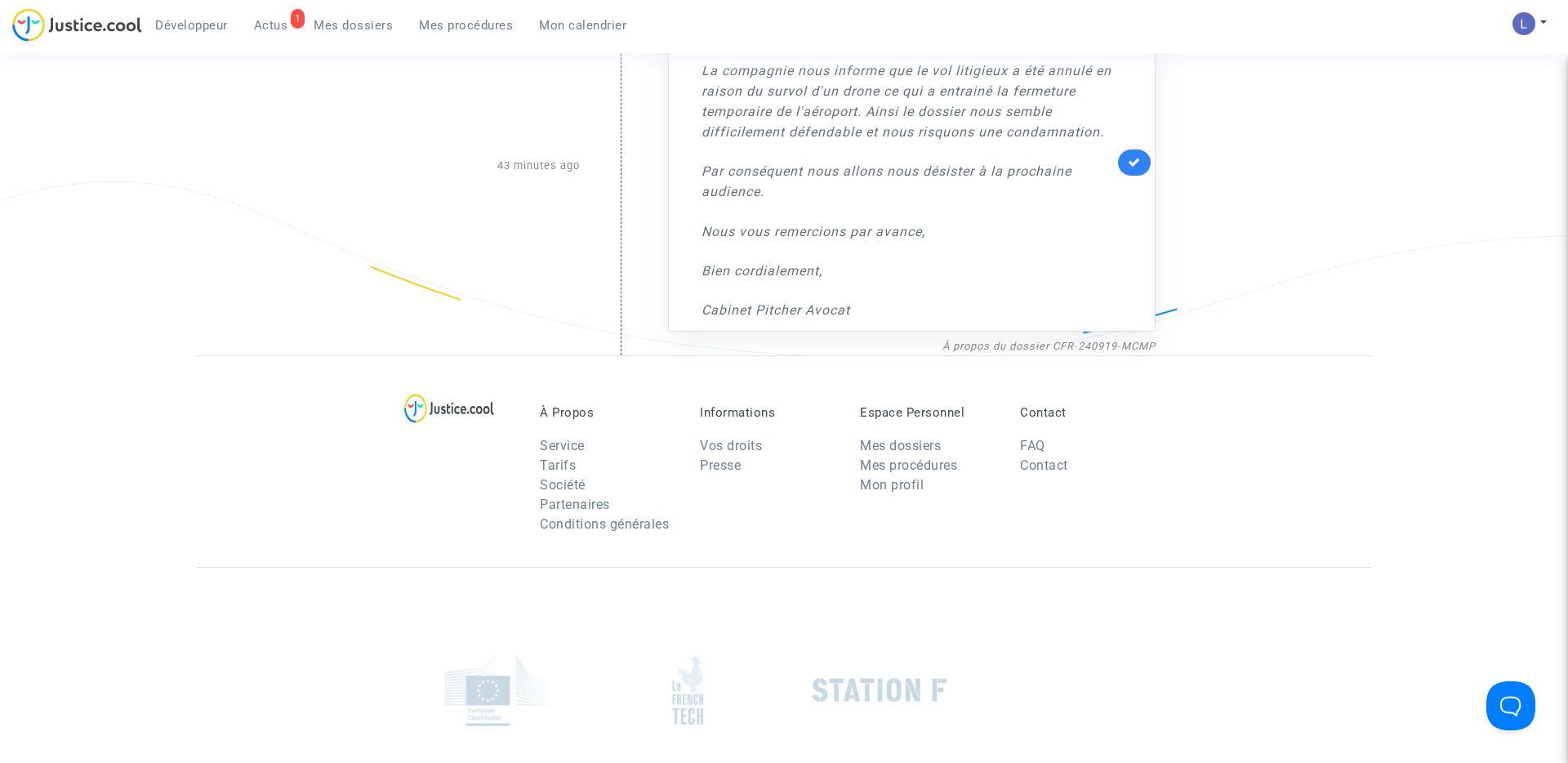
scroll to position [0, 0]
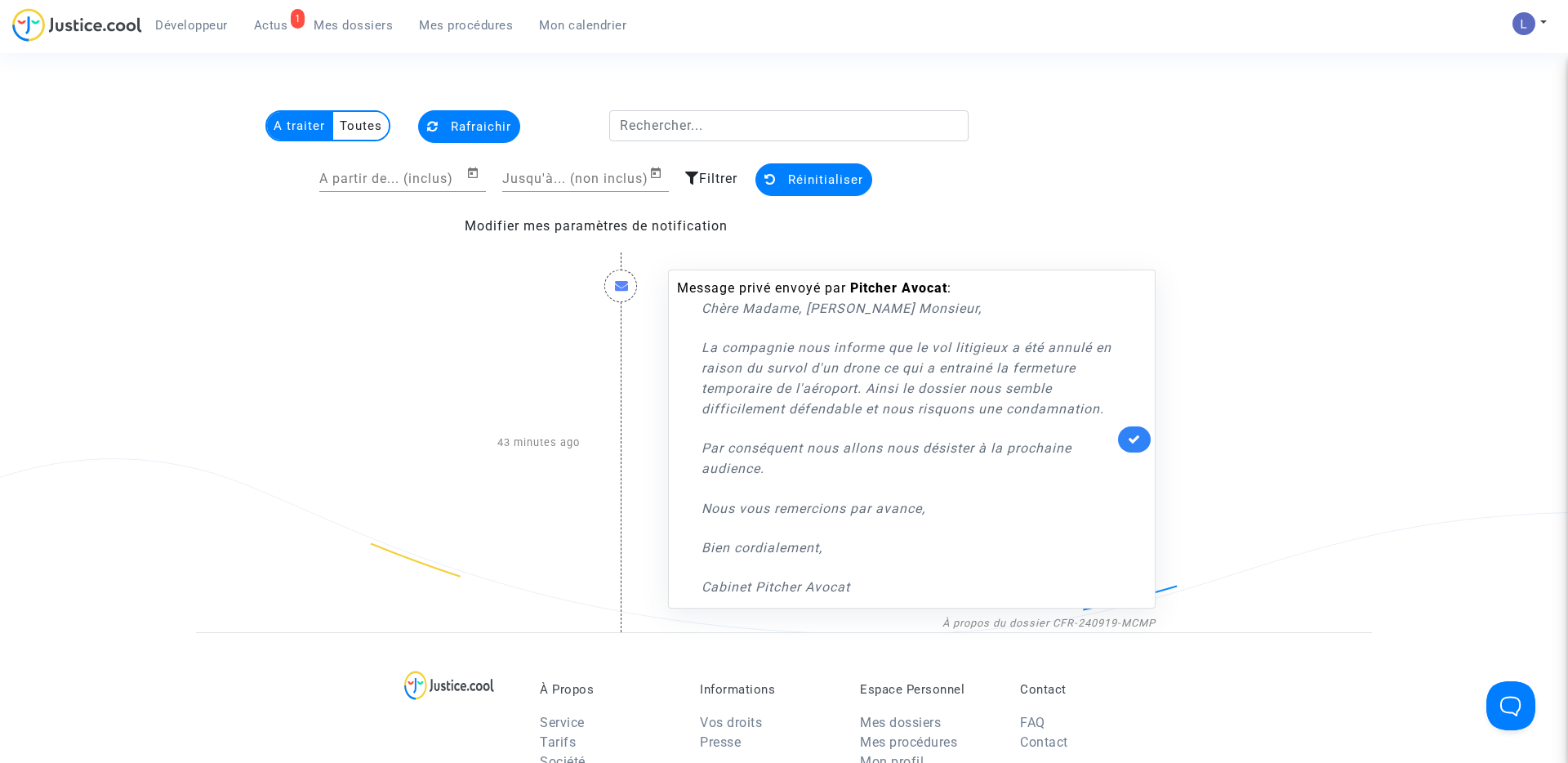
click at [368, 30] on span "Mes dossiers" at bounding box center [353, 24] width 79 height 15
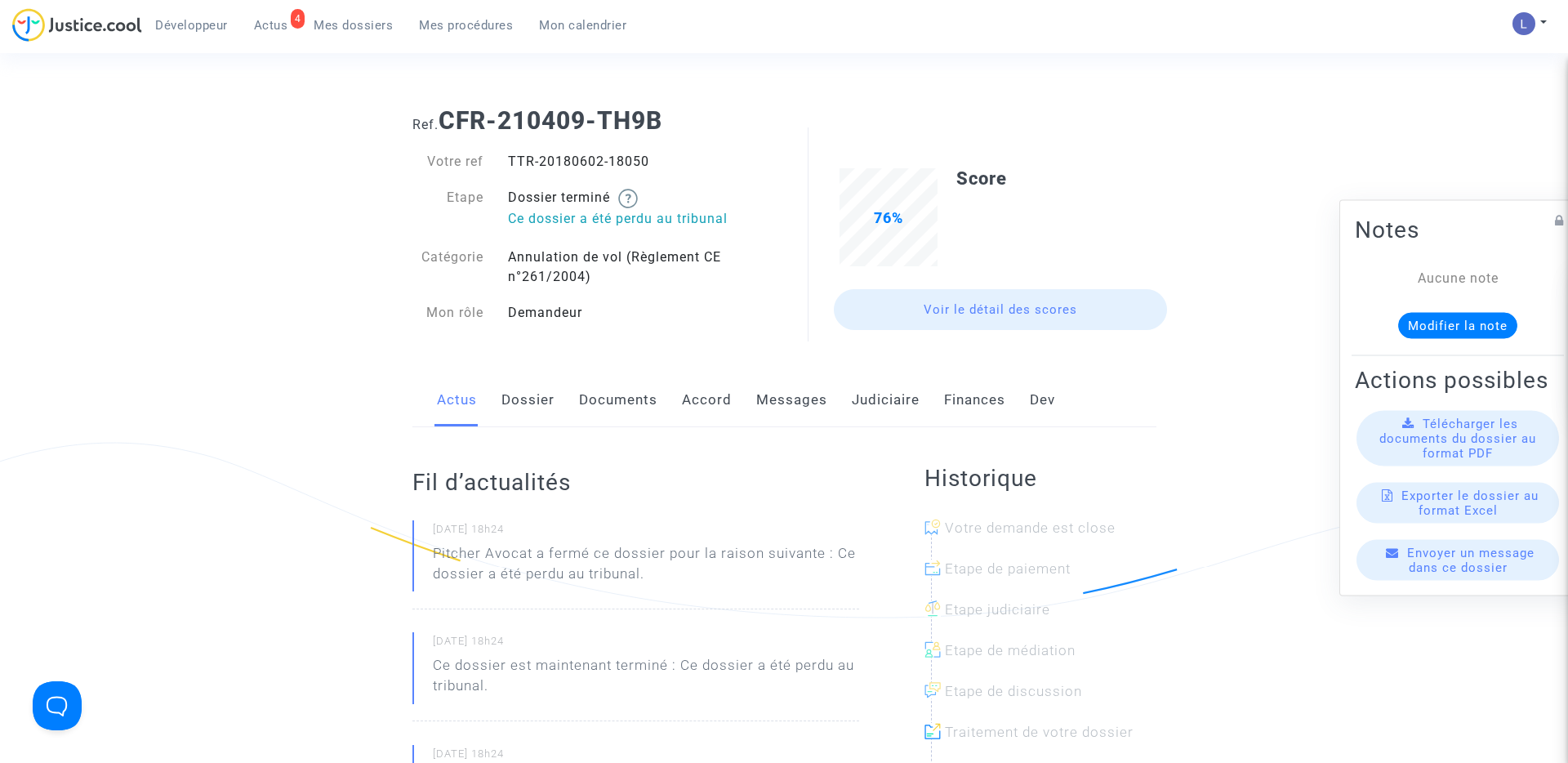
click at [884, 398] on link "Judiciaire" at bounding box center [885, 400] width 67 height 54
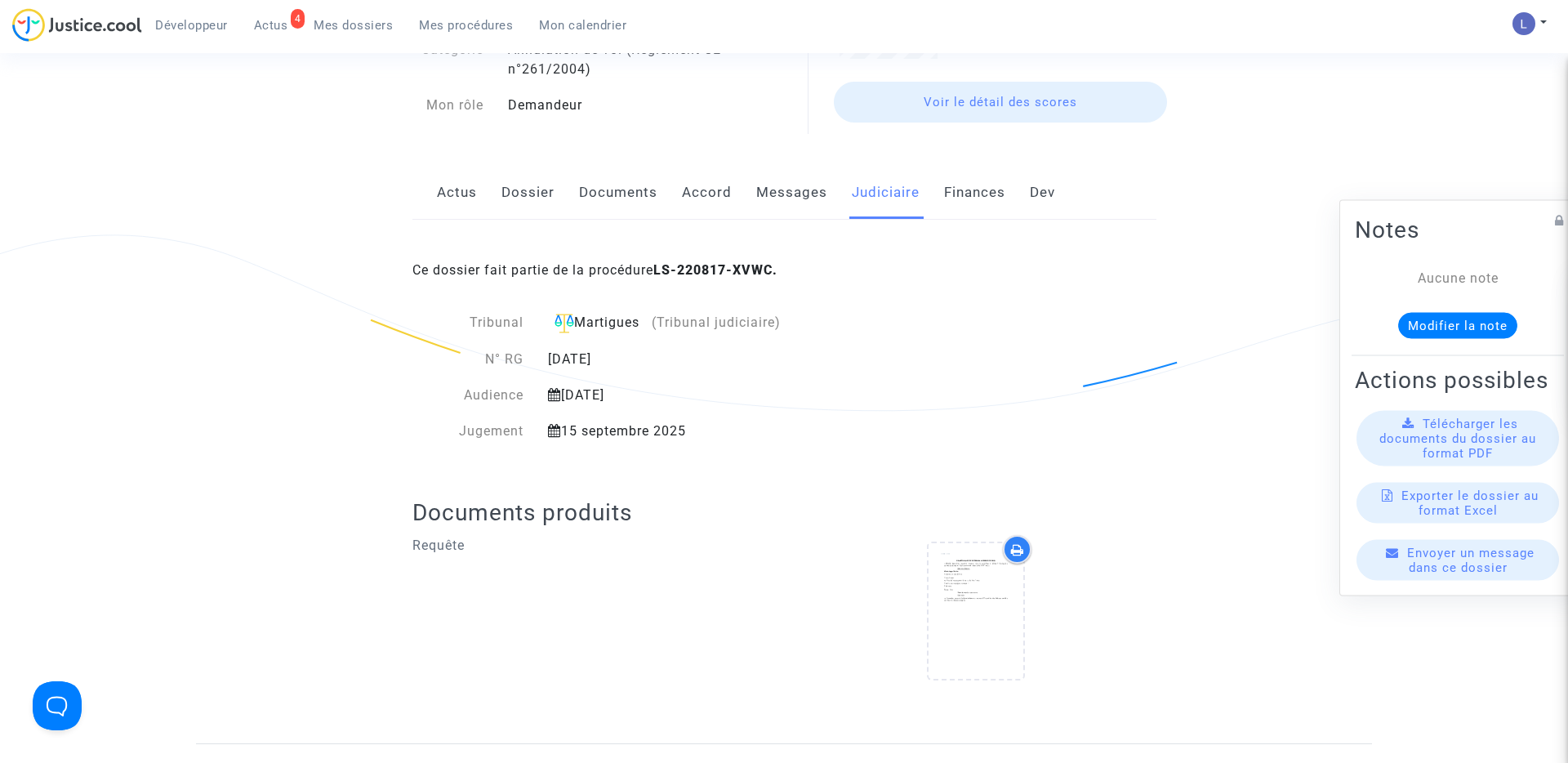
scroll to position [57, 0]
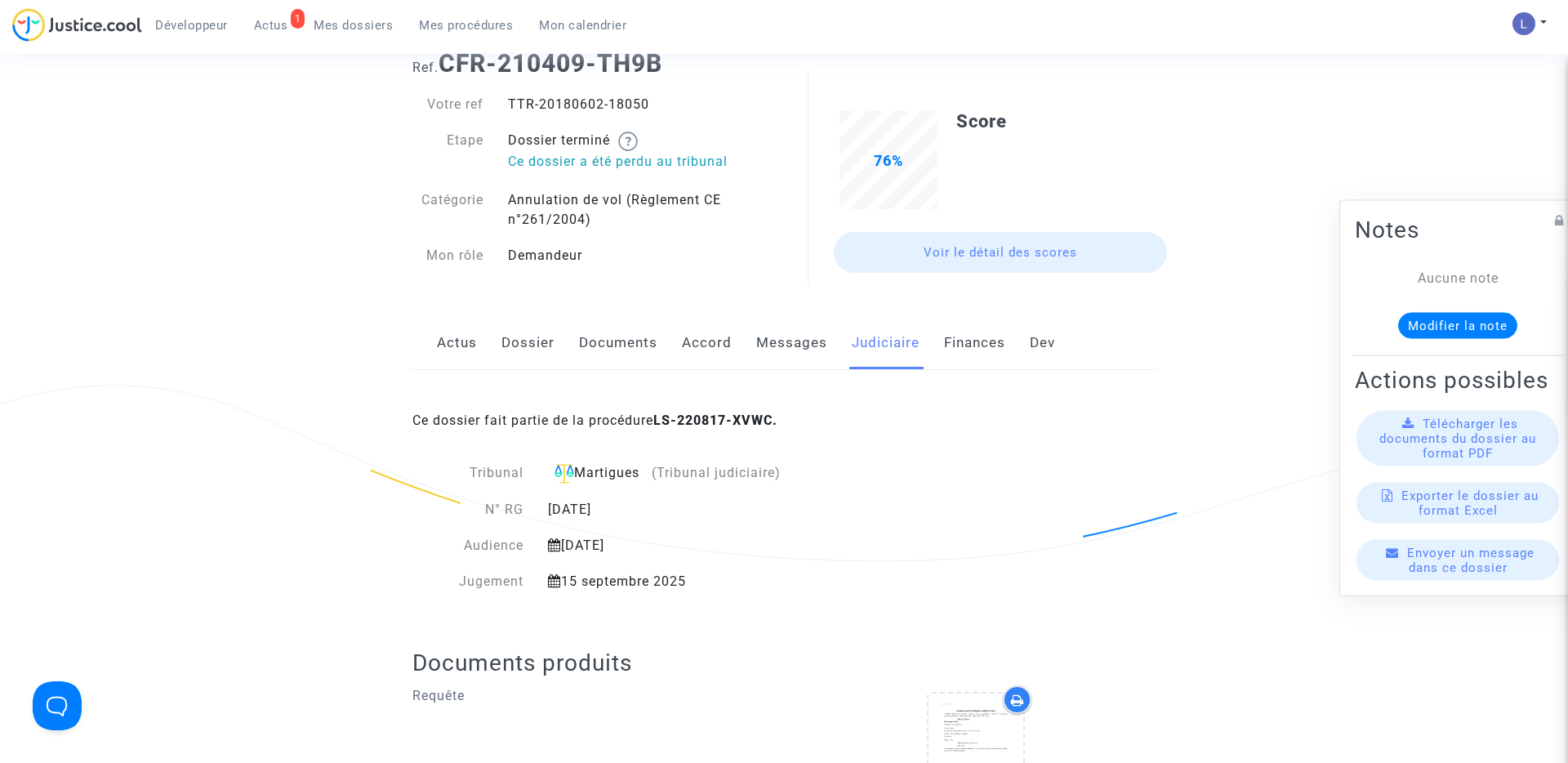
click at [444, 345] on link "Actus" at bounding box center [457, 342] width 40 height 54
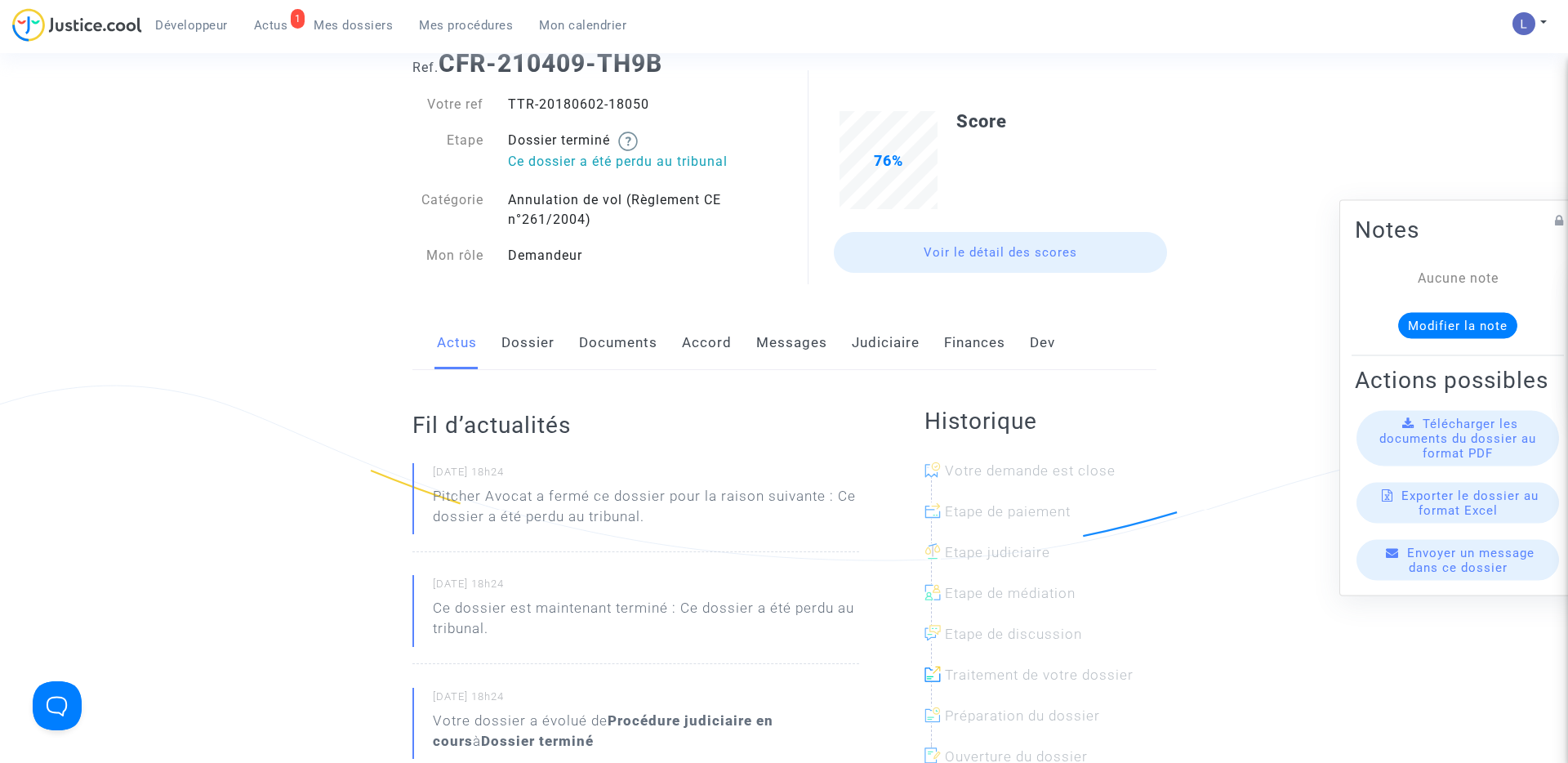
click at [520, 347] on link "Dossier" at bounding box center [528, 342] width 53 height 54
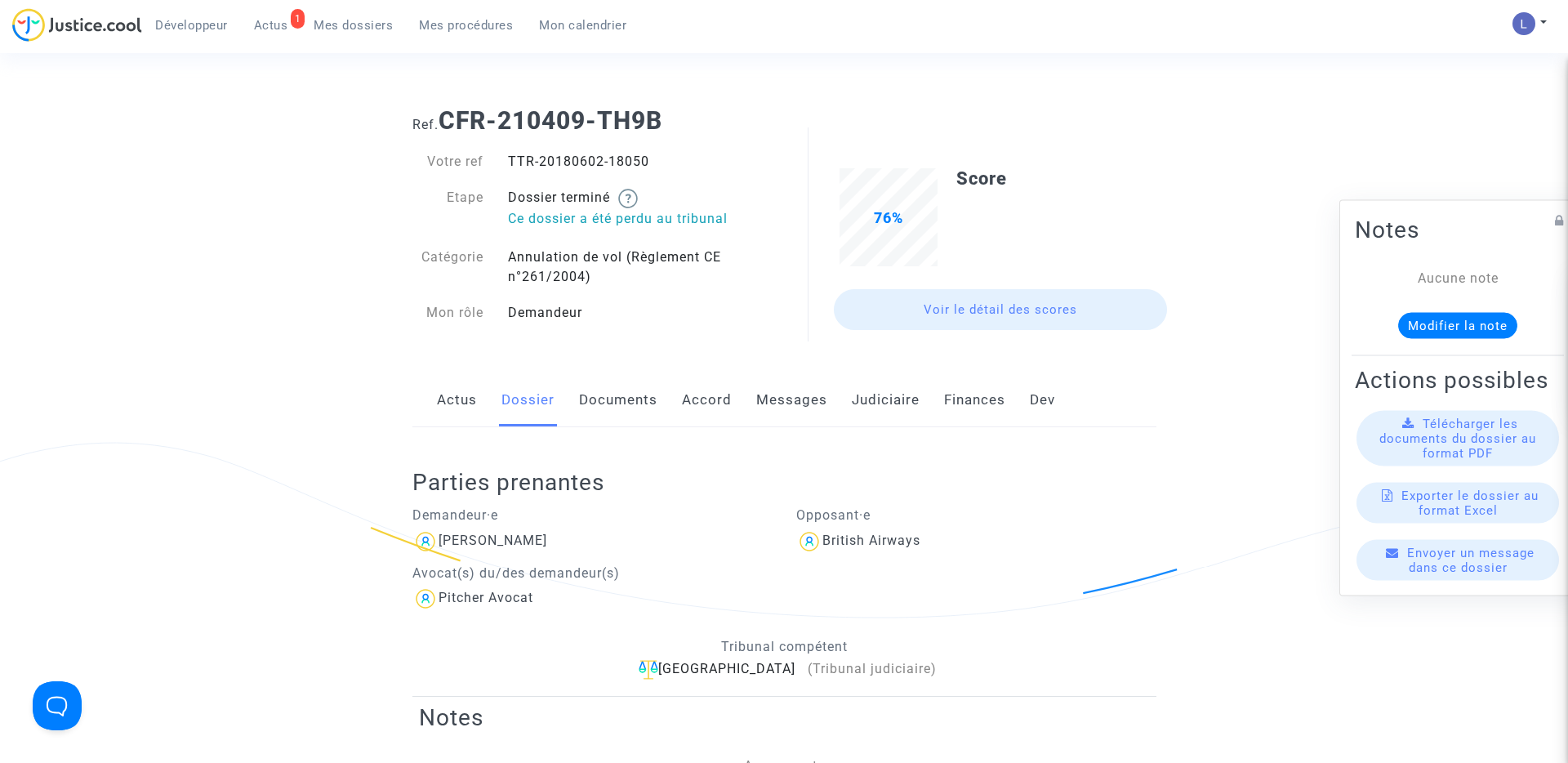
click at [883, 403] on link "Judiciaire" at bounding box center [885, 400] width 67 height 54
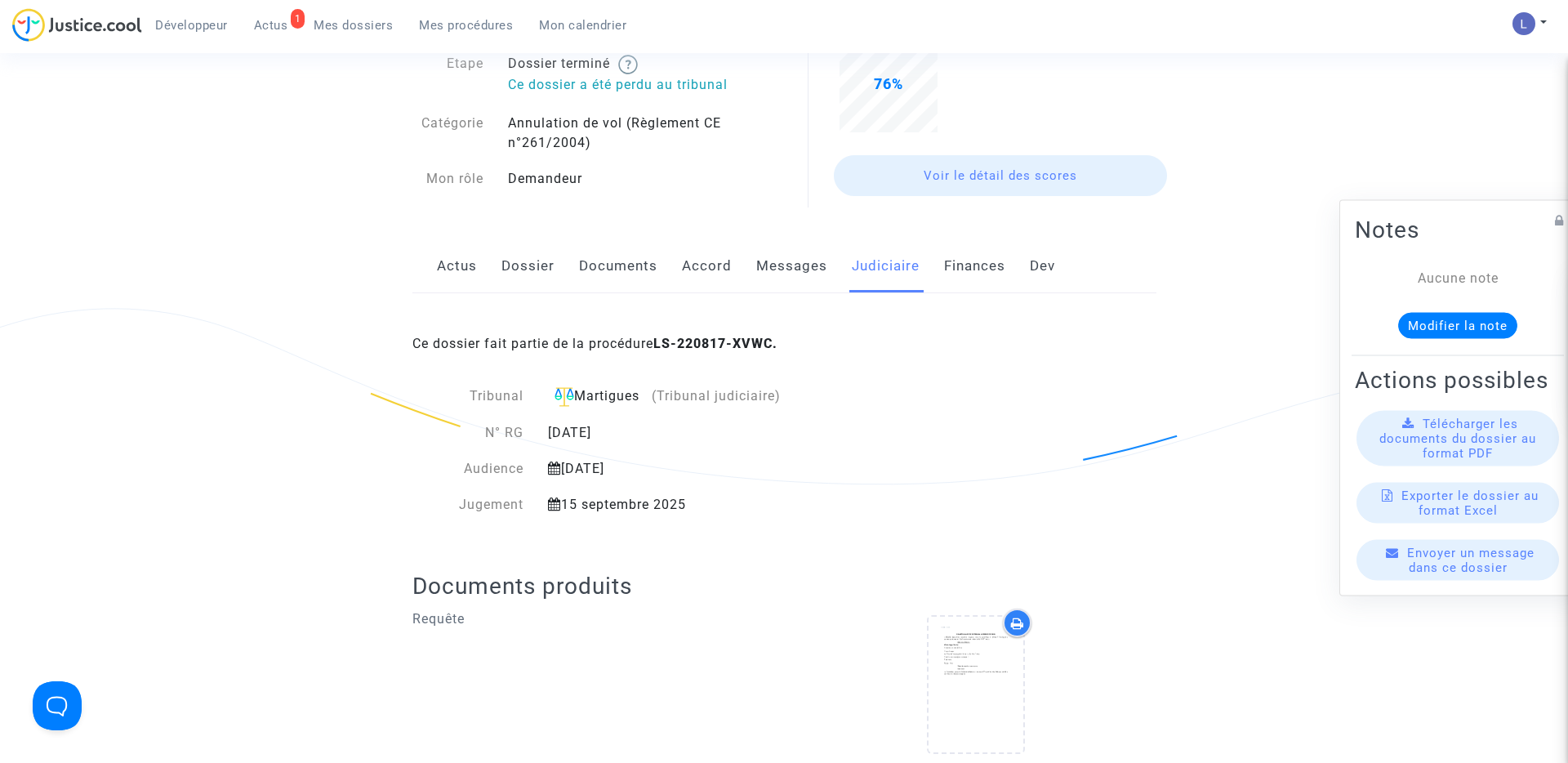
scroll to position [75, 0]
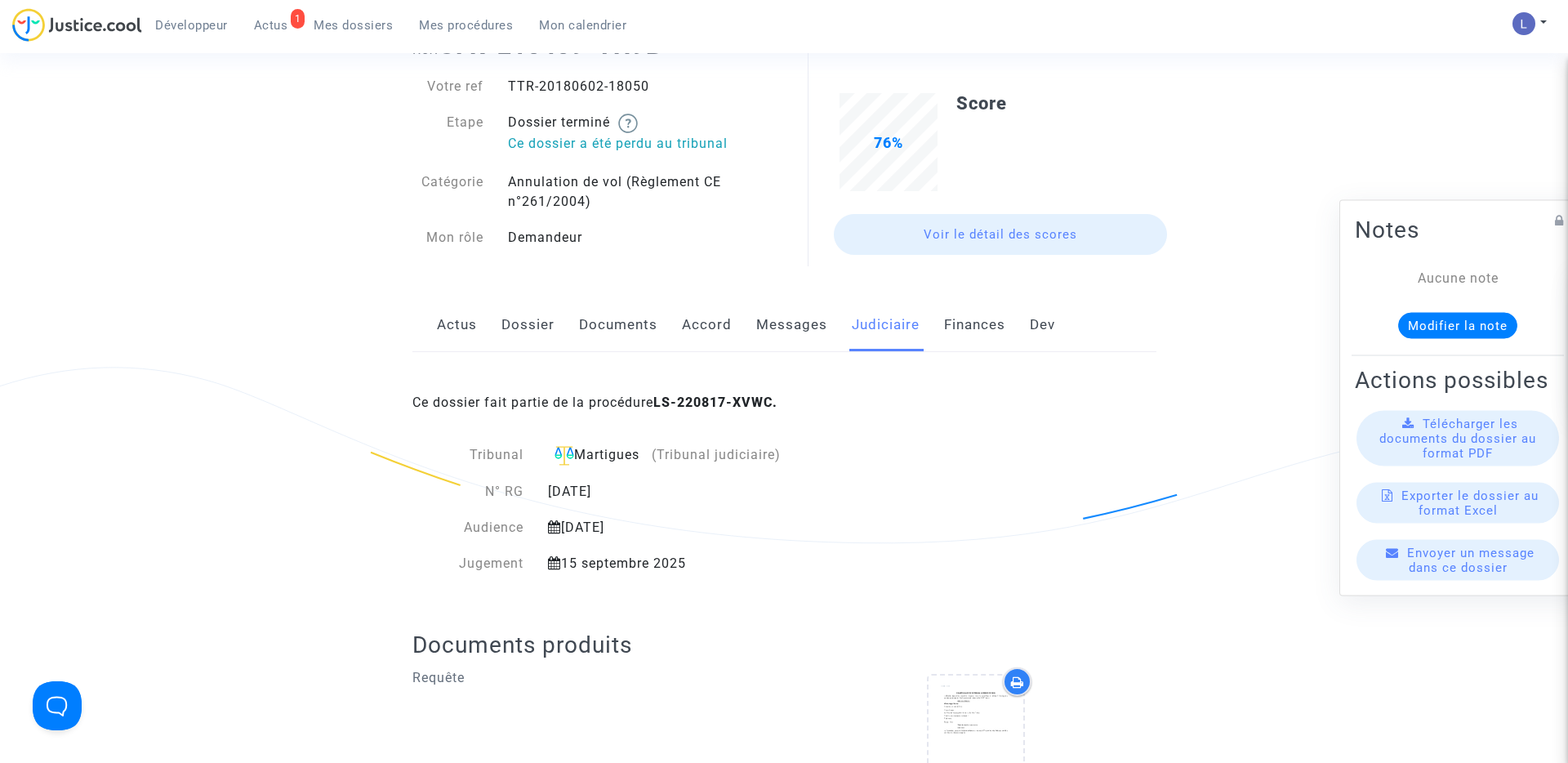
click at [722, 522] on div "12 mai 2025" at bounding box center [701, 527] width 331 height 20
click at [779, 331] on link "Messages" at bounding box center [791, 325] width 71 height 54
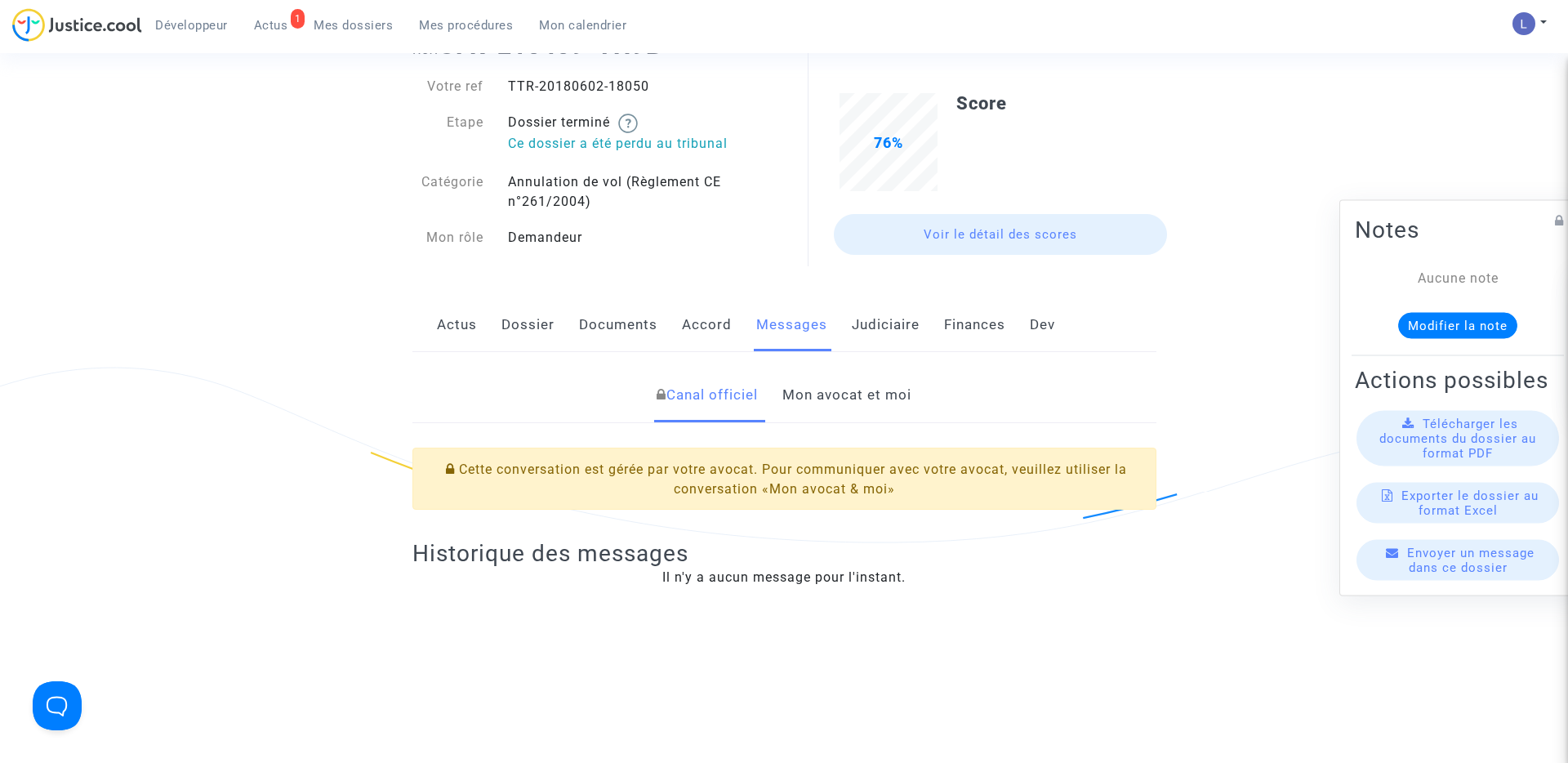
click at [874, 401] on link "Mon avocat et moi" at bounding box center [847, 395] width 129 height 54
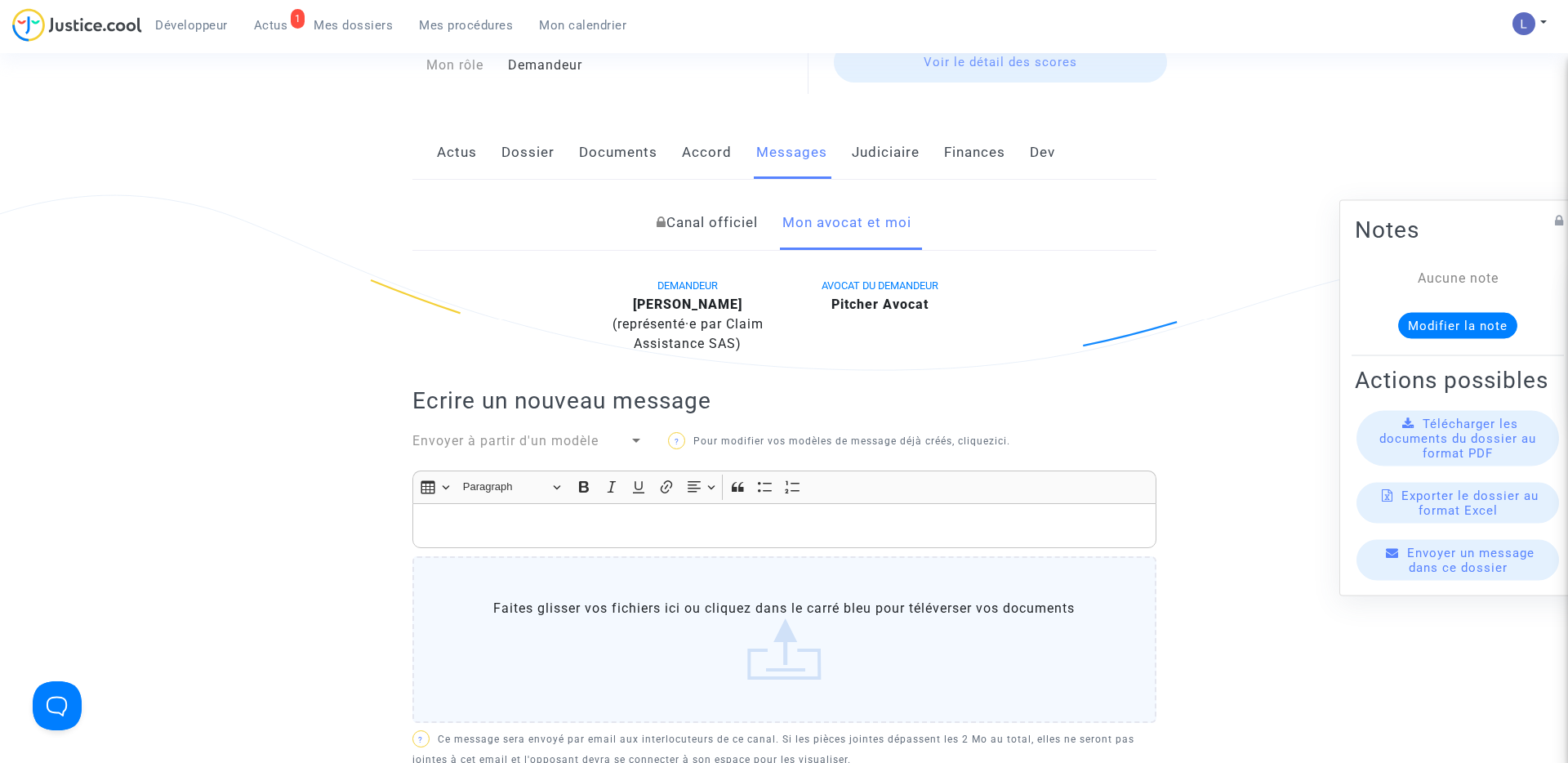
scroll to position [179, 0]
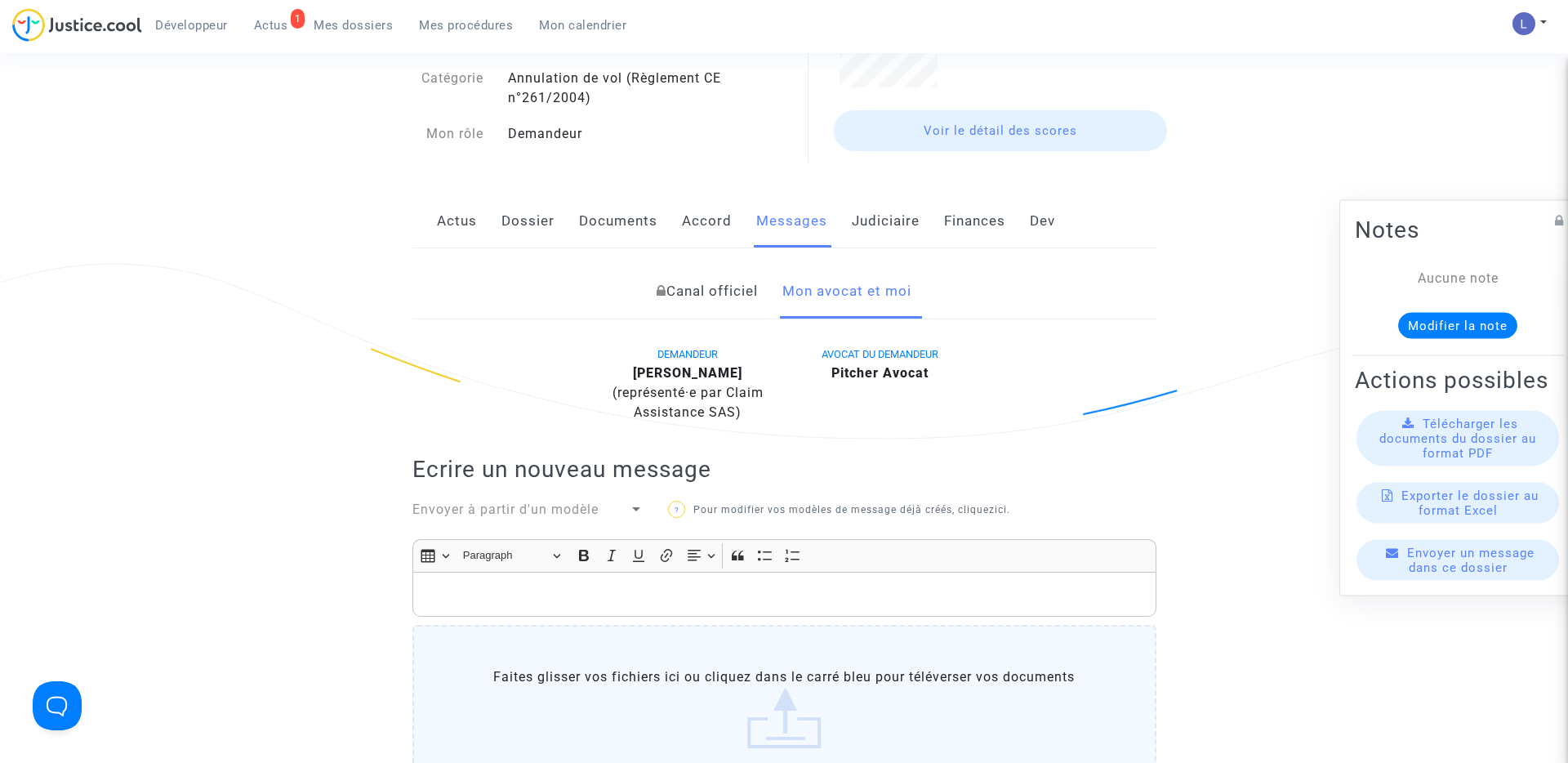
click at [722, 299] on link "Canal officiel" at bounding box center [707, 292] width 102 height 54
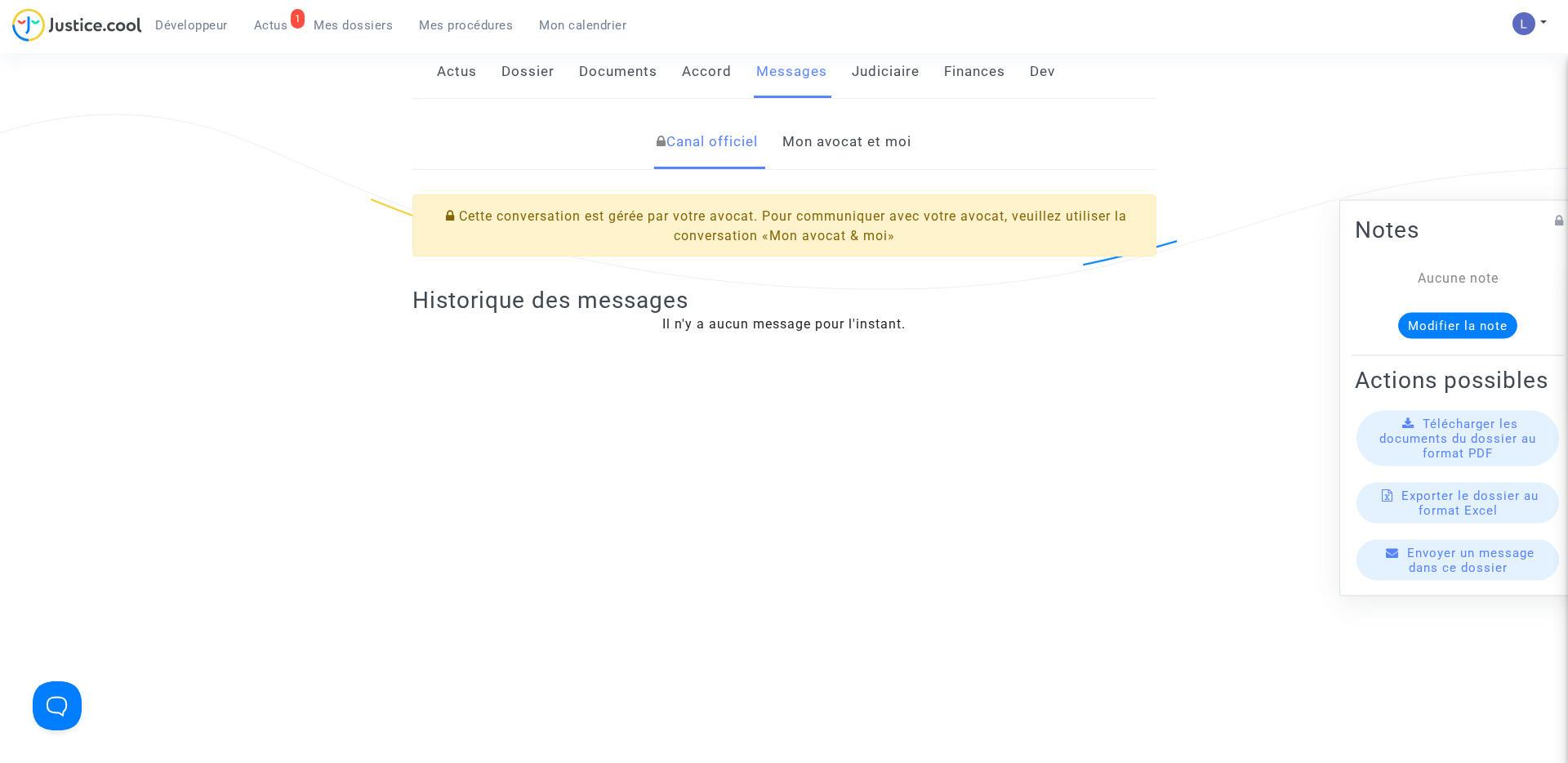
scroll to position [376, 0]
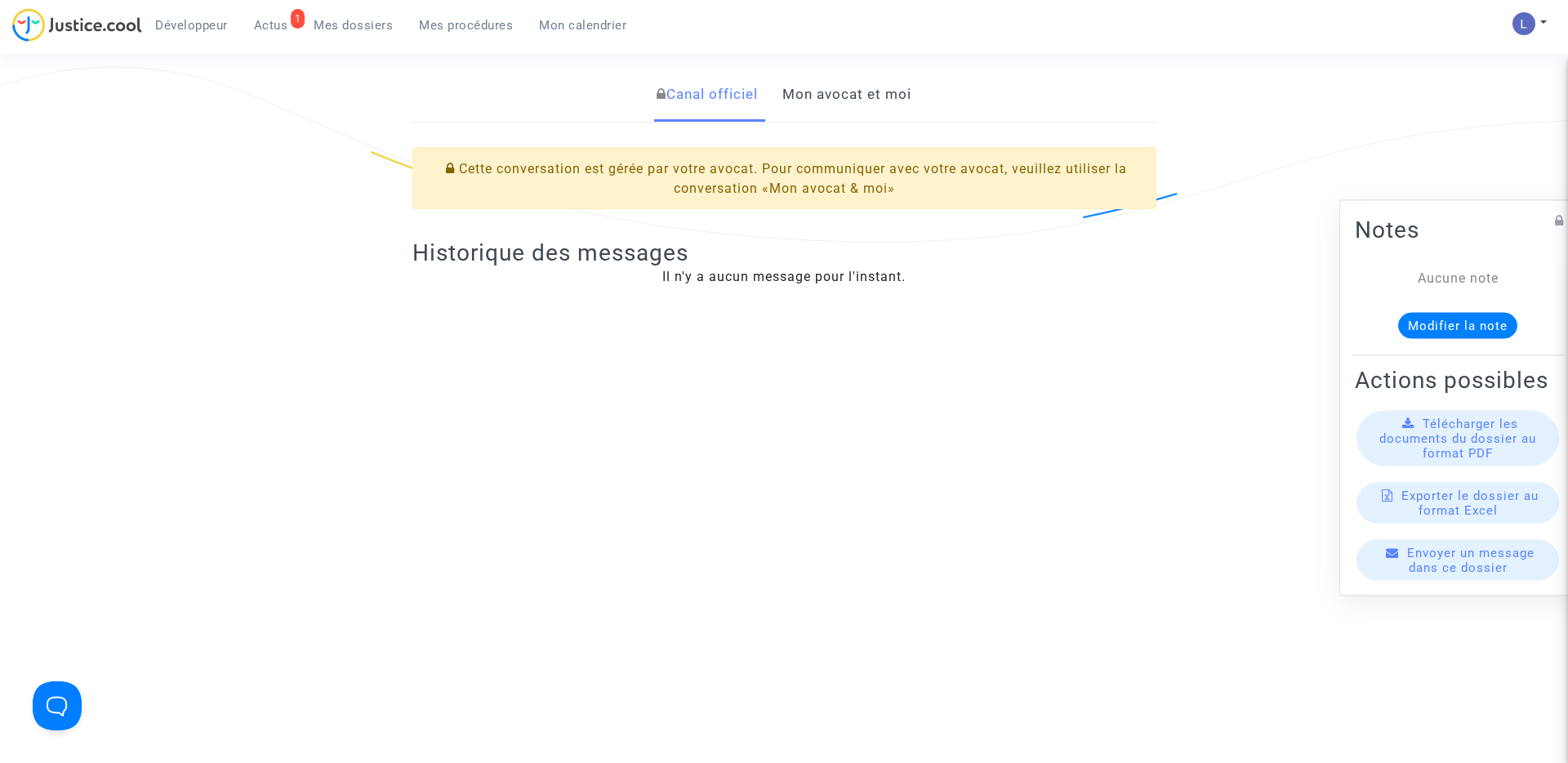
click at [858, 106] on link "Mon avocat et moi" at bounding box center [847, 94] width 129 height 54
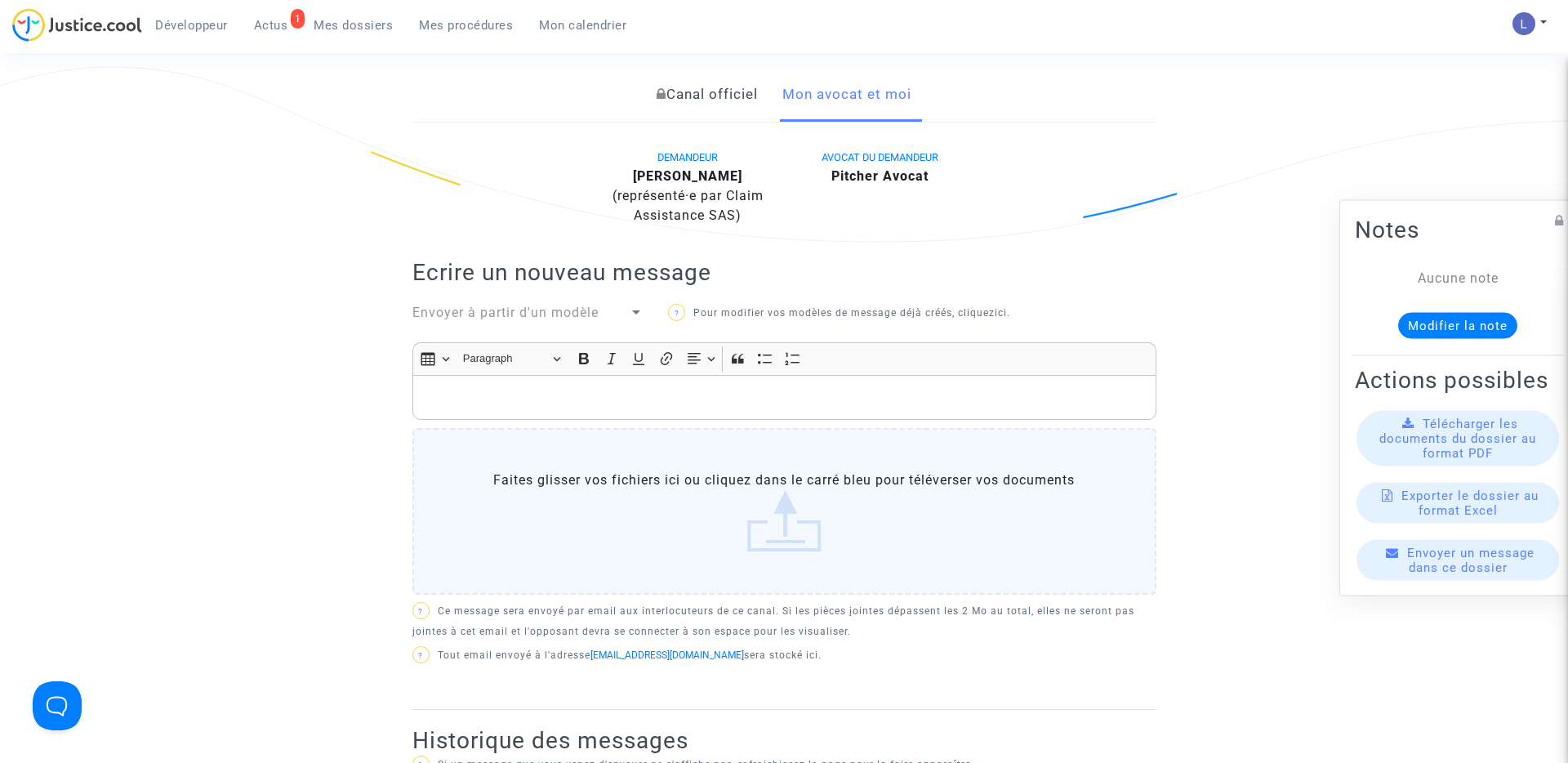
click at [564, 379] on div "Rich Text Editor, main" at bounding box center [784, 397] width 744 height 46
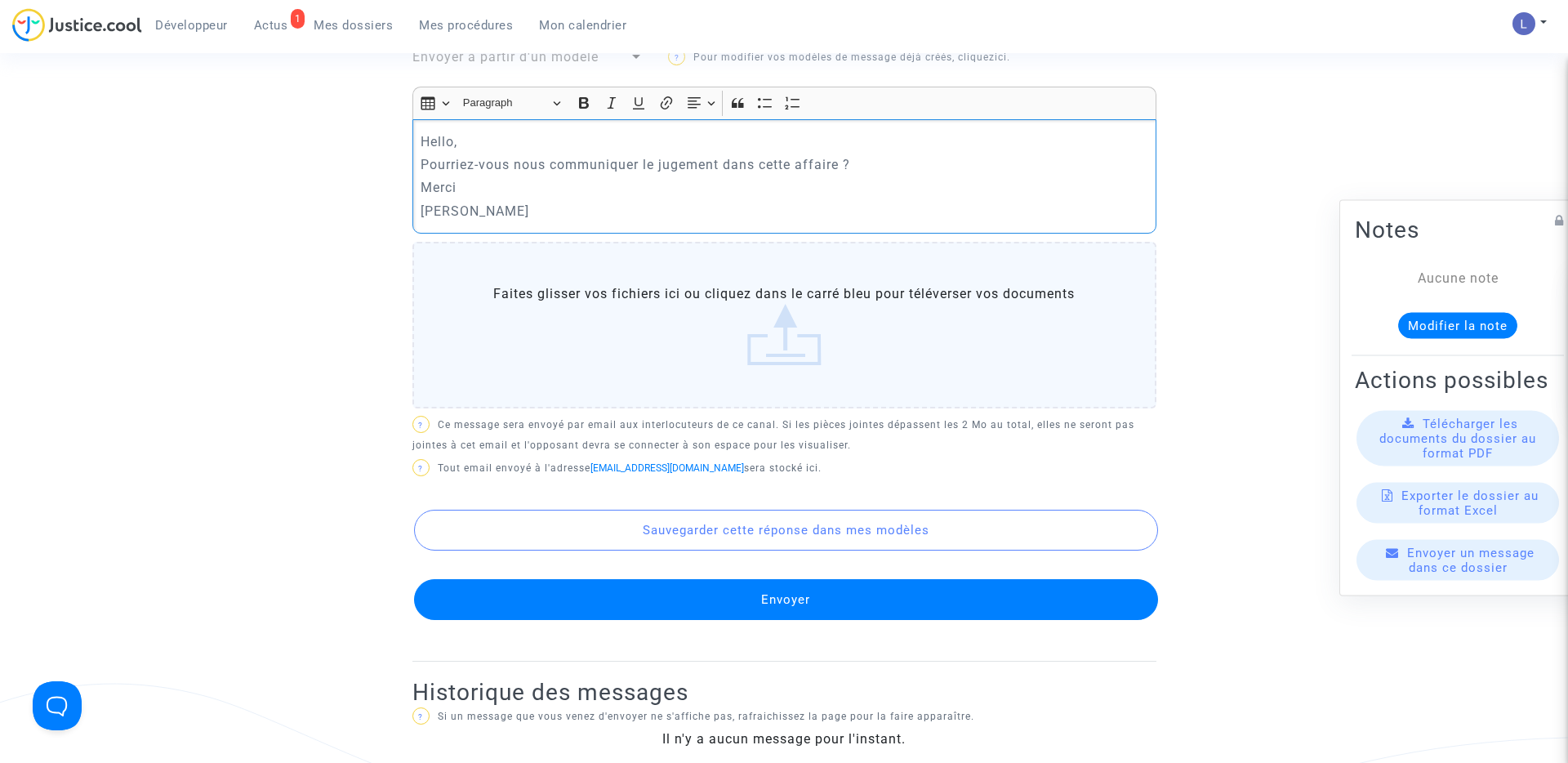
scroll to position [632, 0]
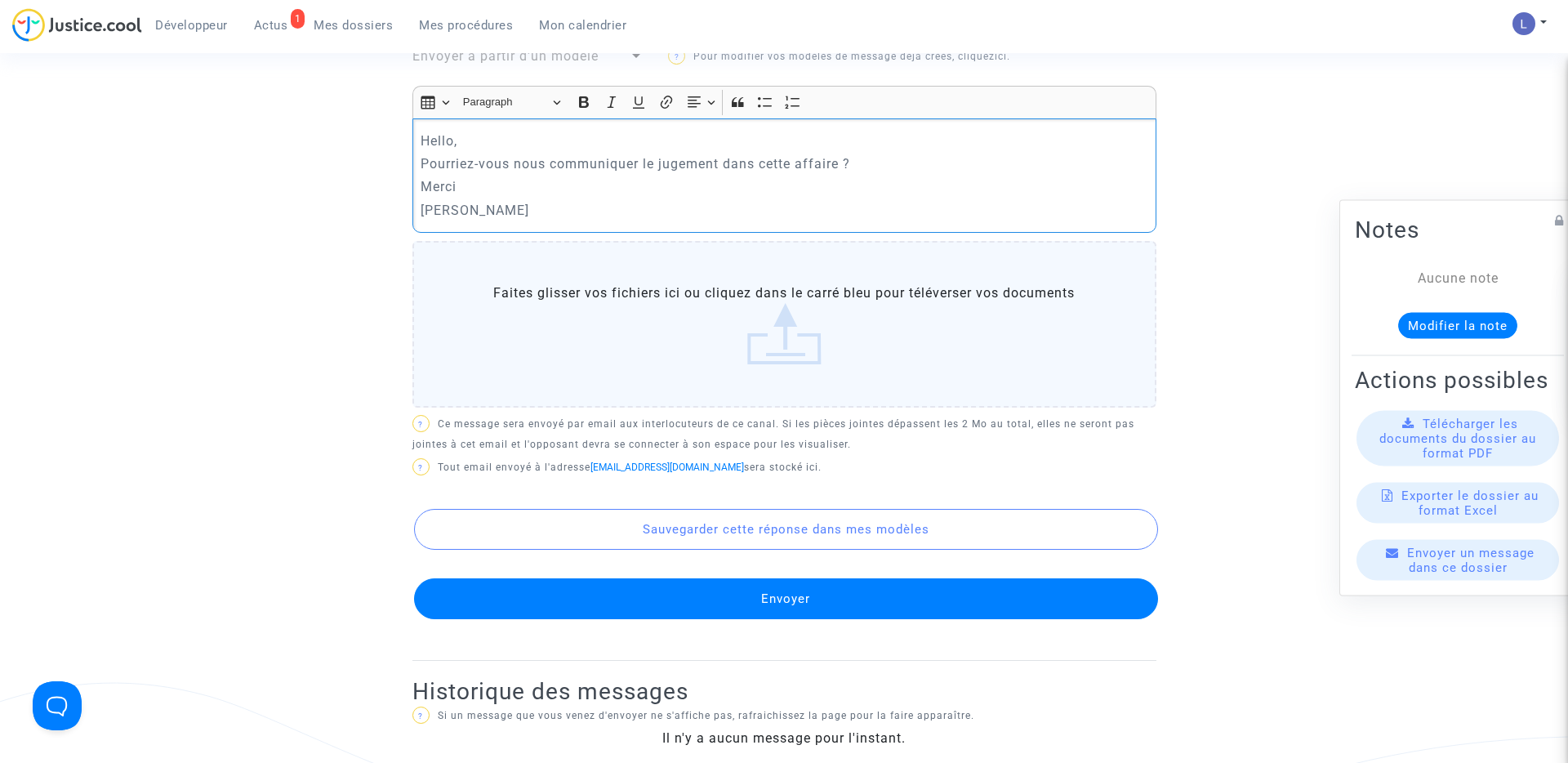
click at [729, 597] on button "Envoyer" at bounding box center [785, 599] width 744 height 41
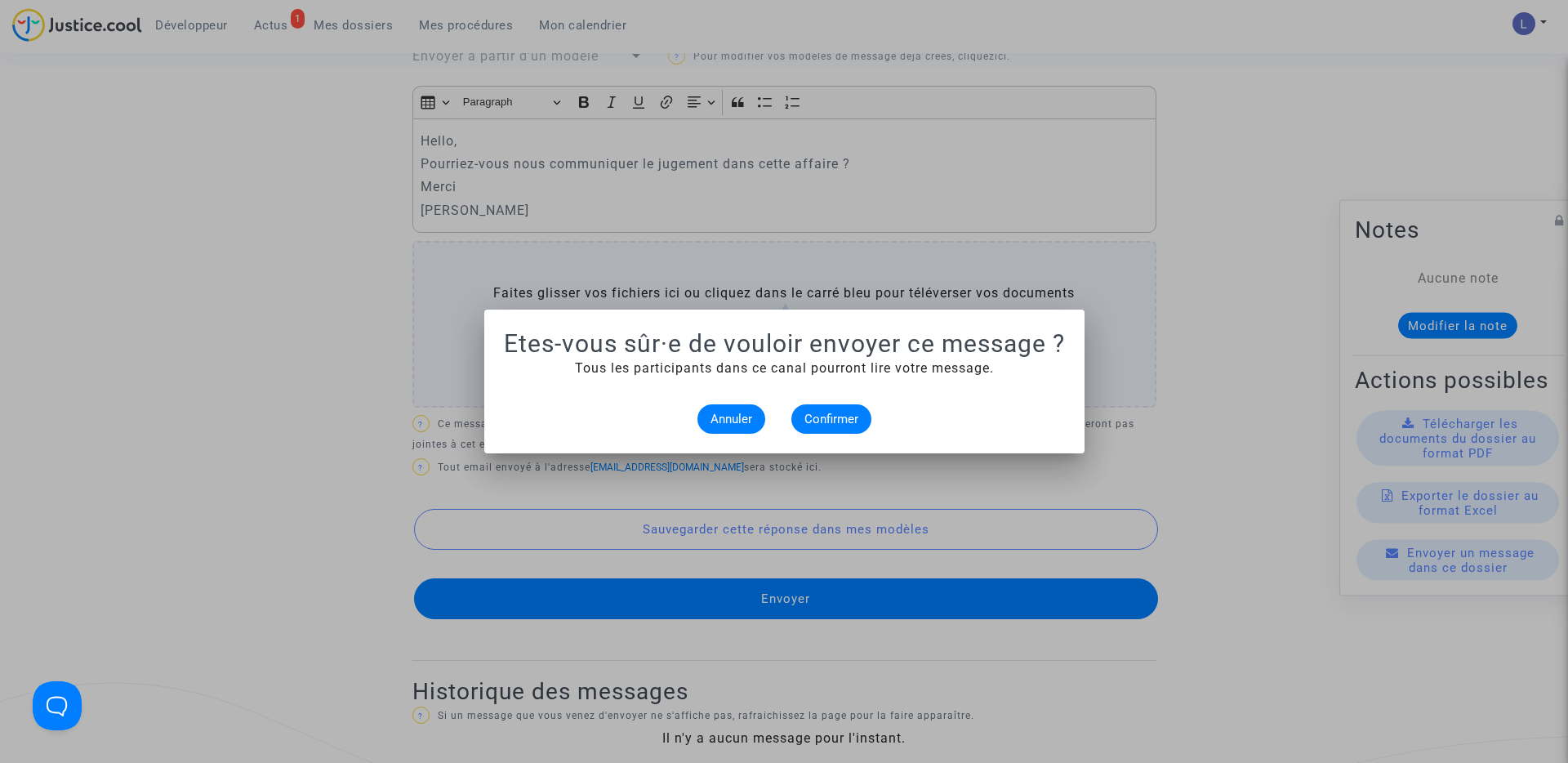
scroll to position [0, 0]
click at [841, 419] on span "Confirmer" at bounding box center [830, 419] width 54 height 15
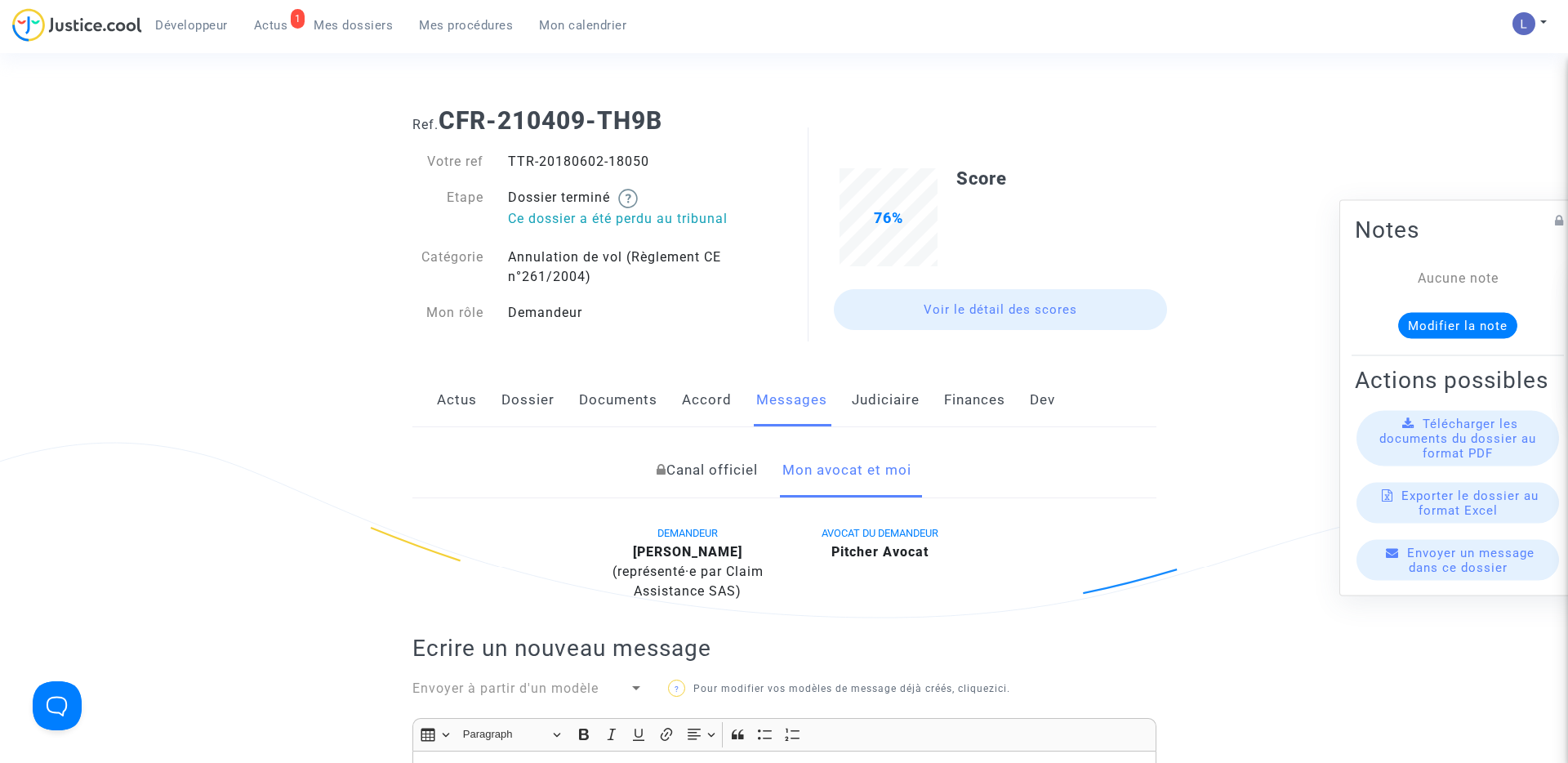
scroll to position [632, 0]
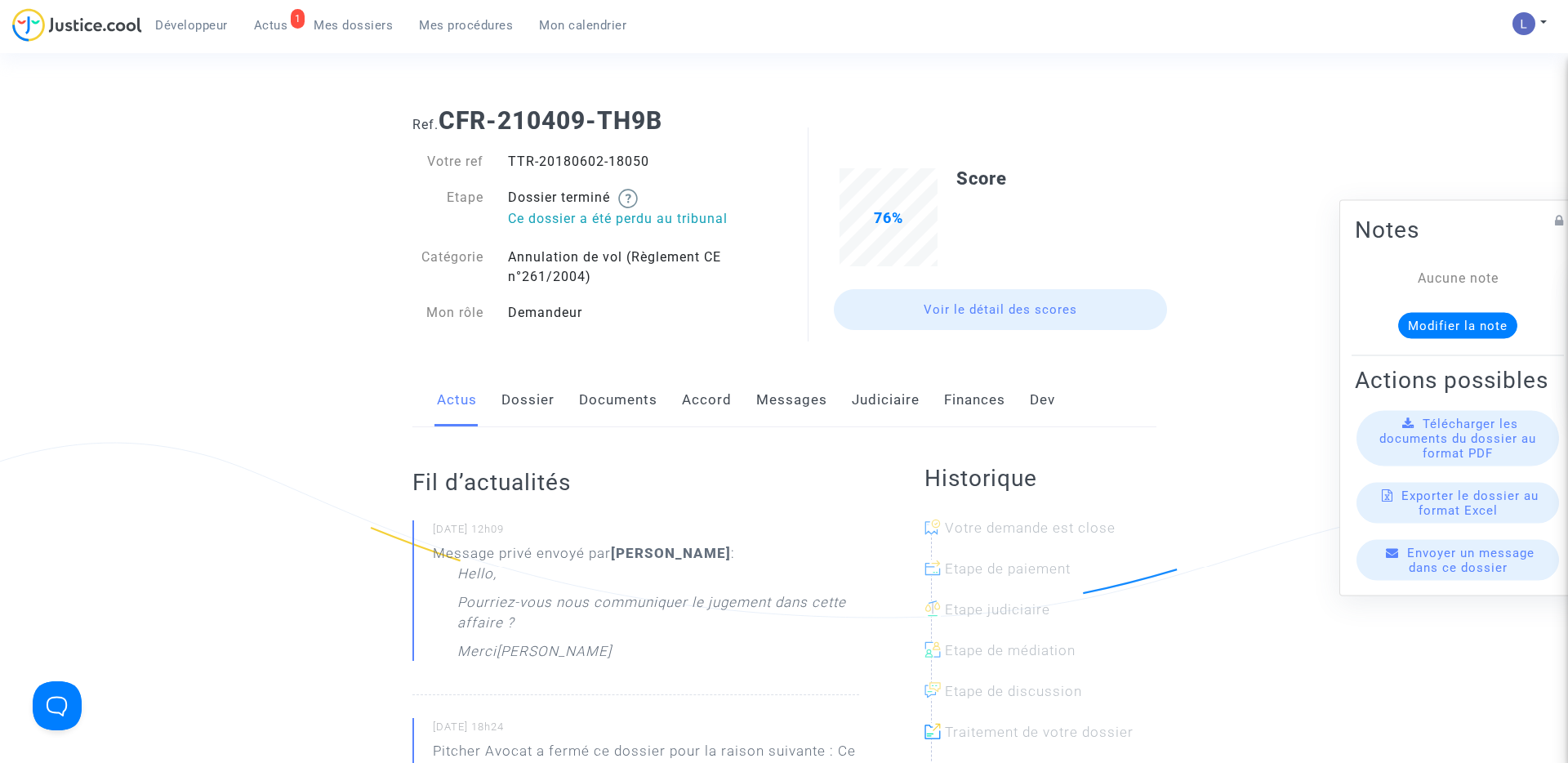
click at [868, 401] on link "Judiciaire" at bounding box center [885, 400] width 67 height 54
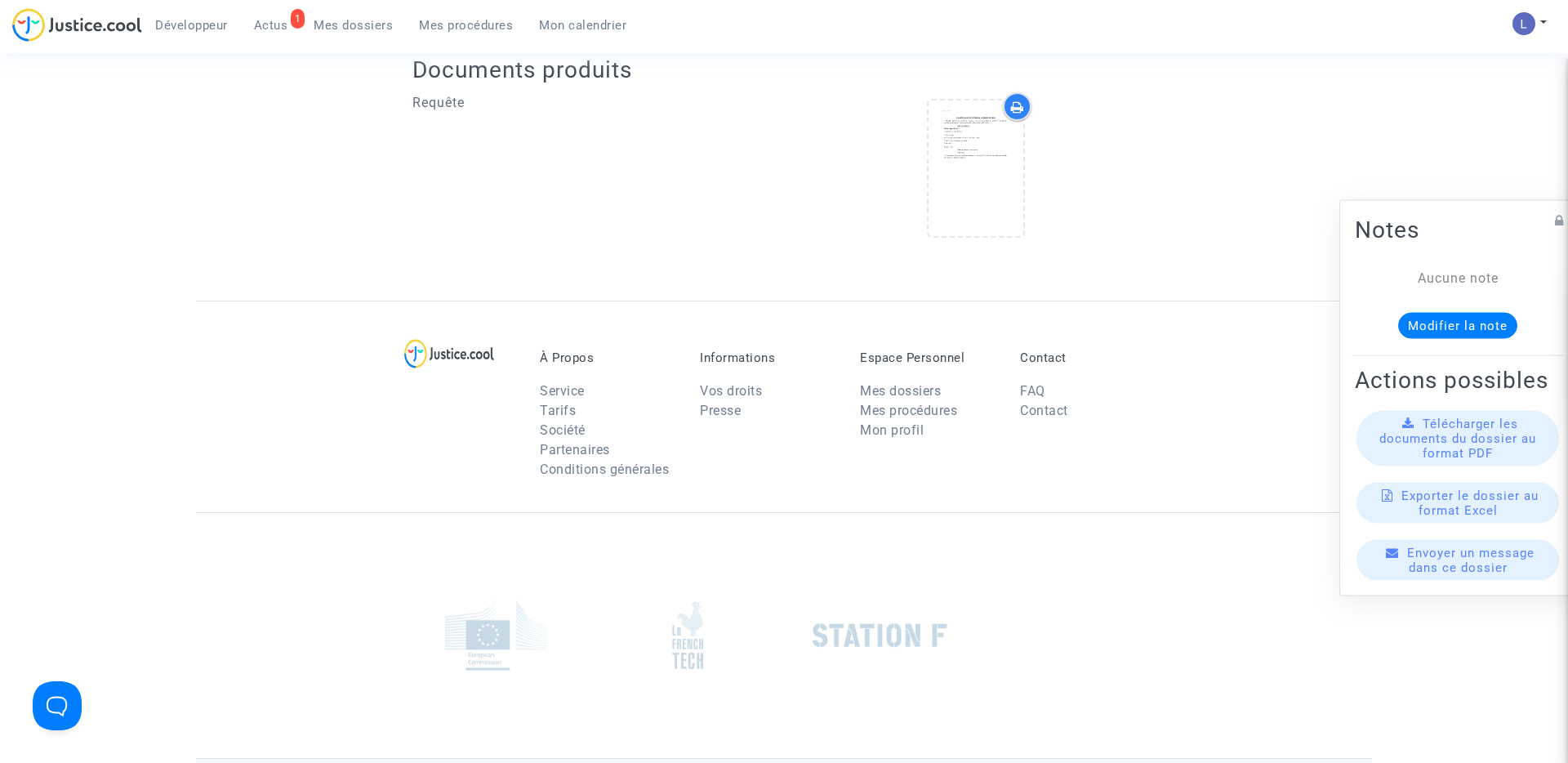
scroll to position [790, 0]
